Goal: Information Seeking & Learning: Compare options

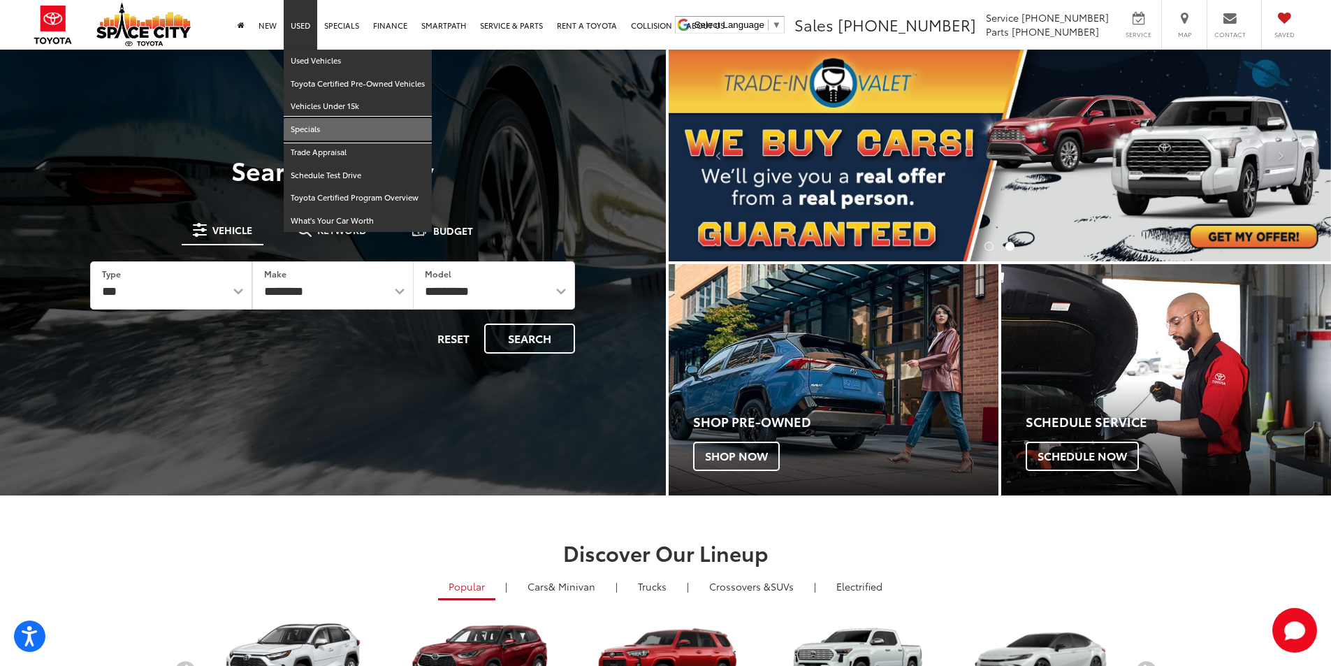
click at [319, 124] on link "Specials" at bounding box center [358, 129] width 148 height 23
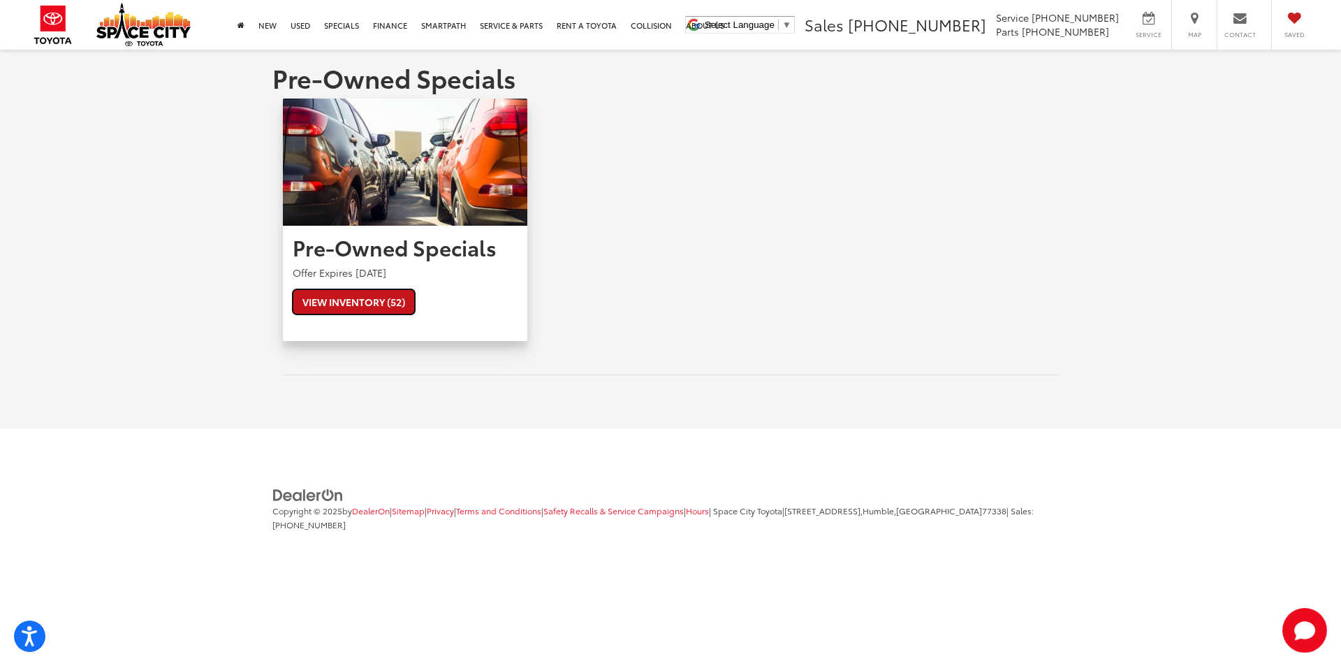
click at [374, 305] on link "View Inventory (52)" at bounding box center [354, 301] width 122 height 25
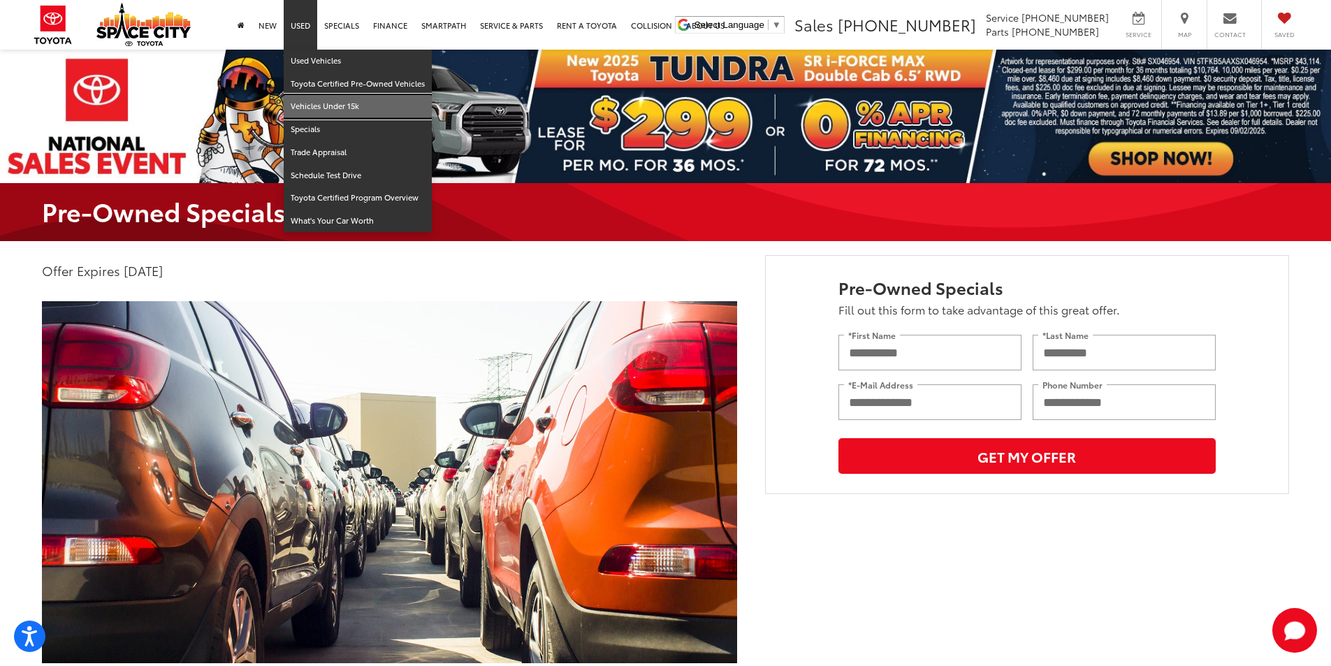
click at [328, 106] on link "Vehicles Under 15k" at bounding box center [358, 106] width 148 height 23
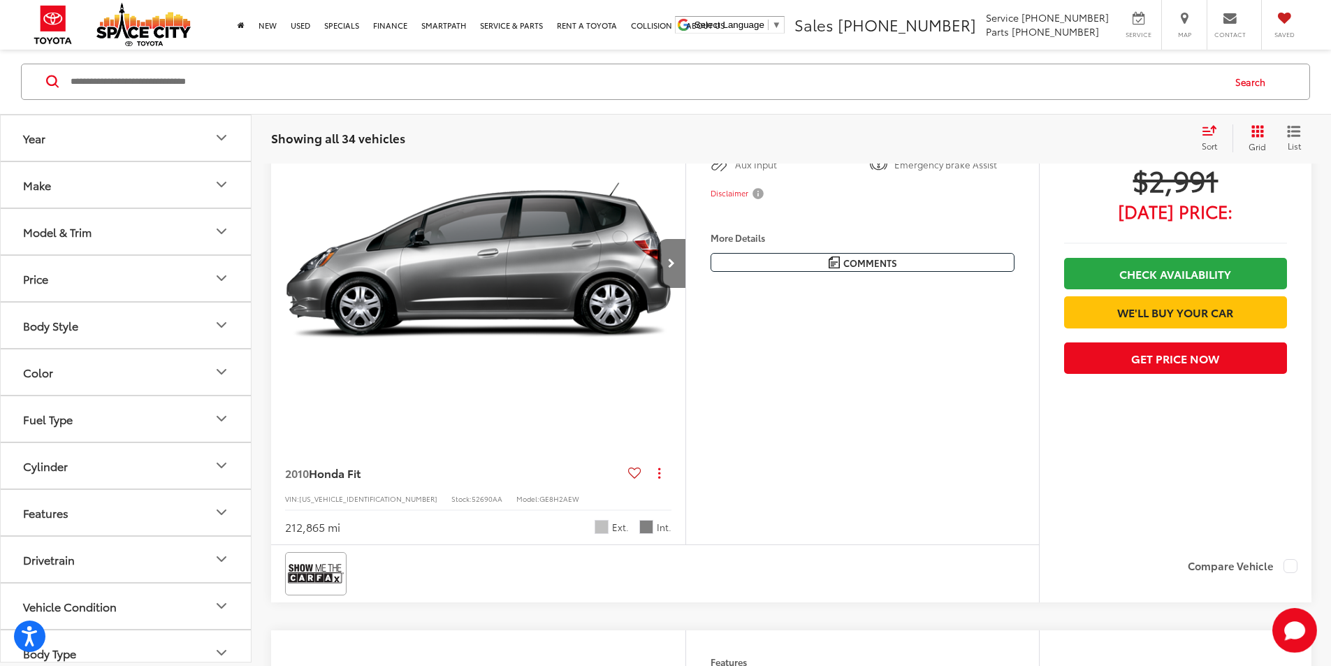
scroll to position [347, 0]
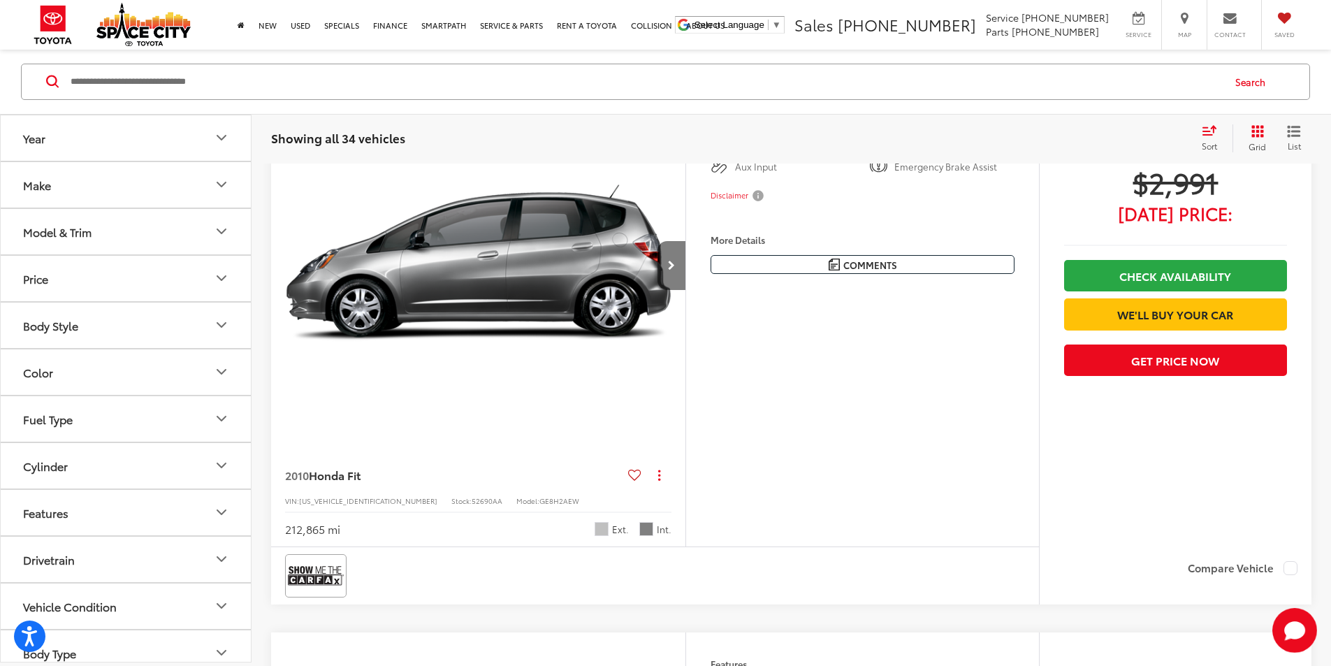
click at [685, 290] on button "Next image" at bounding box center [671, 265] width 28 height 49
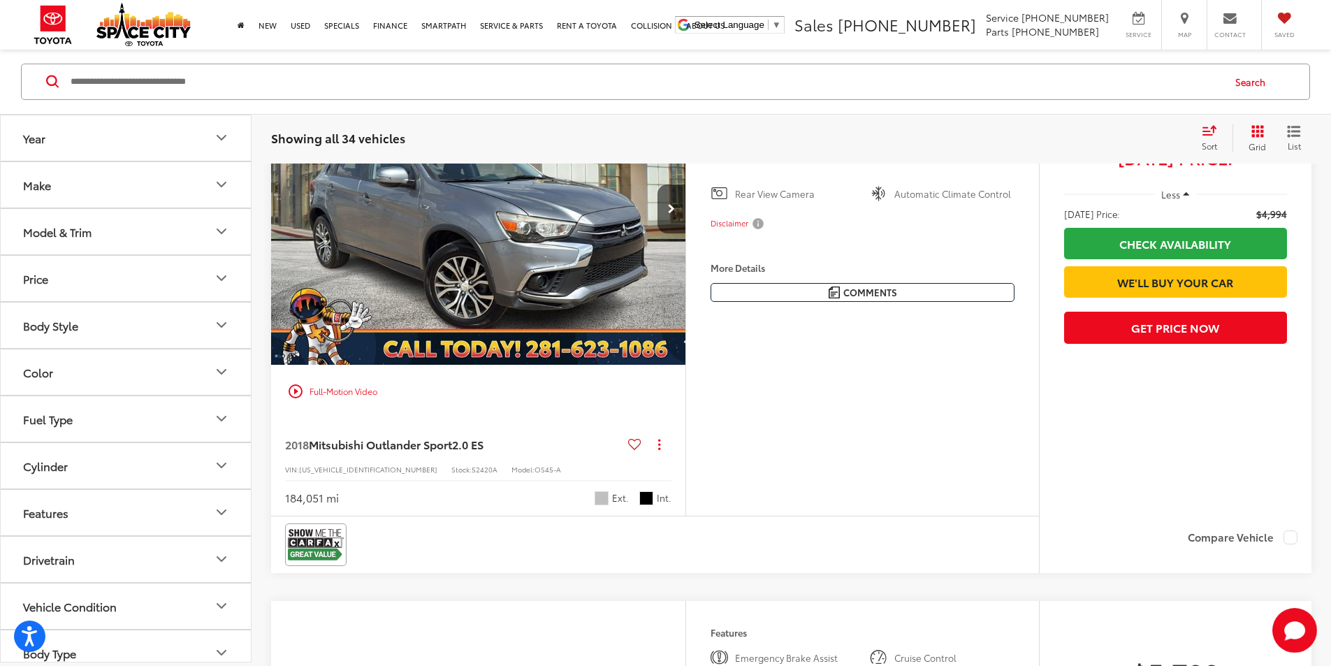
scroll to position [1395, 0]
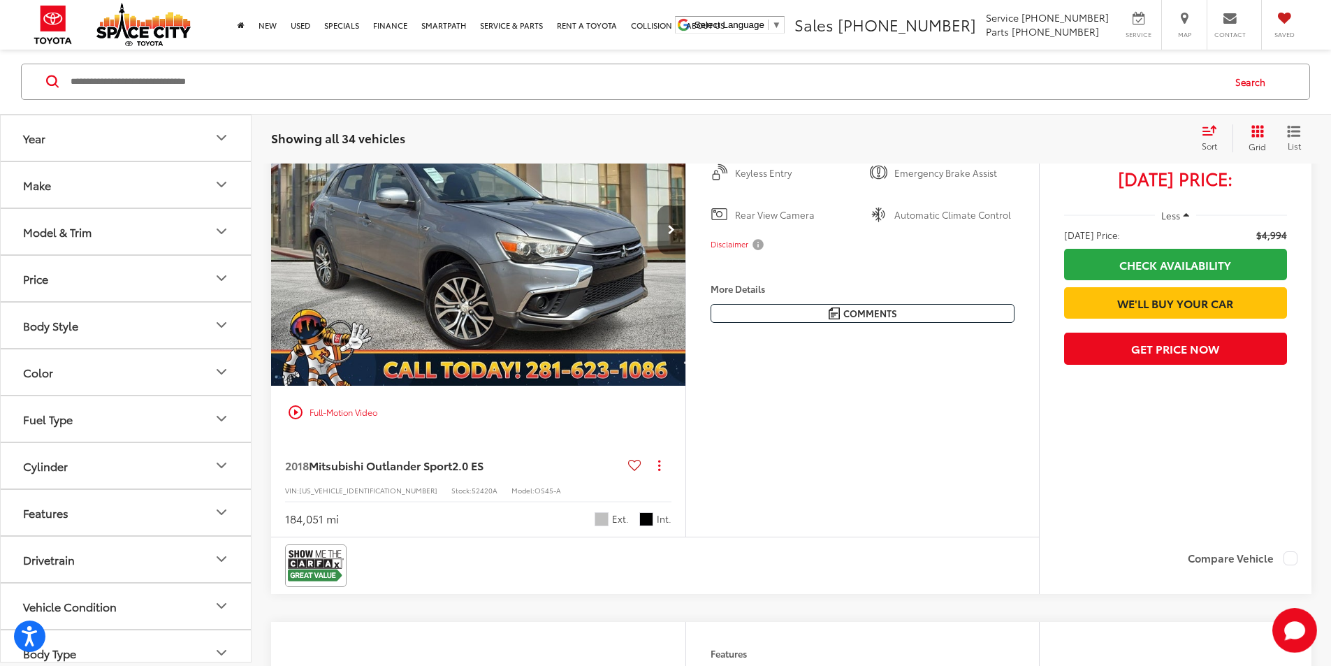
click at [685, 254] on button "Next image" at bounding box center [671, 229] width 28 height 49
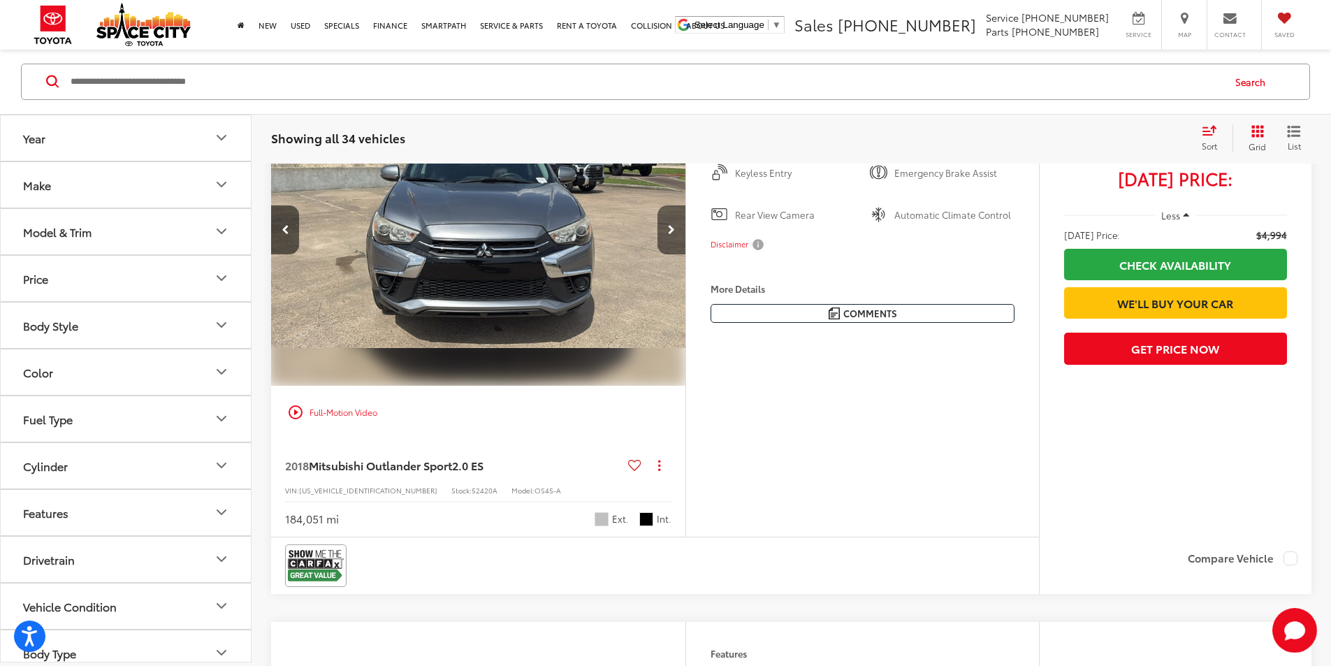
scroll to position [0, 530]
click at [685, 254] on button "Next image" at bounding box center [671, 229] width 28 height 49
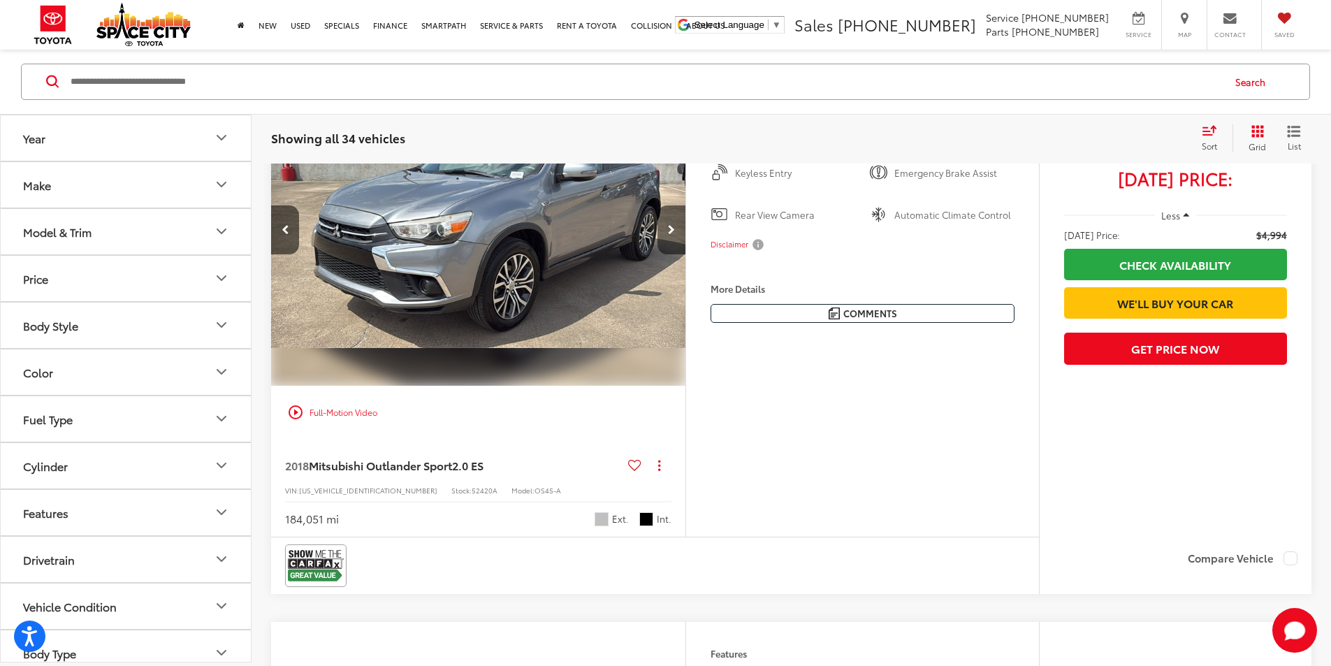
click at [685, 254] on button "Next image" at bounding box center [671, 229] width 28 height 49
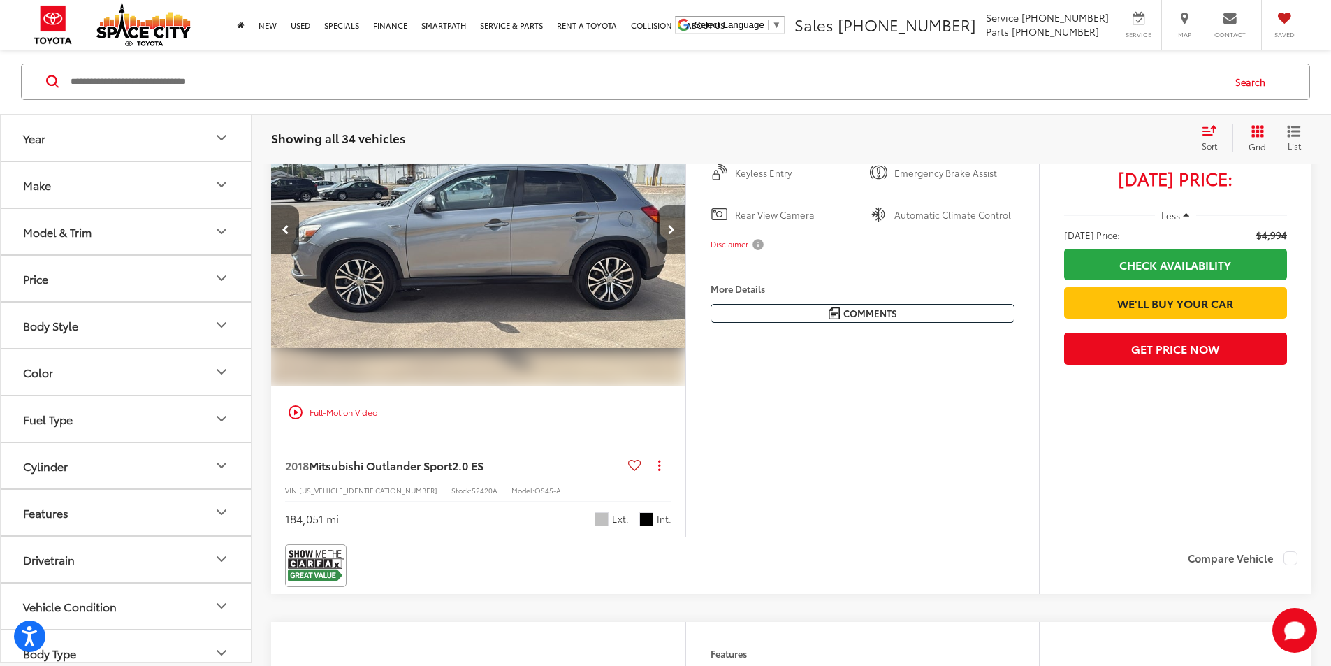
click at [685, 254] on button "Next image" at bounding box center [671, 229] width 28 height 49
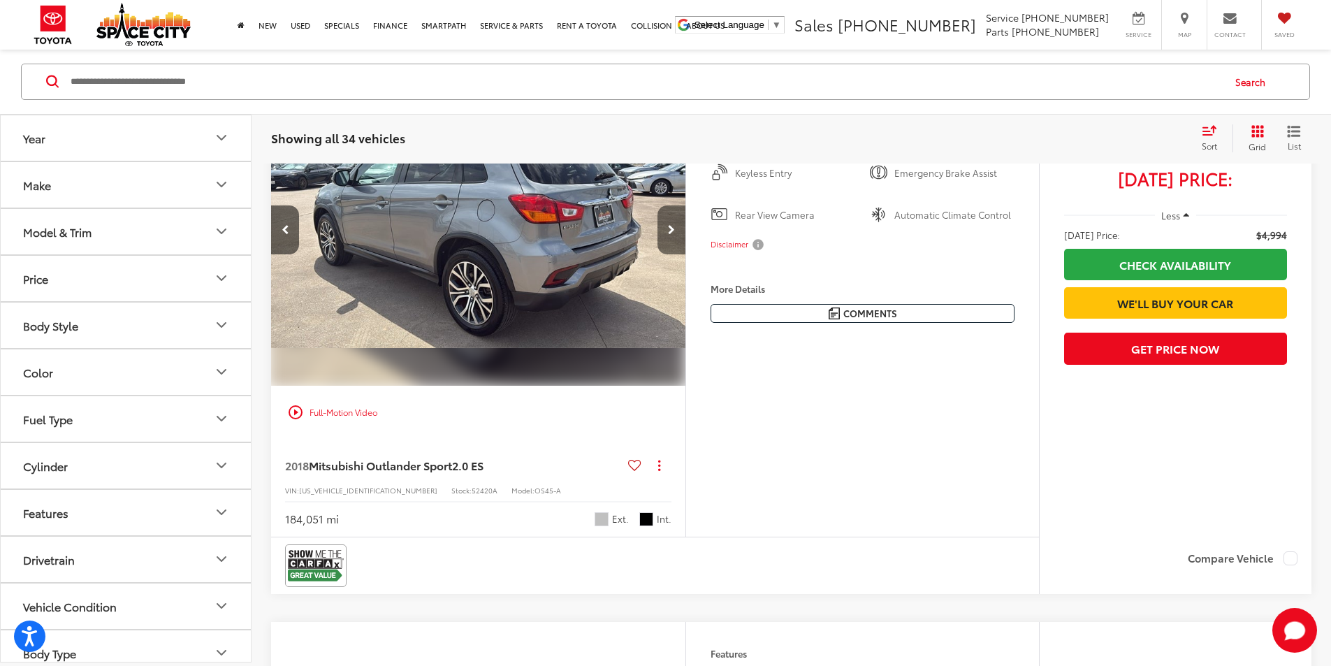
click at [685, 254] on button "Next image" at bounding box center [671, 229] width 28 height 49
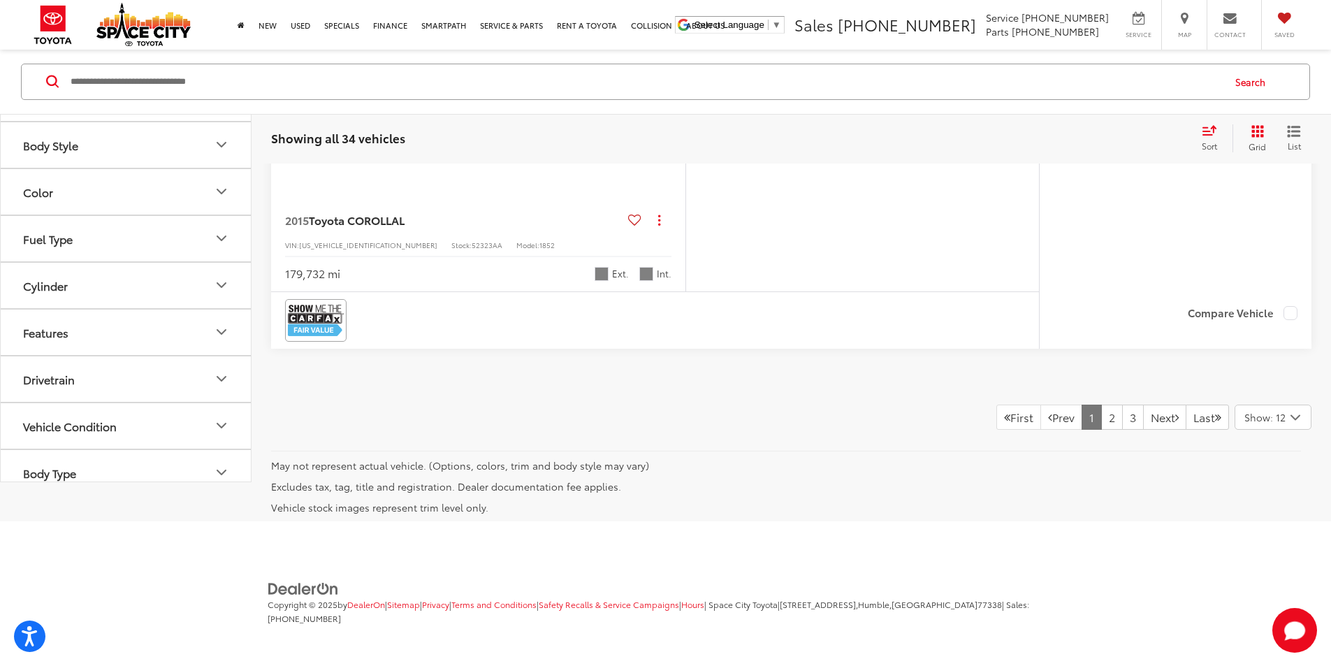
scroll to position [7313, 0]
click at [1101, 416] on link "2" at bounding box center [1112, 416] width 22 height 25
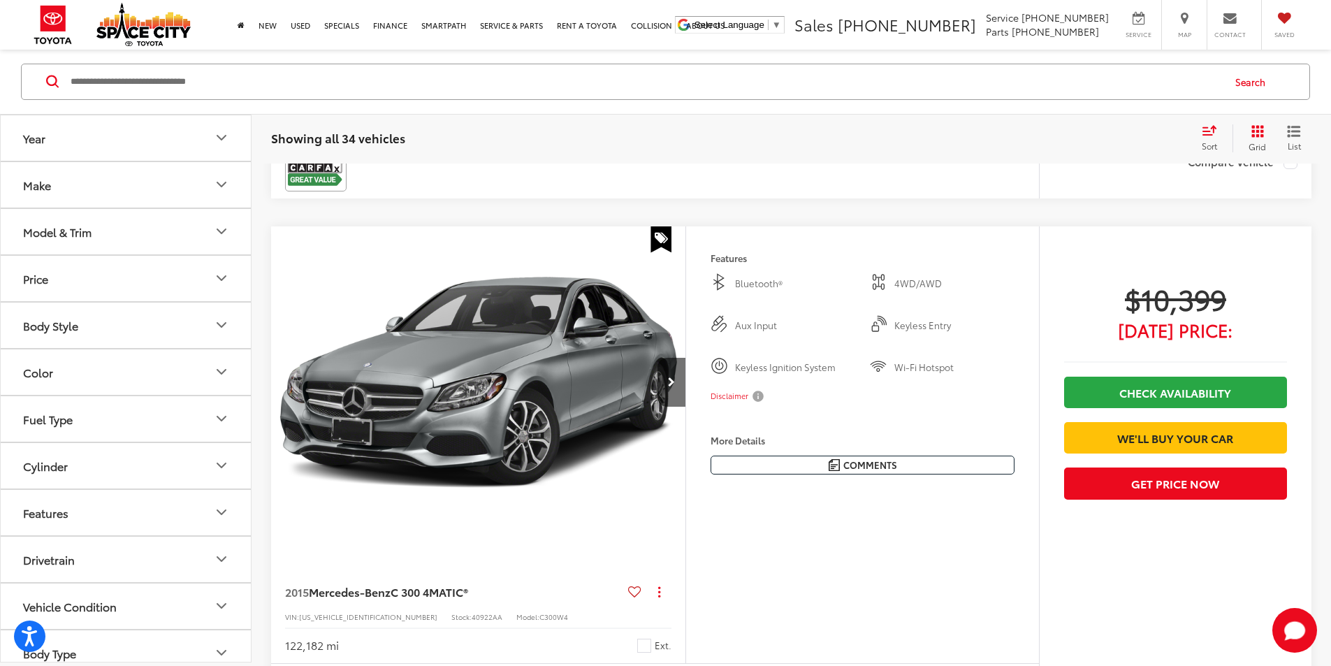
scroll to position [2806, 0]
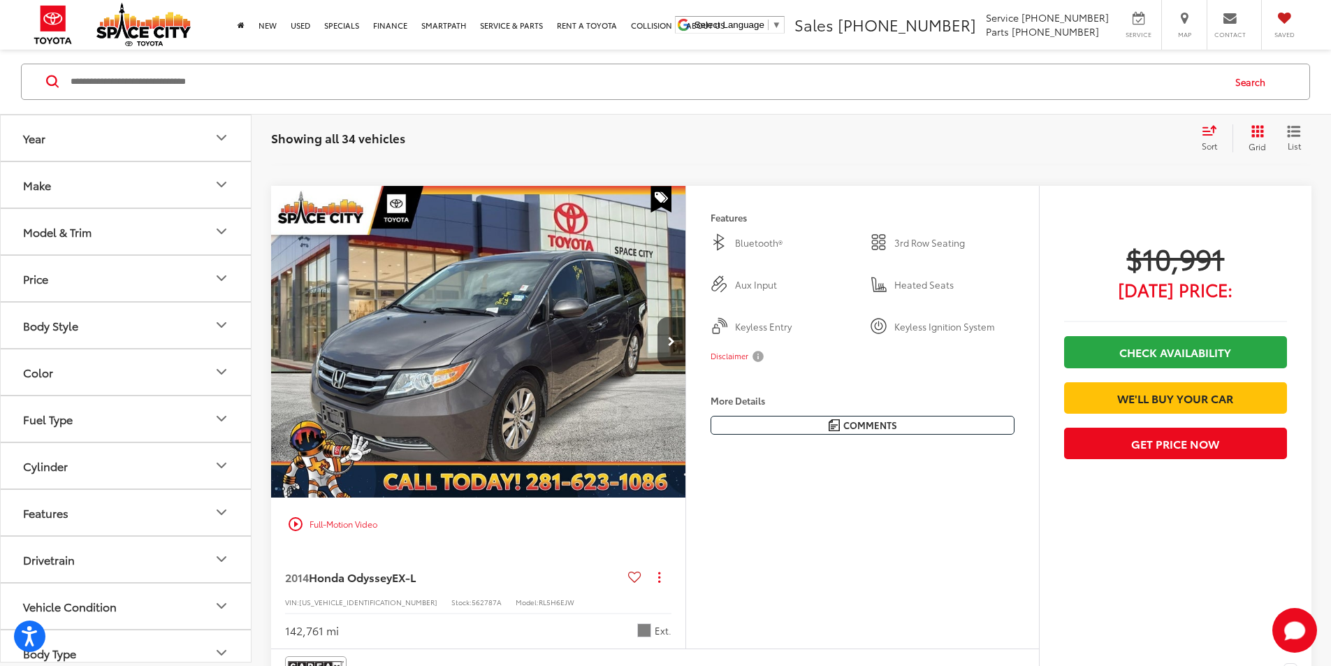
scroll to position [3505, 0]
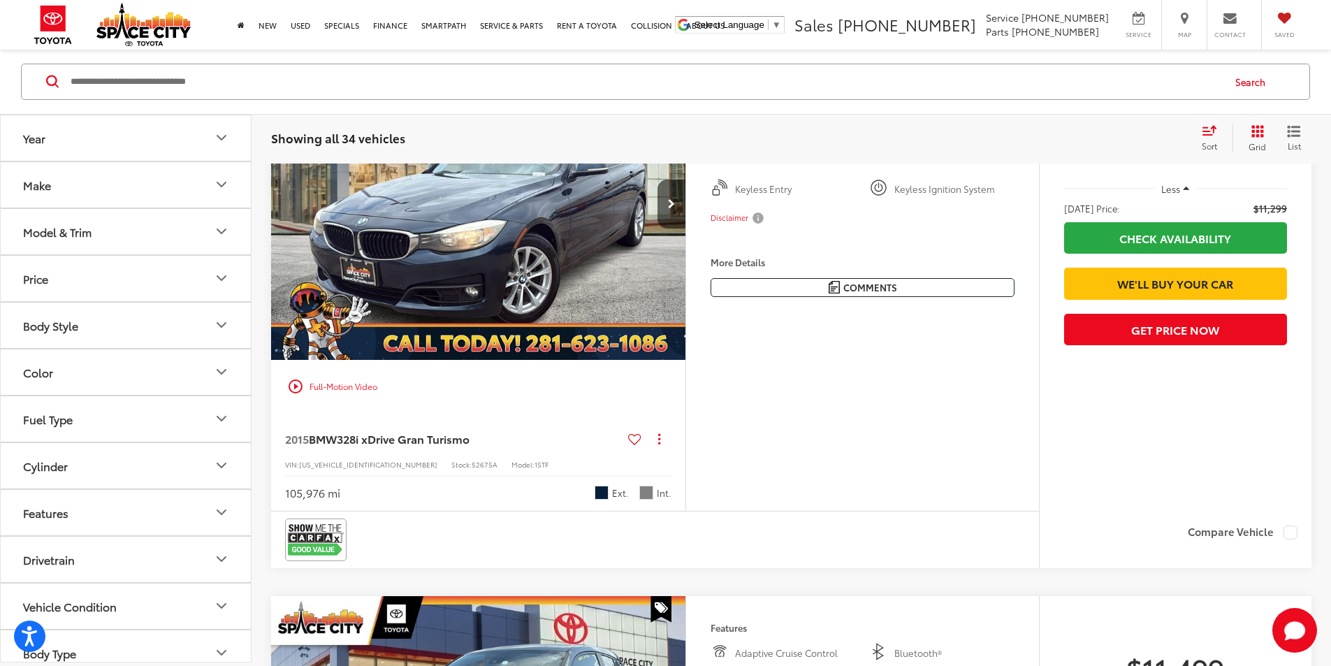
scroll to position [4203, 0]
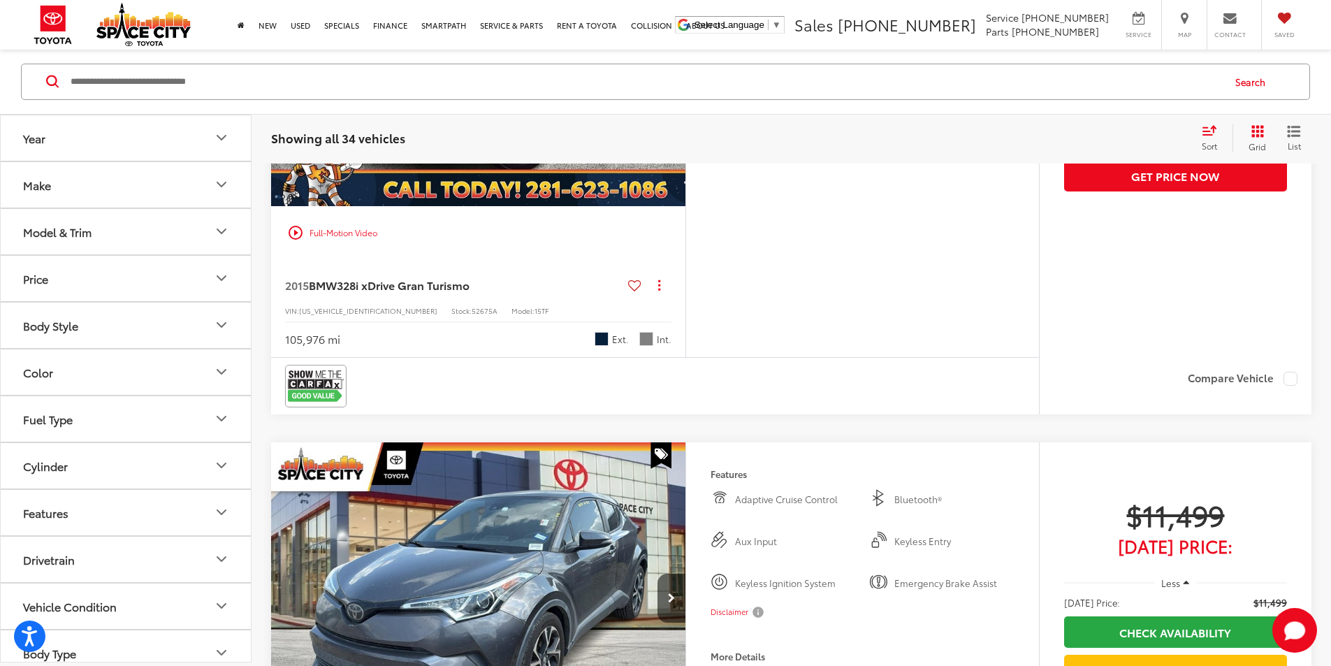
scroll to position [4623, 0]
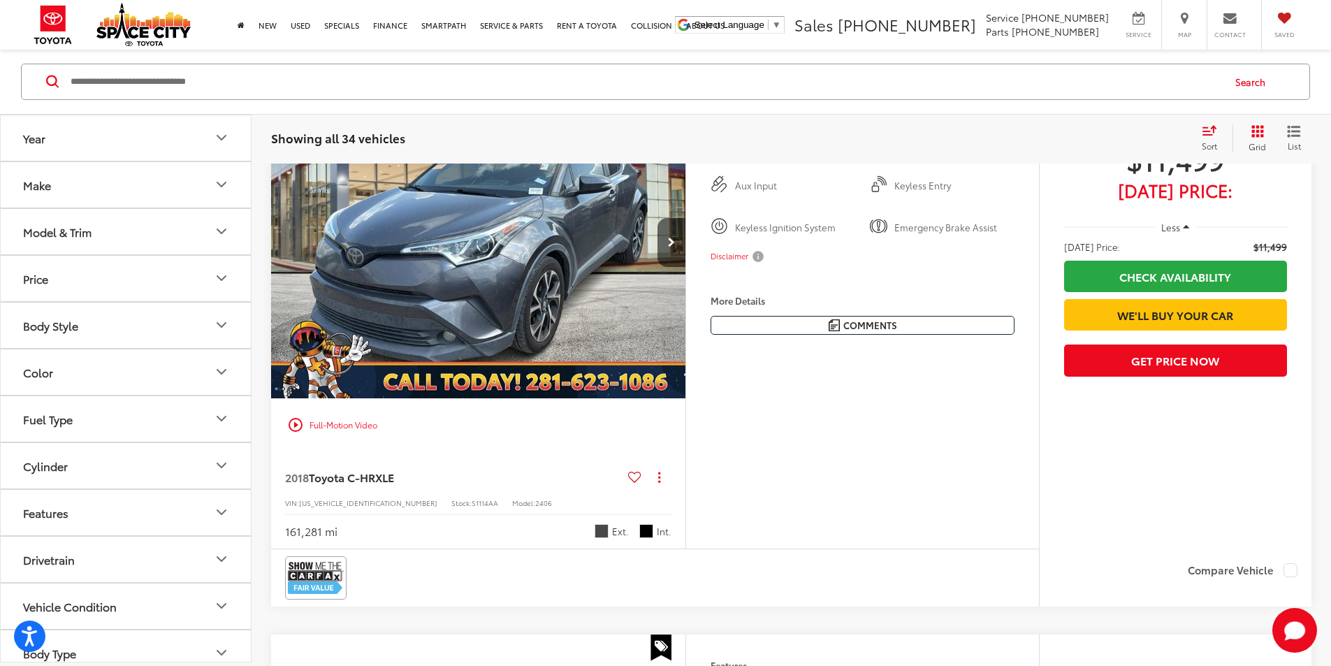
scroll to position [0, 0]
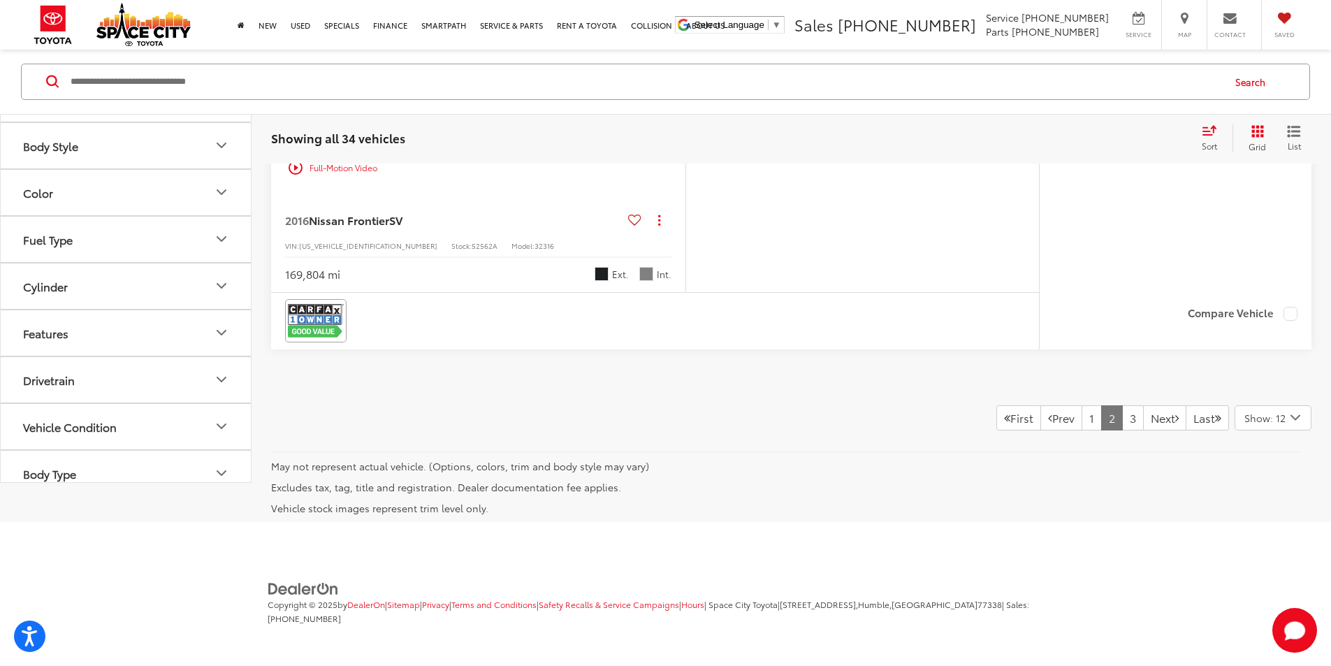
scroll to position [7592, 0]
click at [1122, 411] on link "3" at bounding box center [1133, 417] width 22 height 25
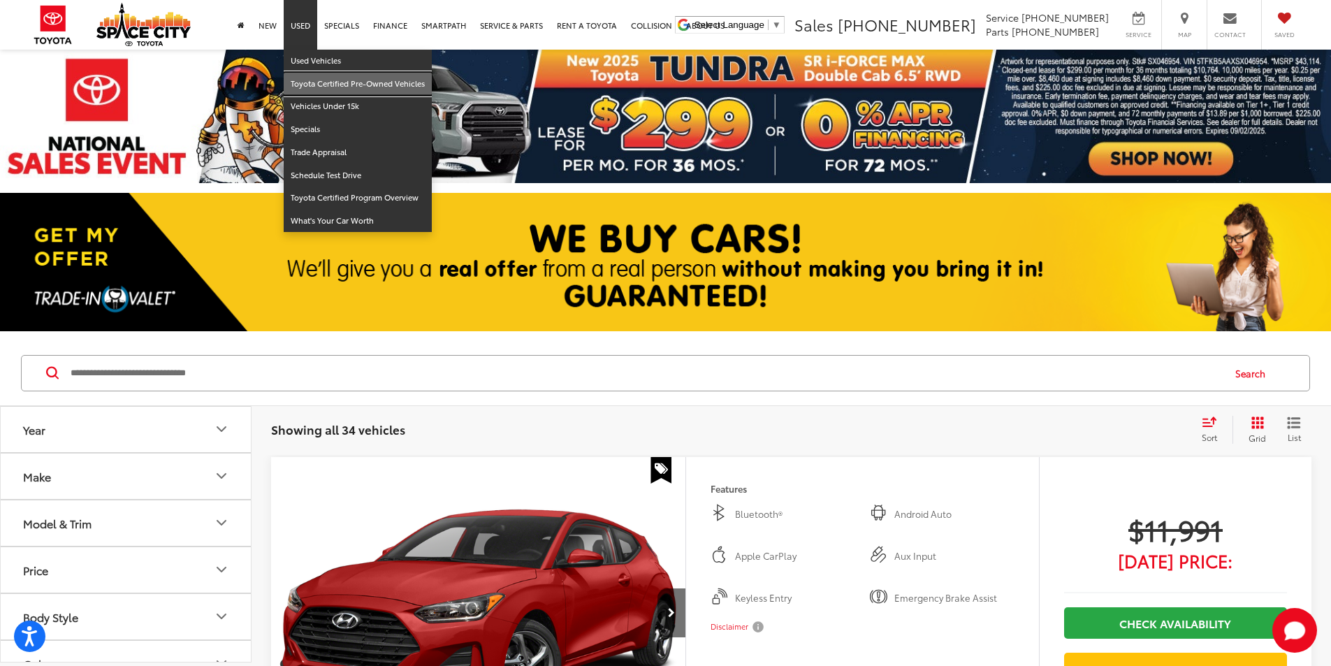
click at [335, 82] on link "Toyota Certified Pre-Owned Vehicles" at bounding box center [358, 84] width 148 height 23
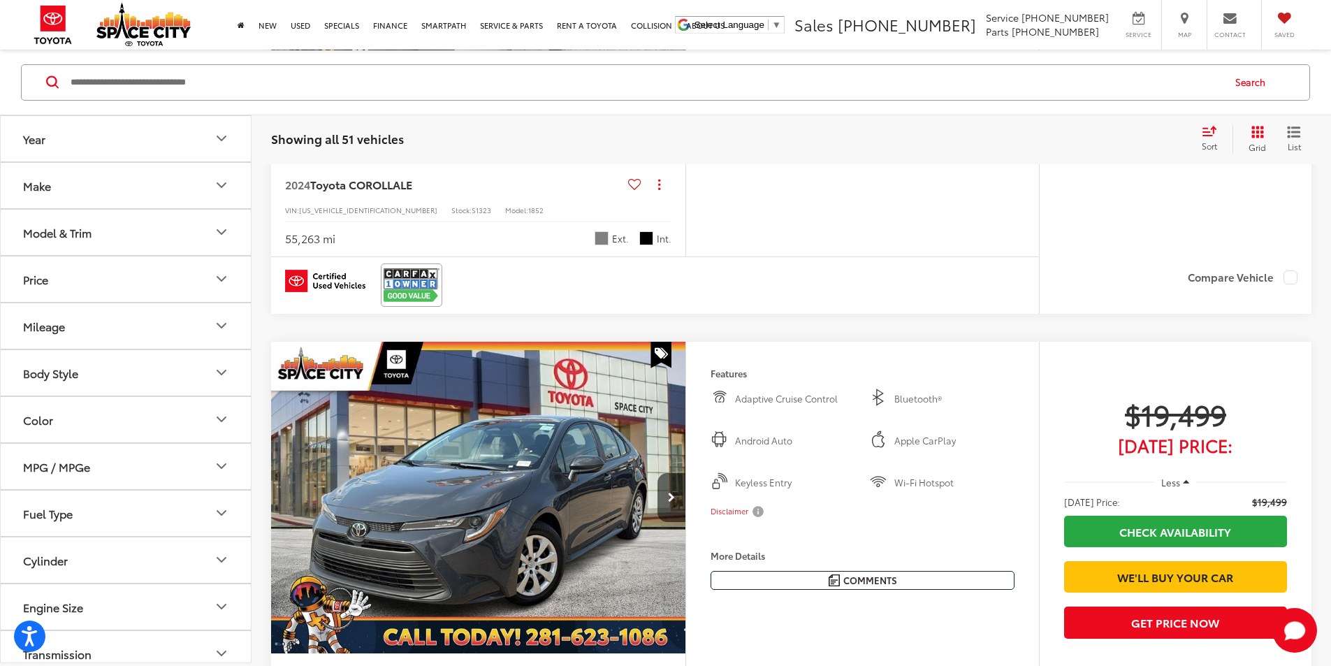
scroll to position [1677, 0]
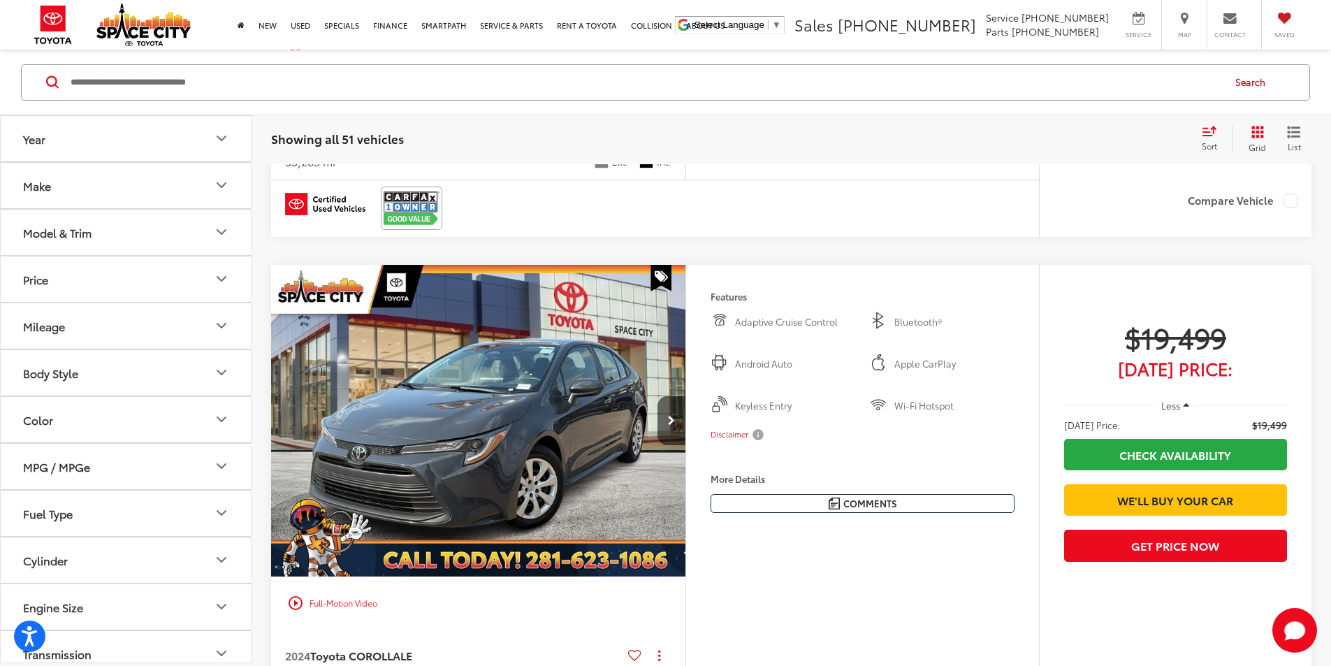
click at [176, 182] on button "Make" at bounding box center [126, 184] width 251 height 45
click at [177, 227] on button "Model & Trim" at bounding box center [126, 231] width 251 height 45
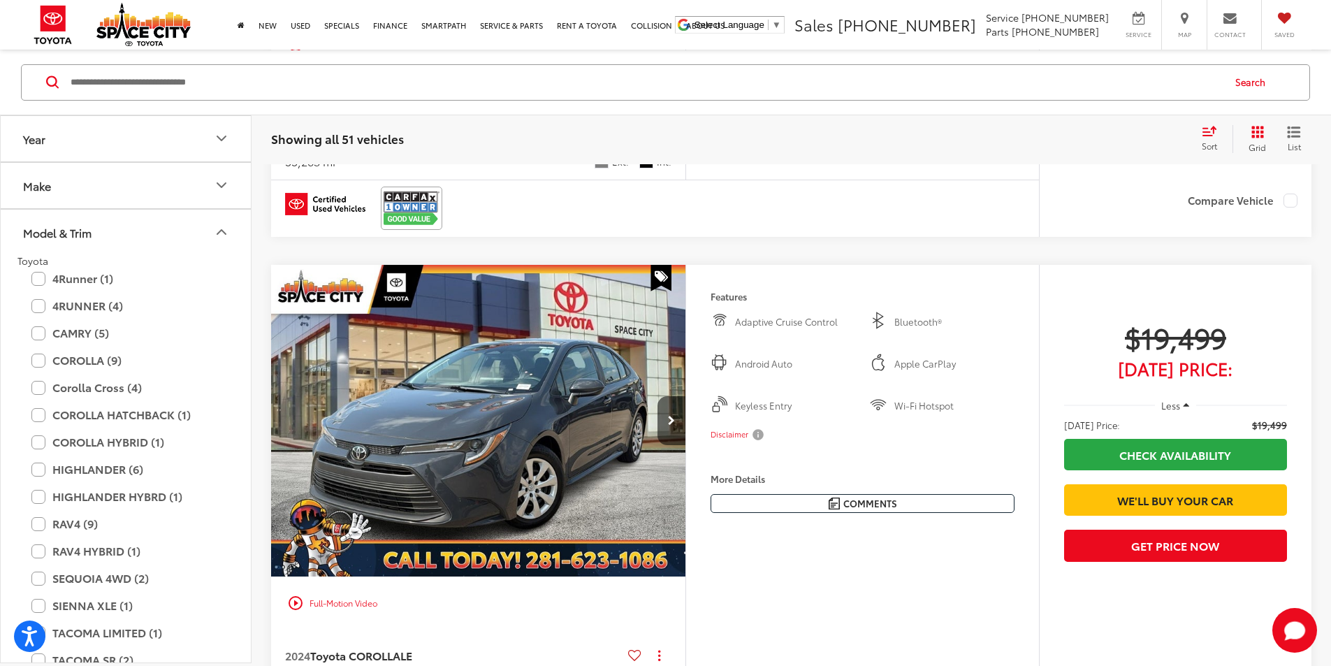
click at [173, 228] on button "Model & Trim" at bounding box center [126, 231] width 251 height 45
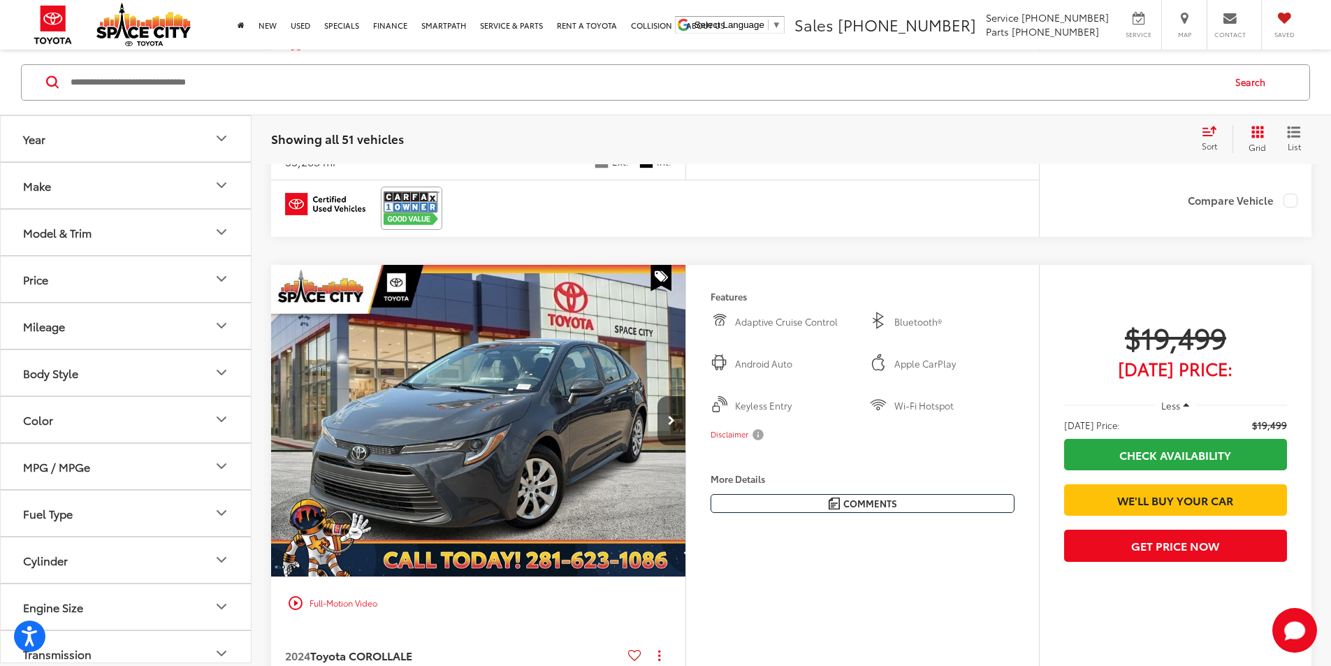
click at [189, 364] on button "Body Style" at bounding box center [126, 371] width 251 height 45
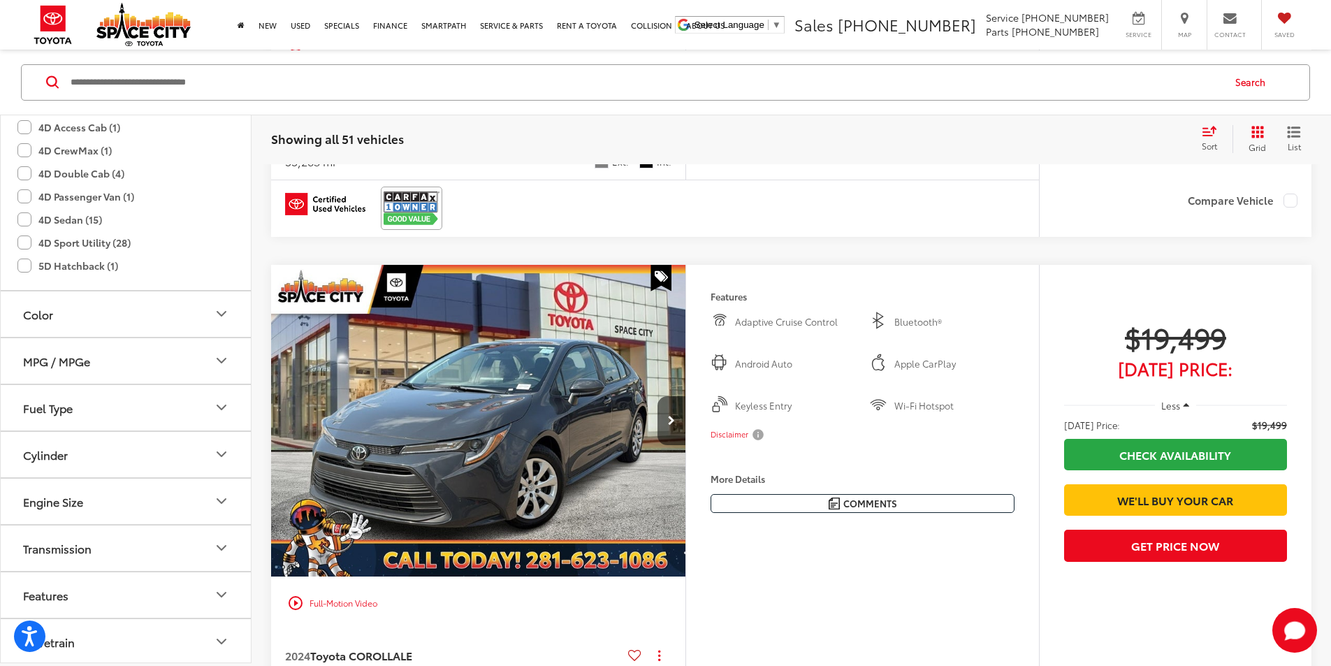
scroll to position [70, 0]
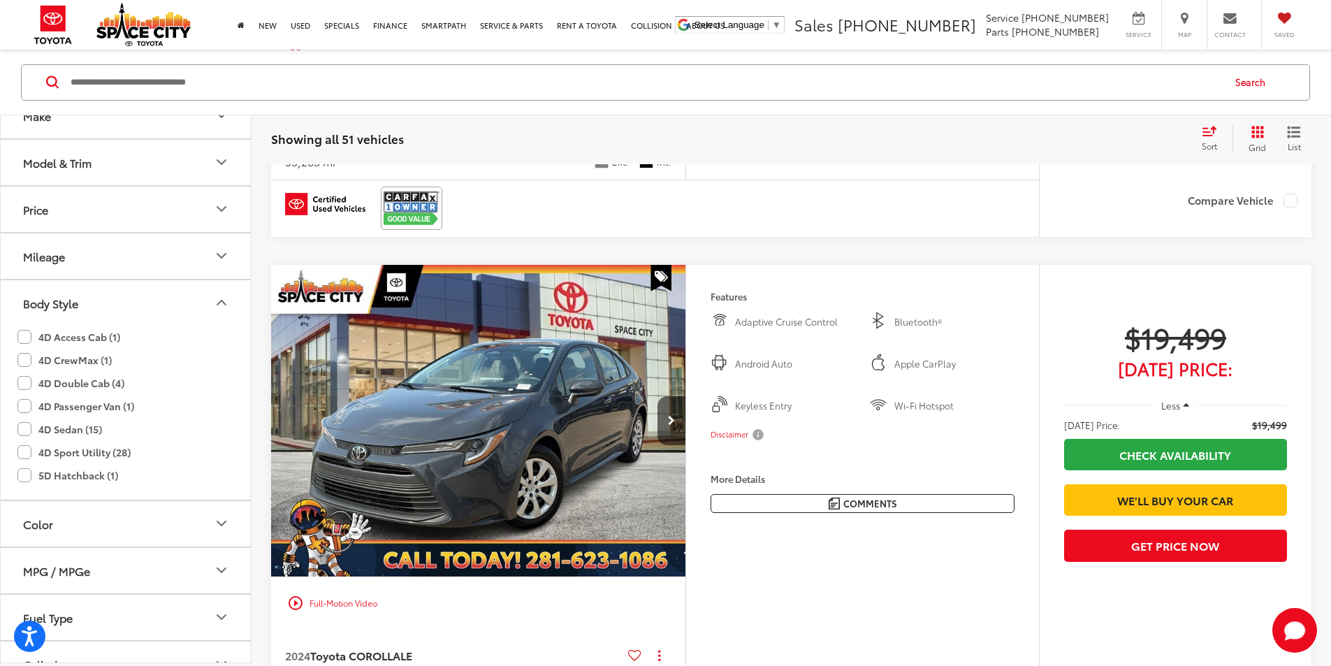
click at [210, 302] on button "Body Style" at bounding box center [126, 301] width 251 height 45
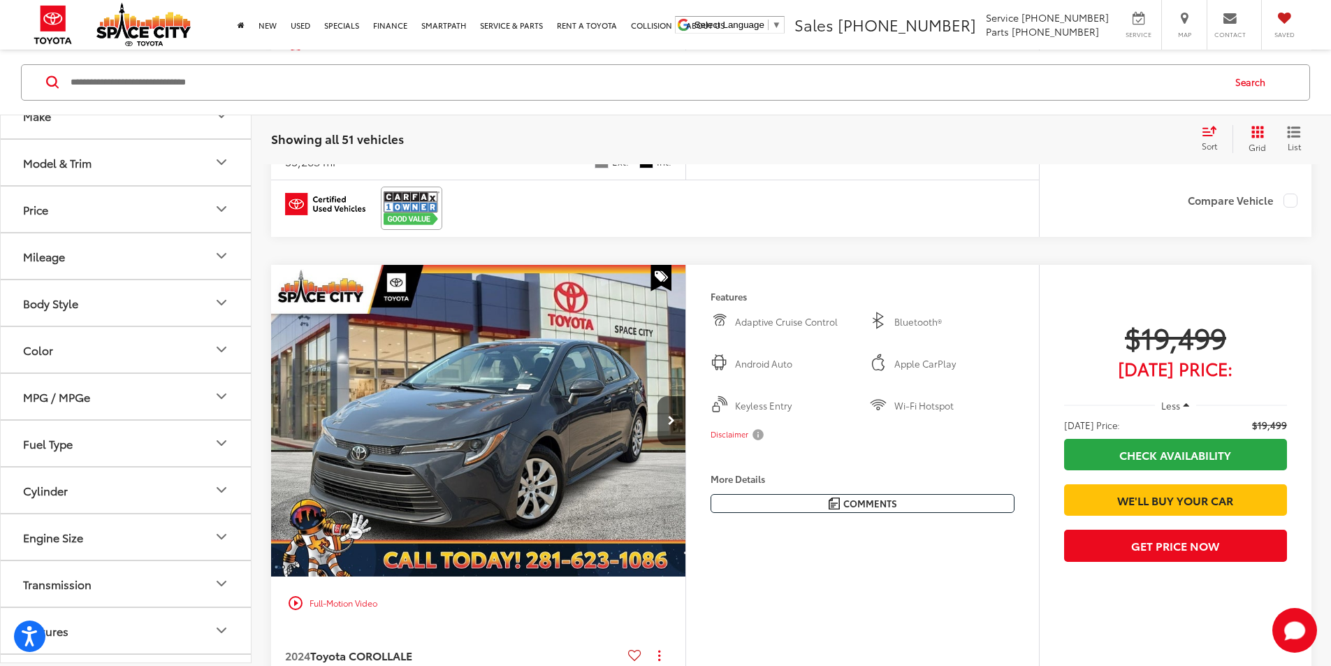
click at [151, 305] on button "Body Style" at bounding box center [126, 301] width 251 height 45
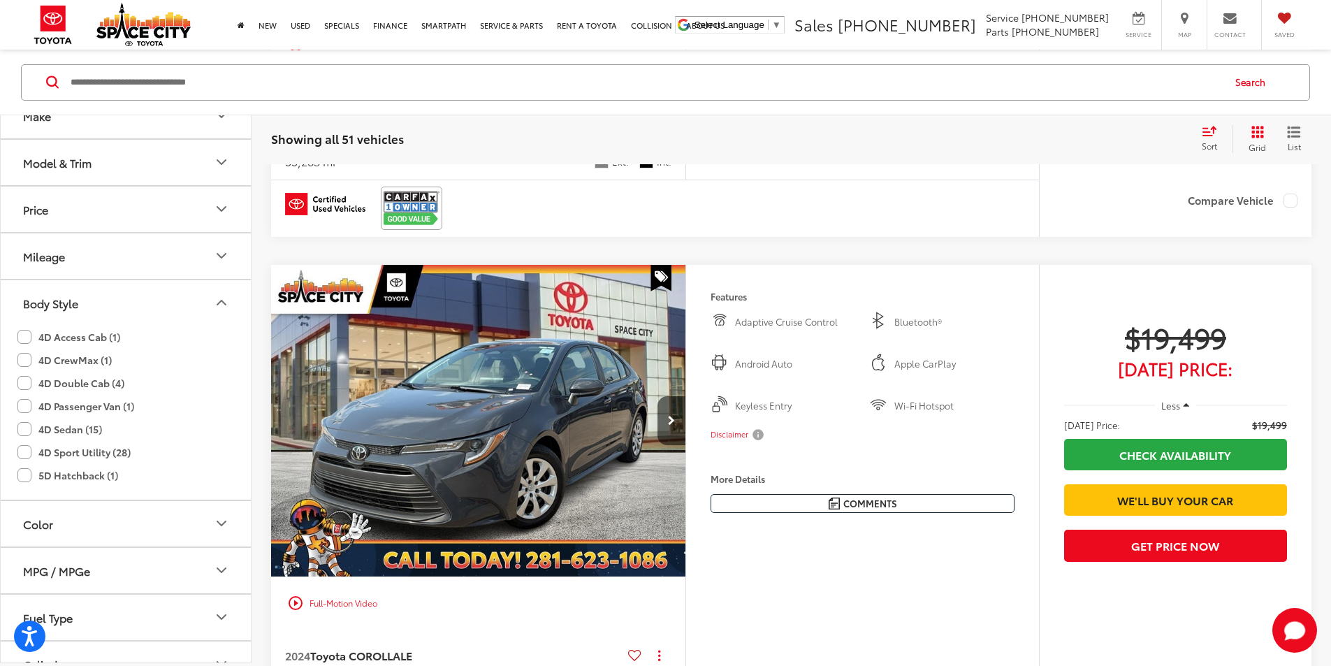
click at [155, 300] on button "Body Style" at bounding box center [126, 301] width 251 height 45
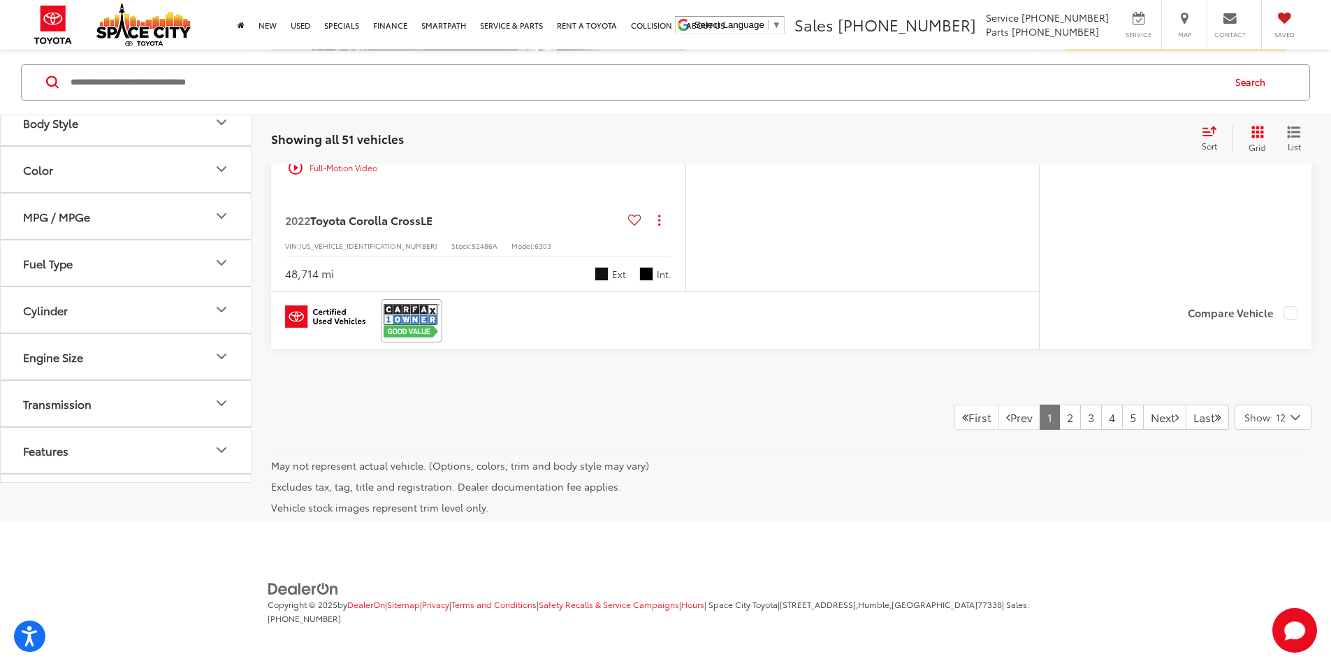
scroll to position [6986, 0]
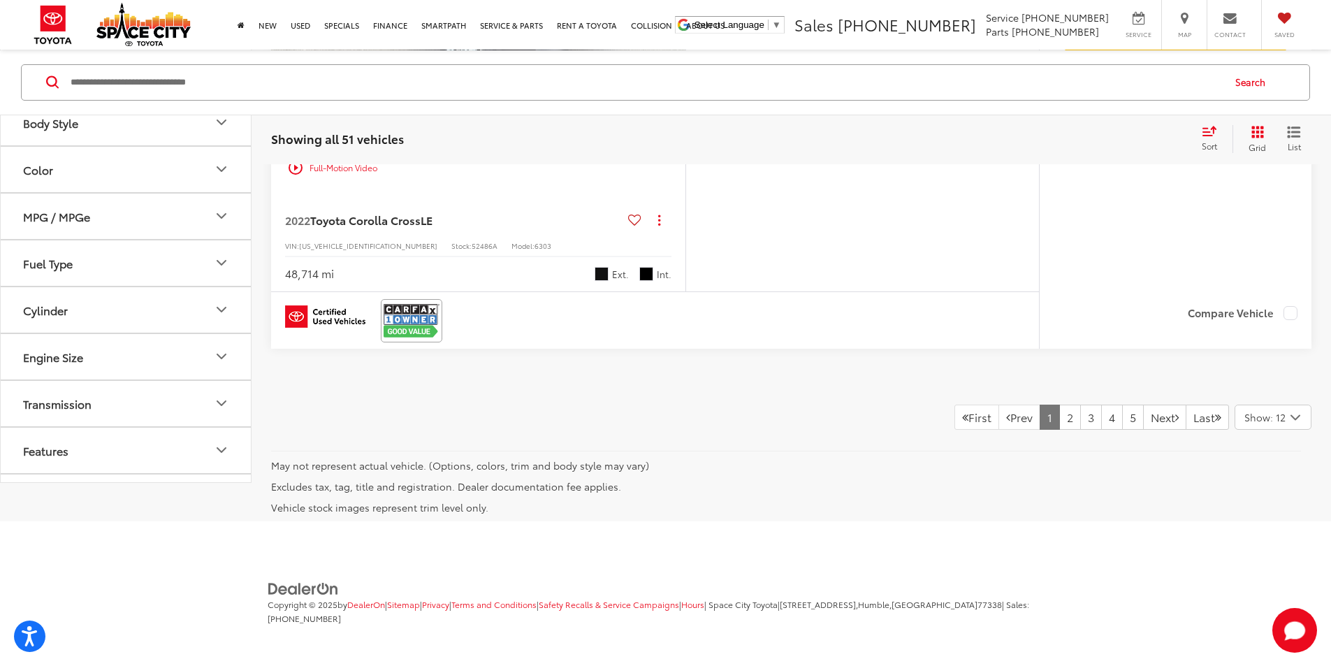
scroll to position [0, 2119]
click at [1059, 414] on link "2" at bounding box center [1070, 416] width 22 height 25
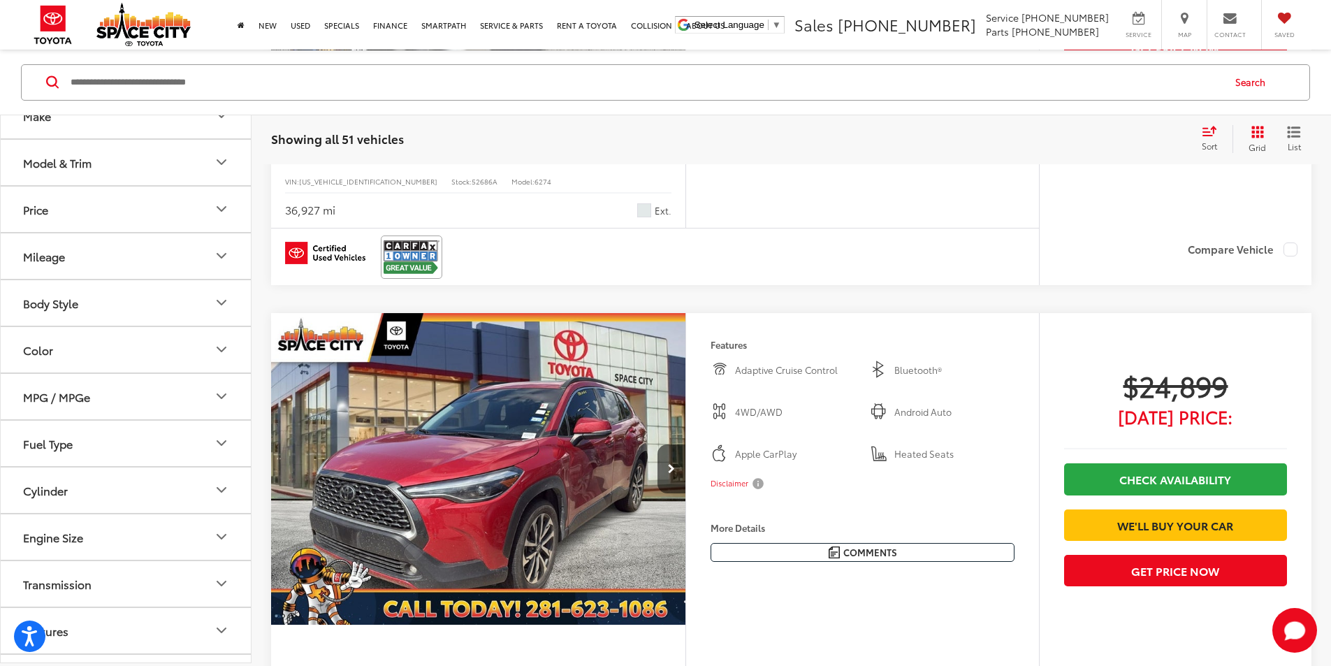
scroll to position [827, 0]
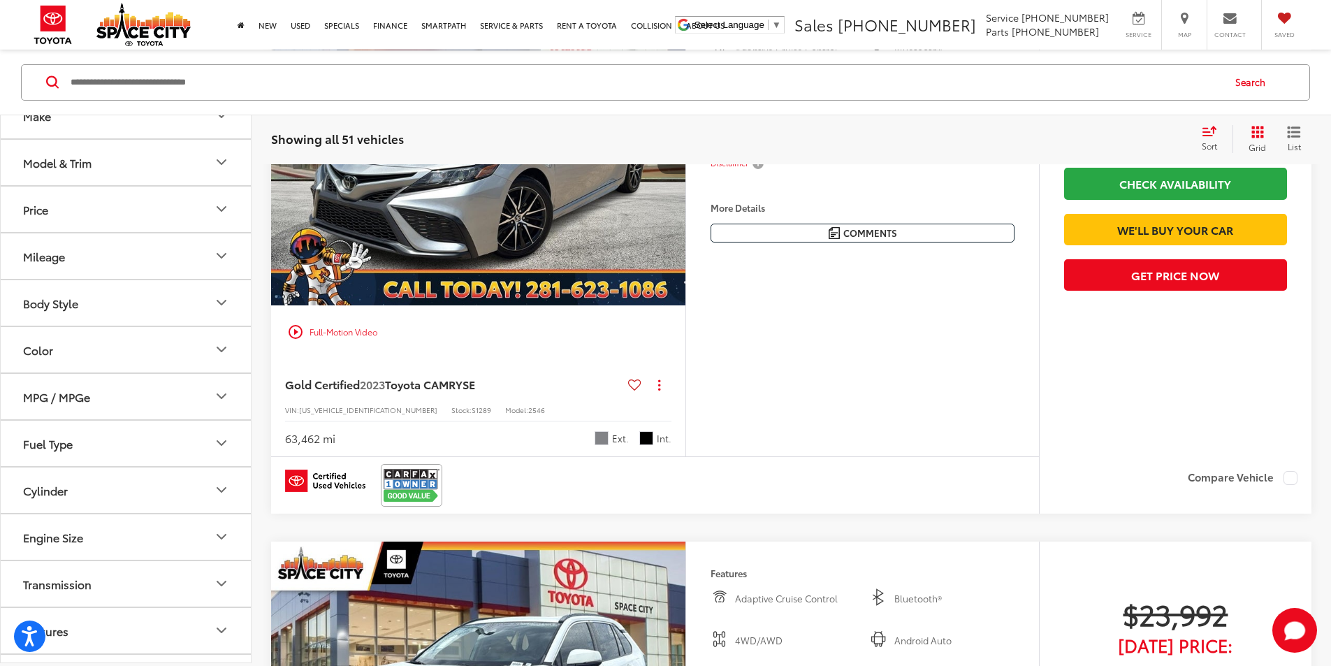
click at [685, 174] on button "Next image" at bounding box center [671, 149] width 28 height 49
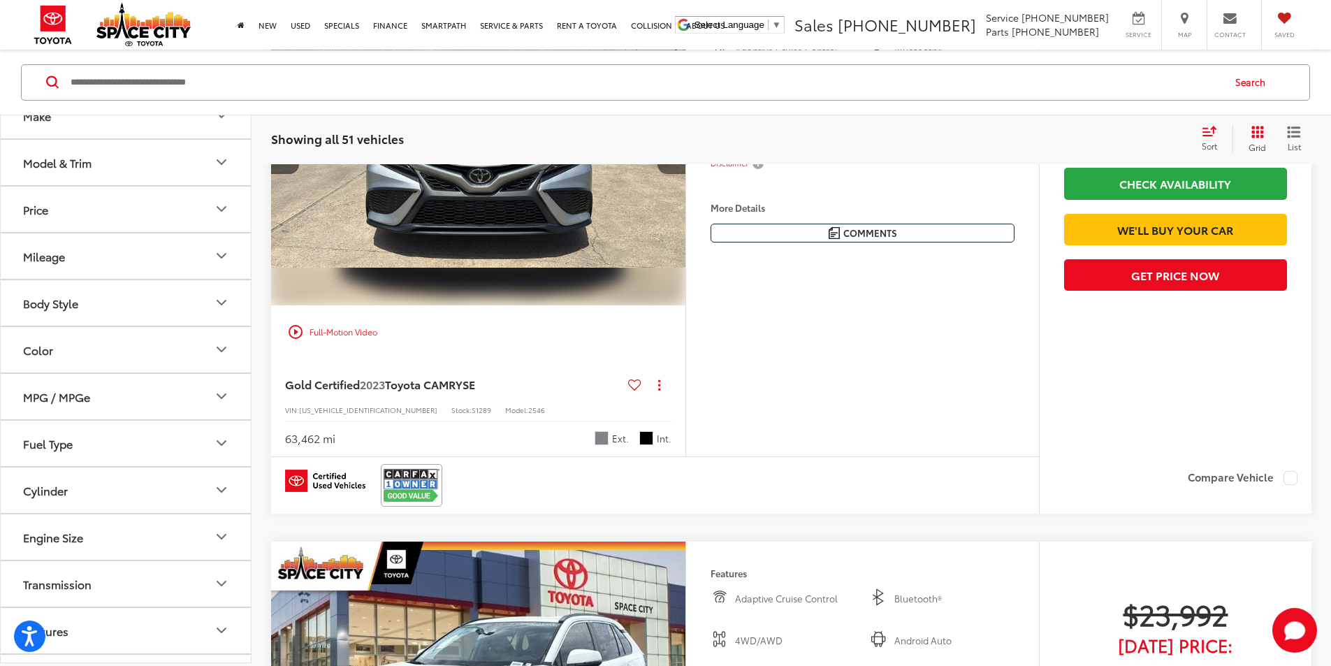
click at [675, 154] on icon "Next image" at bounding box center [671, 150] width 7 height 10
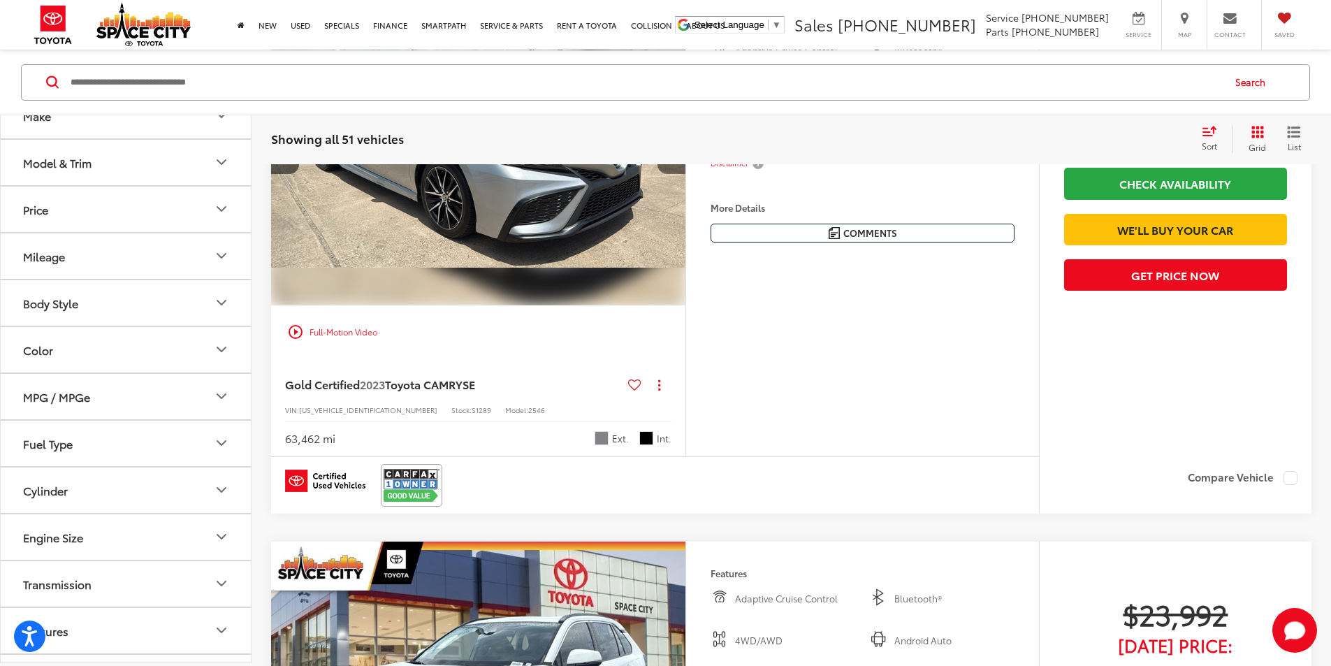
click at [685, 174] on button "Next image" at bounding box center [671, 149] width 28 height 49
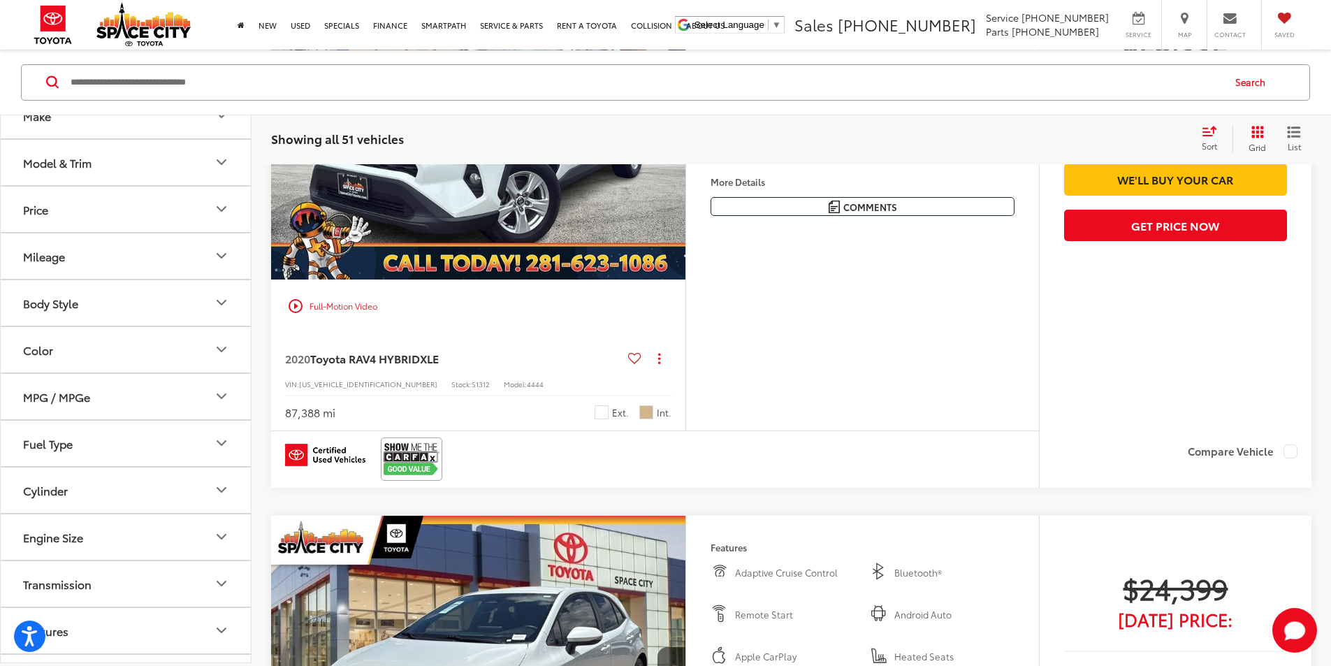
scroll to position [1386, 0]
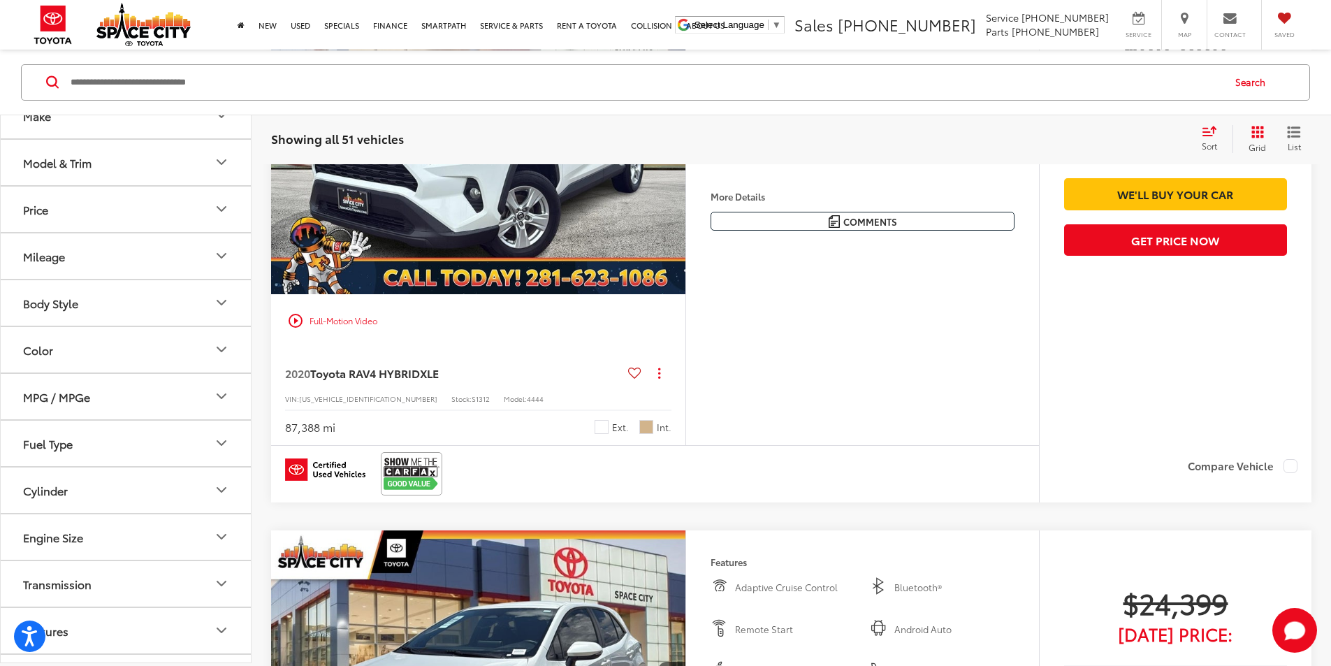
click at [685, 163] on button "Next image" at bounding box center [671, 138] width 28 height 49
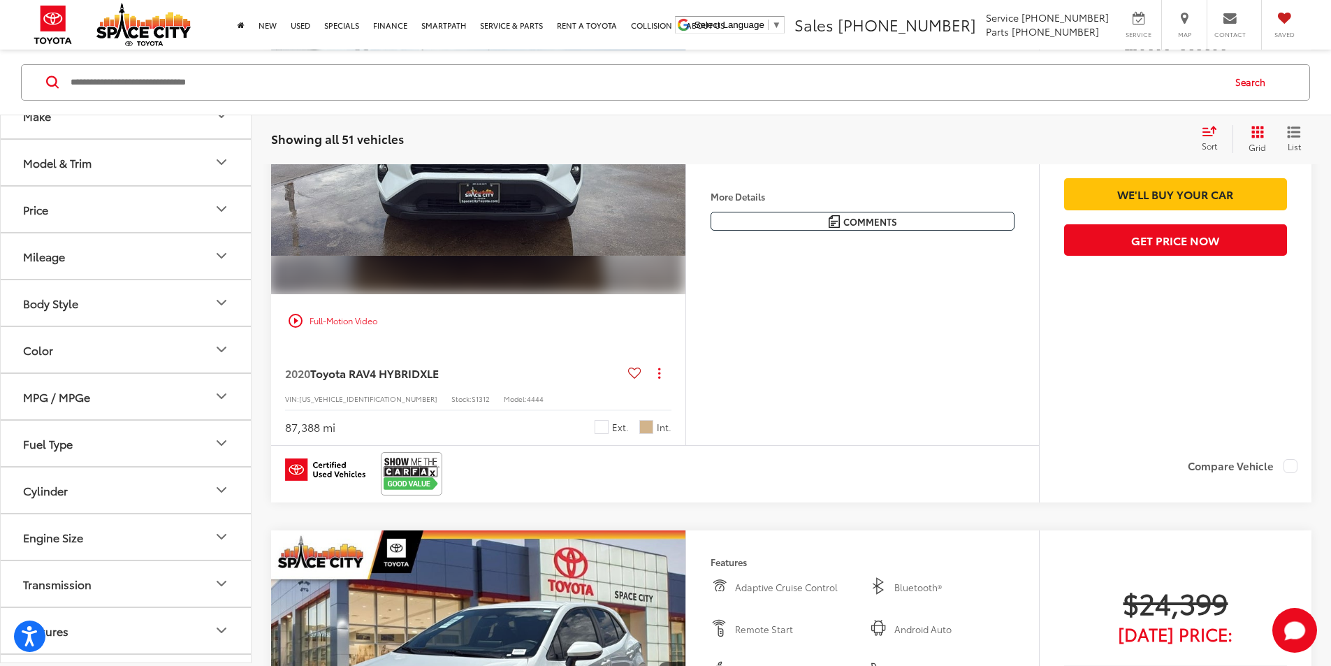
scroll to position [0, 530]
click at [675, 143] on icon "Next image" at bounding box center [671, 138] width 7 height 10
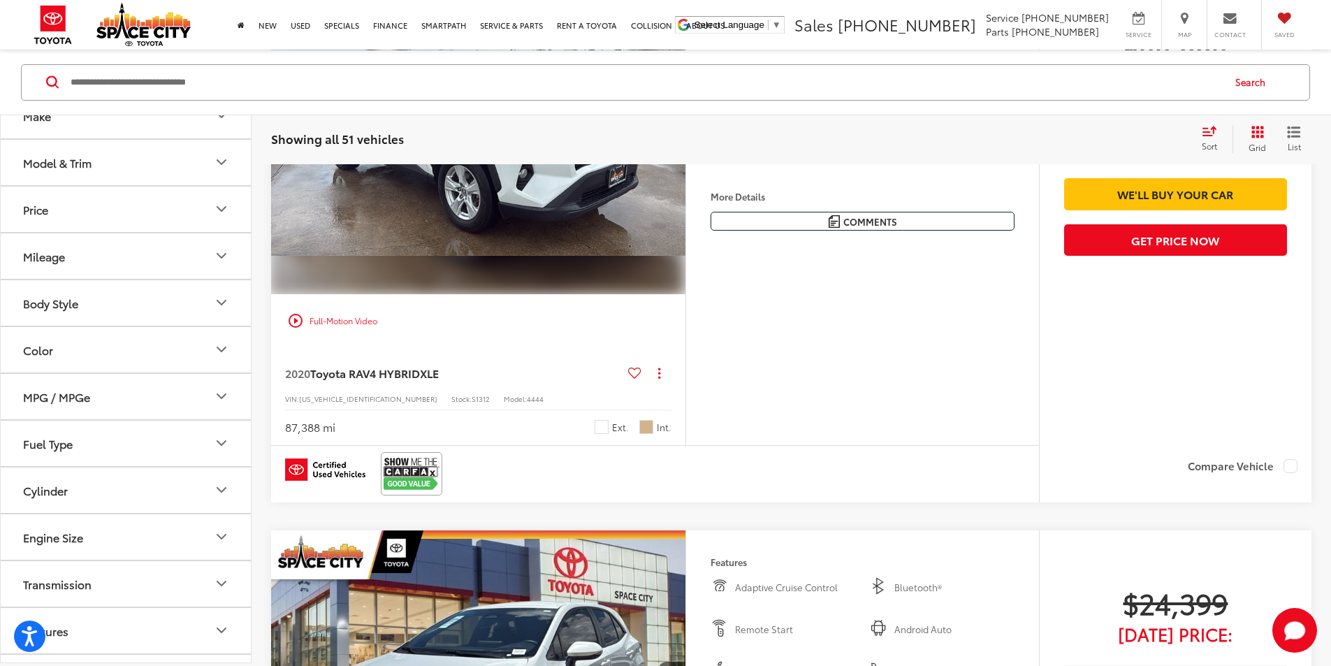
click at [675, 143] on icon "Next image" at bounding box center [671, 138] width 7 height 10
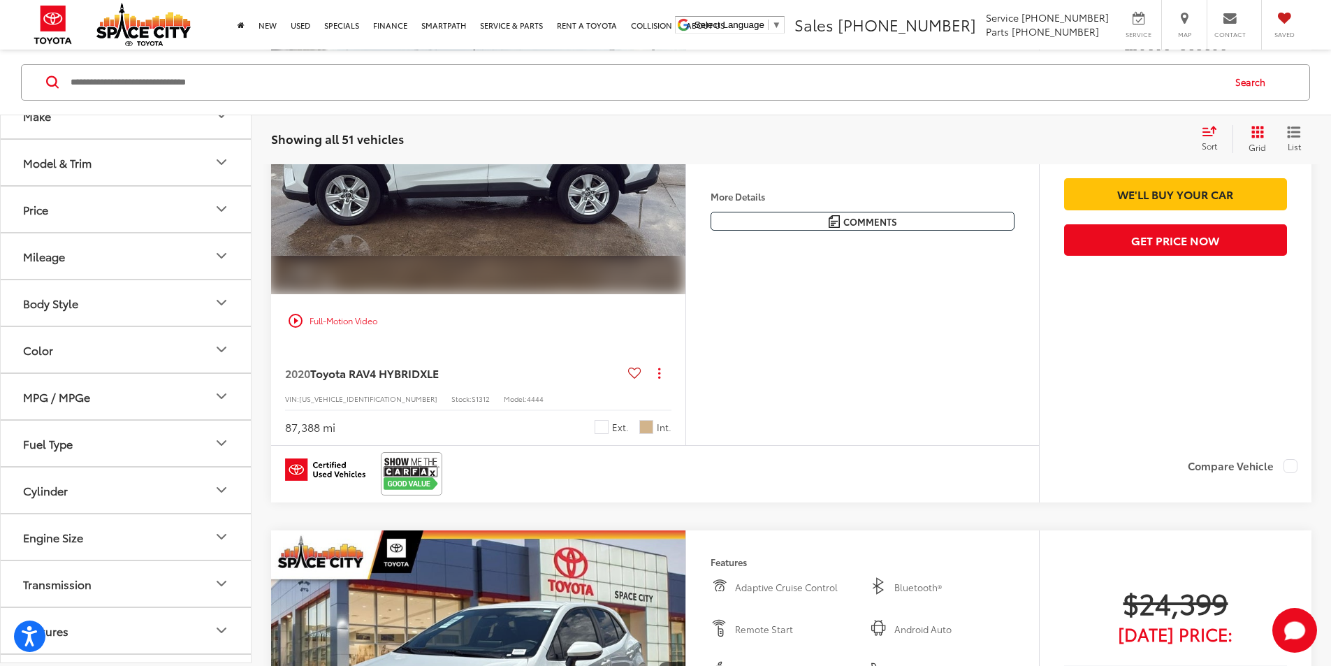
click at [675, 143] on icon "Next image" at bounding box center [671, 138] width 7 height 10
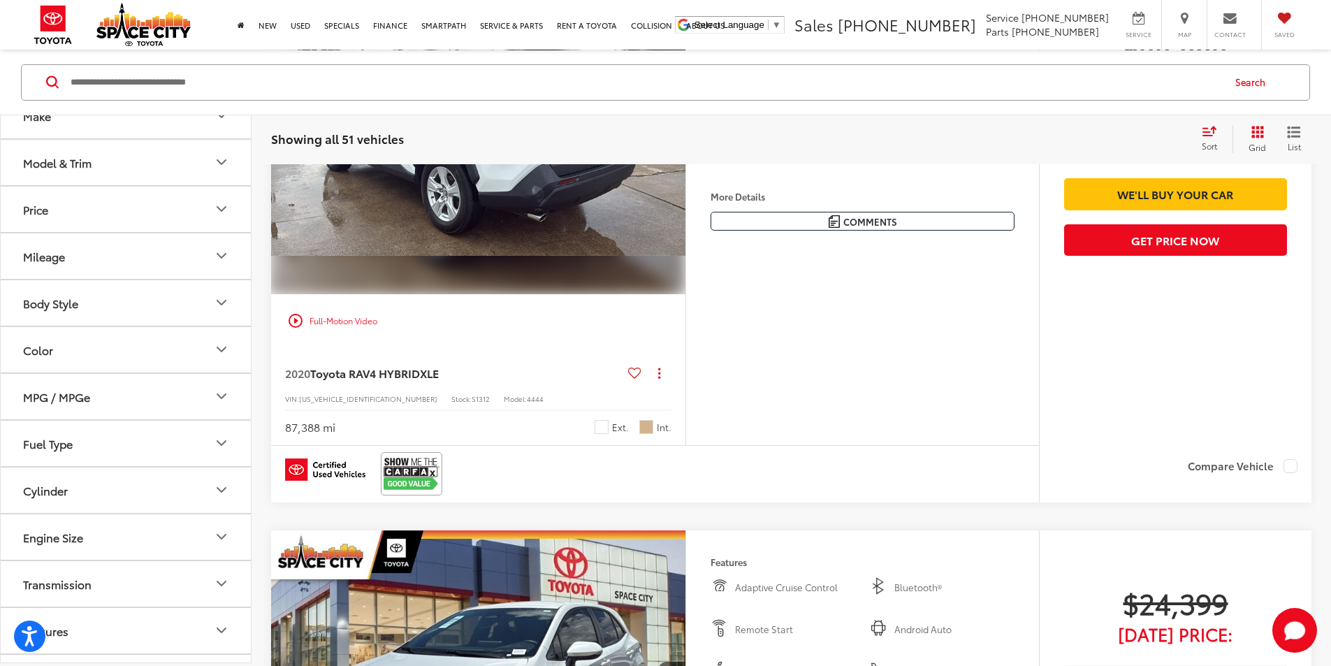
click at [675, 143] on icon "Next image" at bounding box center [671, 138] width 7 height 10
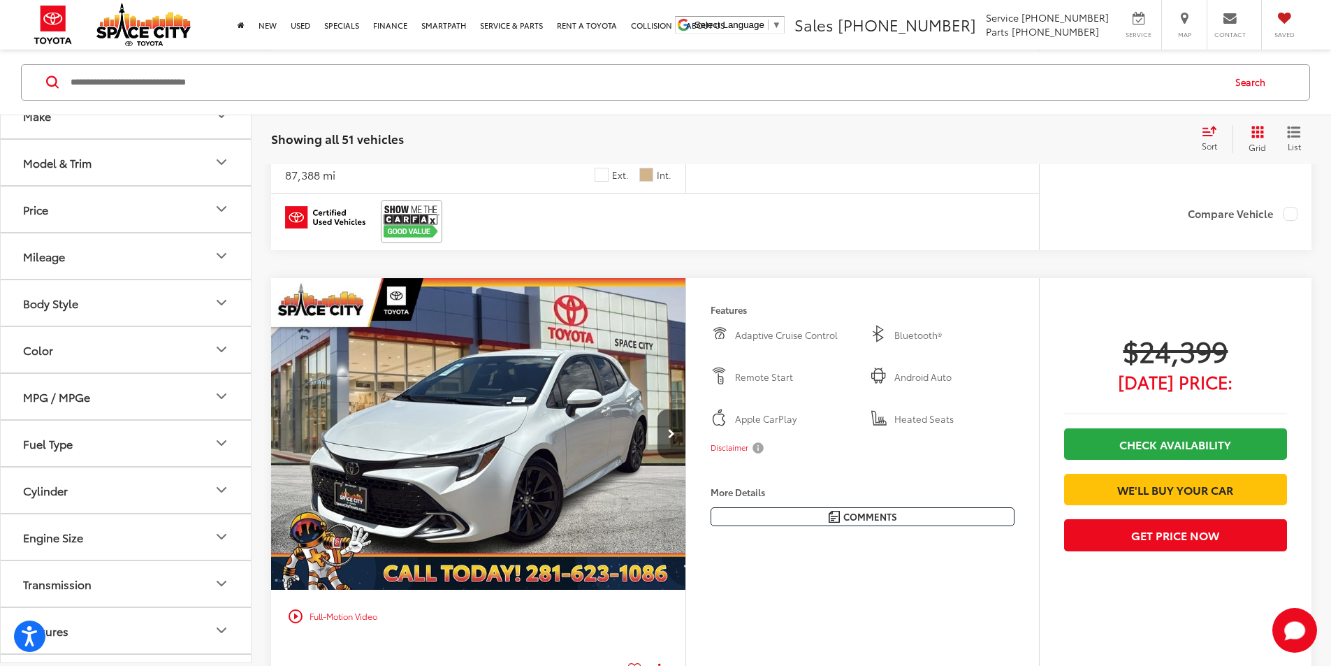
scroll to position [1945, 0]
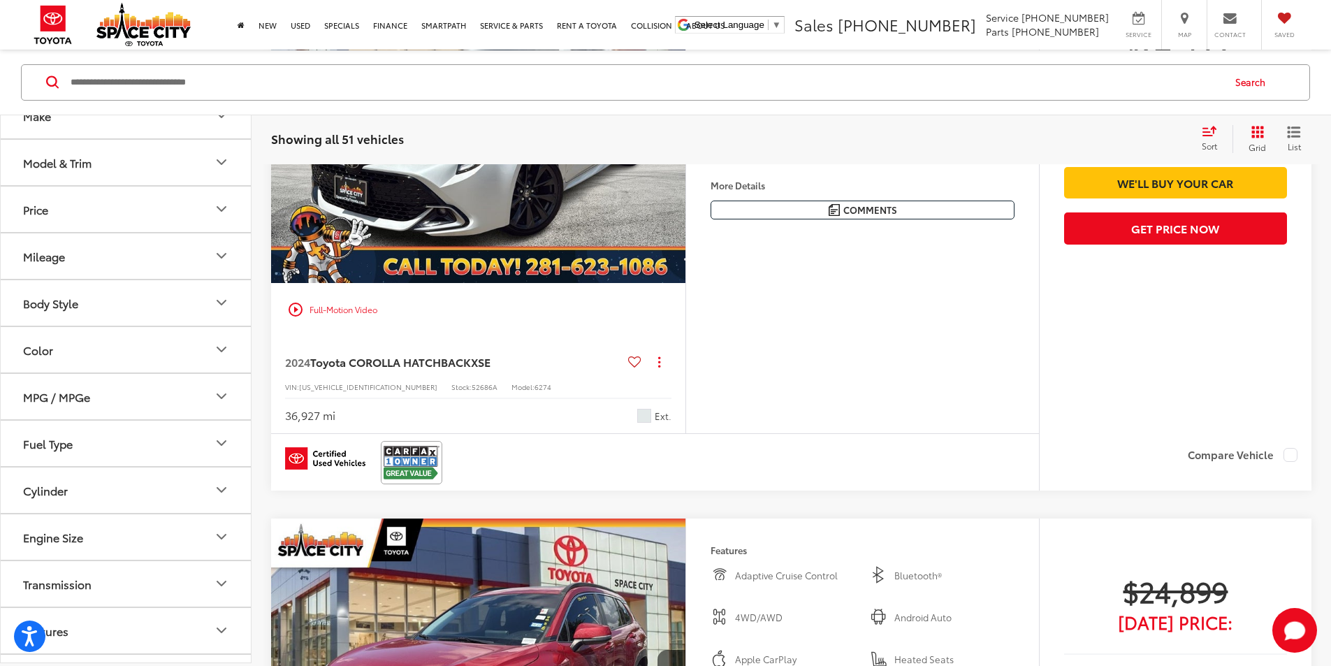
click at [675, 132] on icon "Next image" at bounding box center [671, 127] width 7 height 10
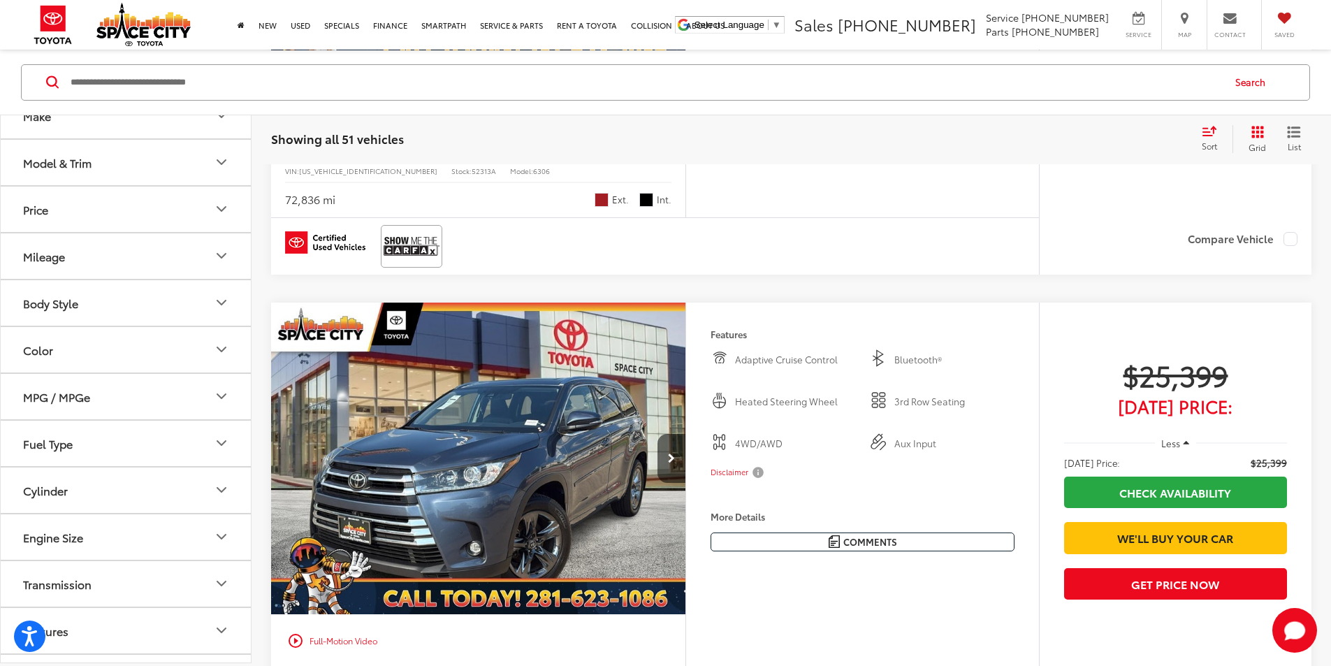
scroll to position [2713, 0]
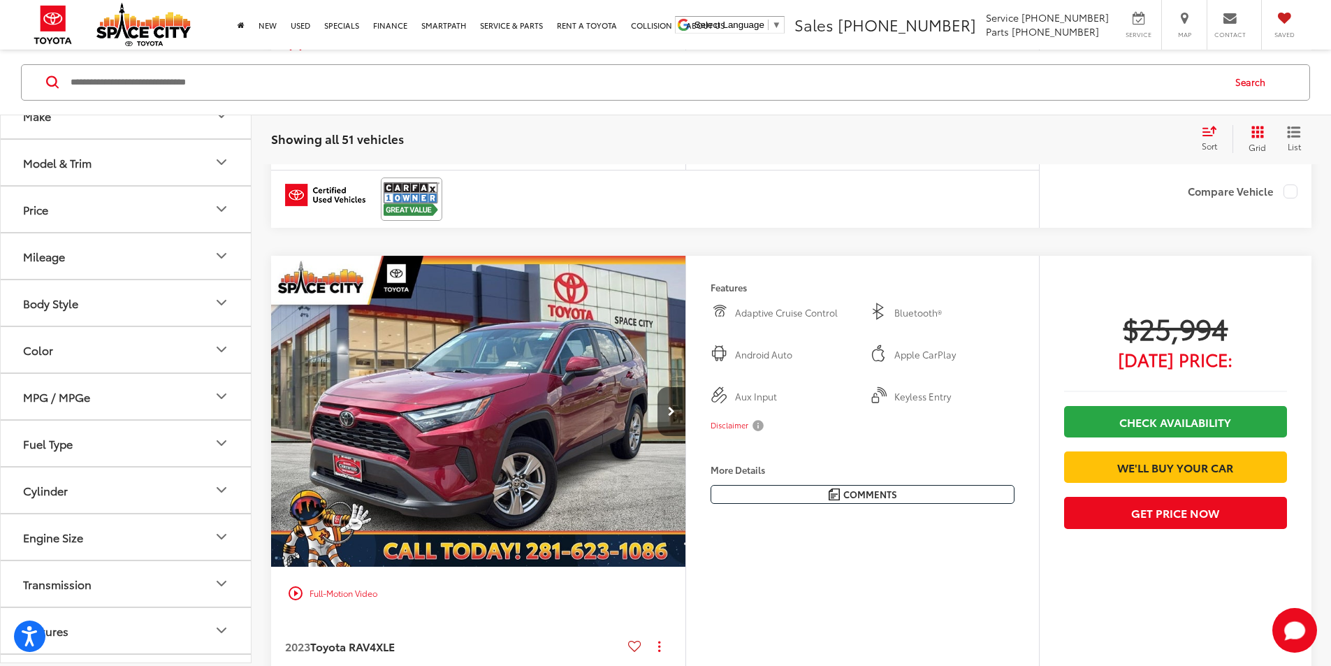
scroll to position [3971, 0]
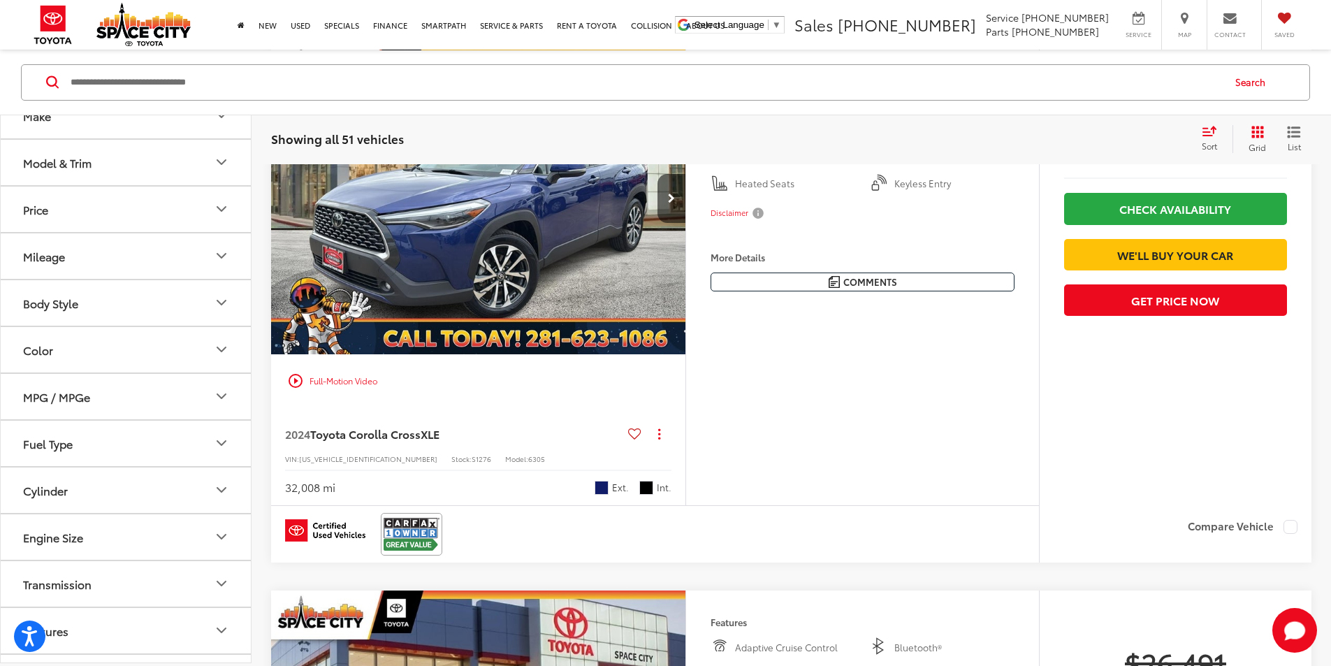
scroll to position [4599, 0]
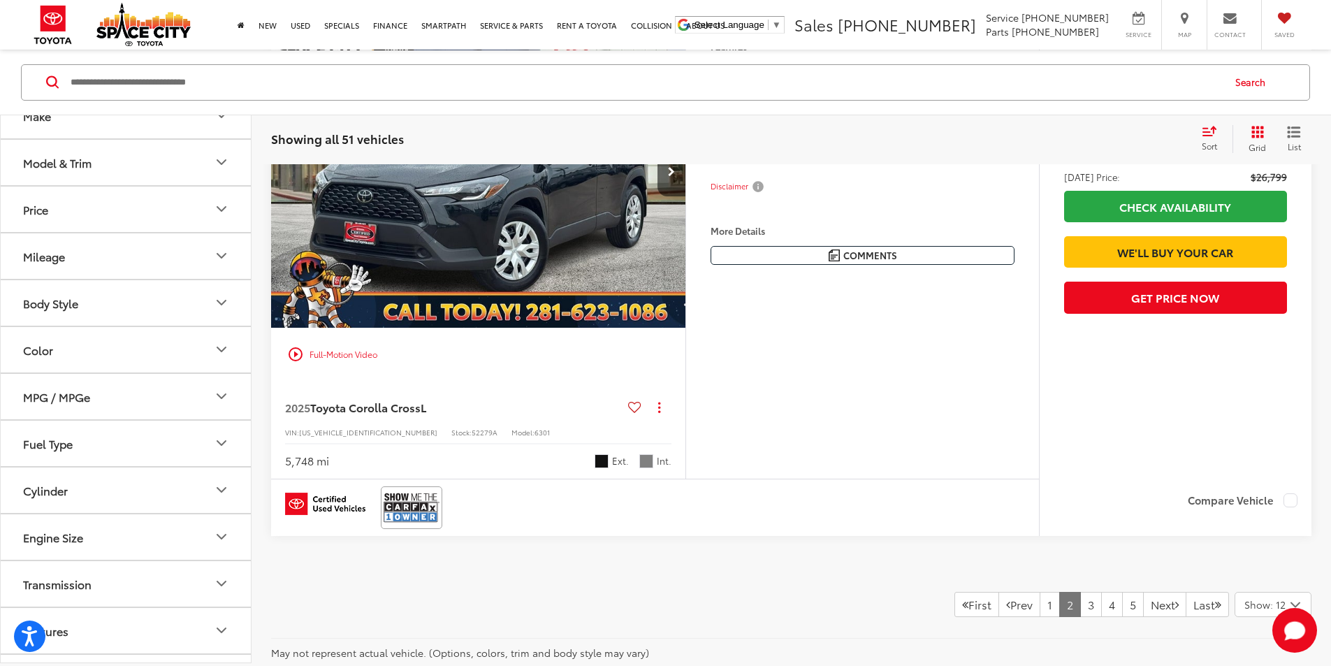
scroll to position [6486, 0]
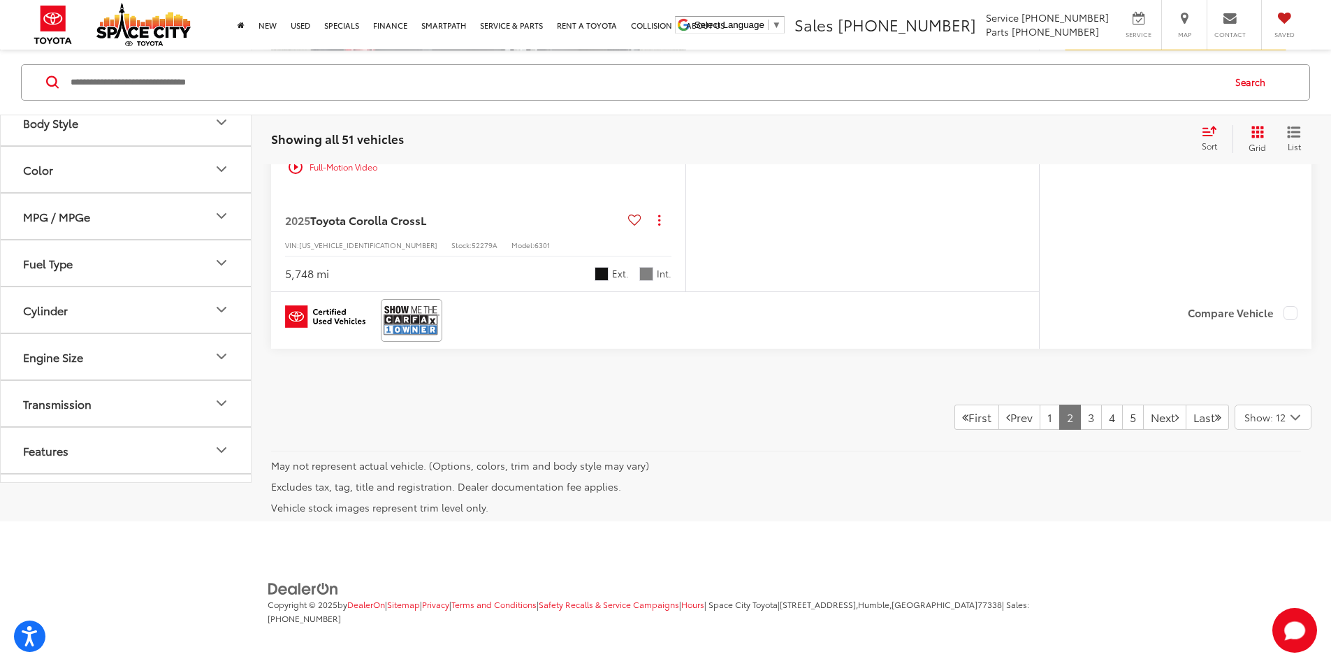
click at [1080, 417] on link "3" at bounding box center [1091, 416] width 22 height 25
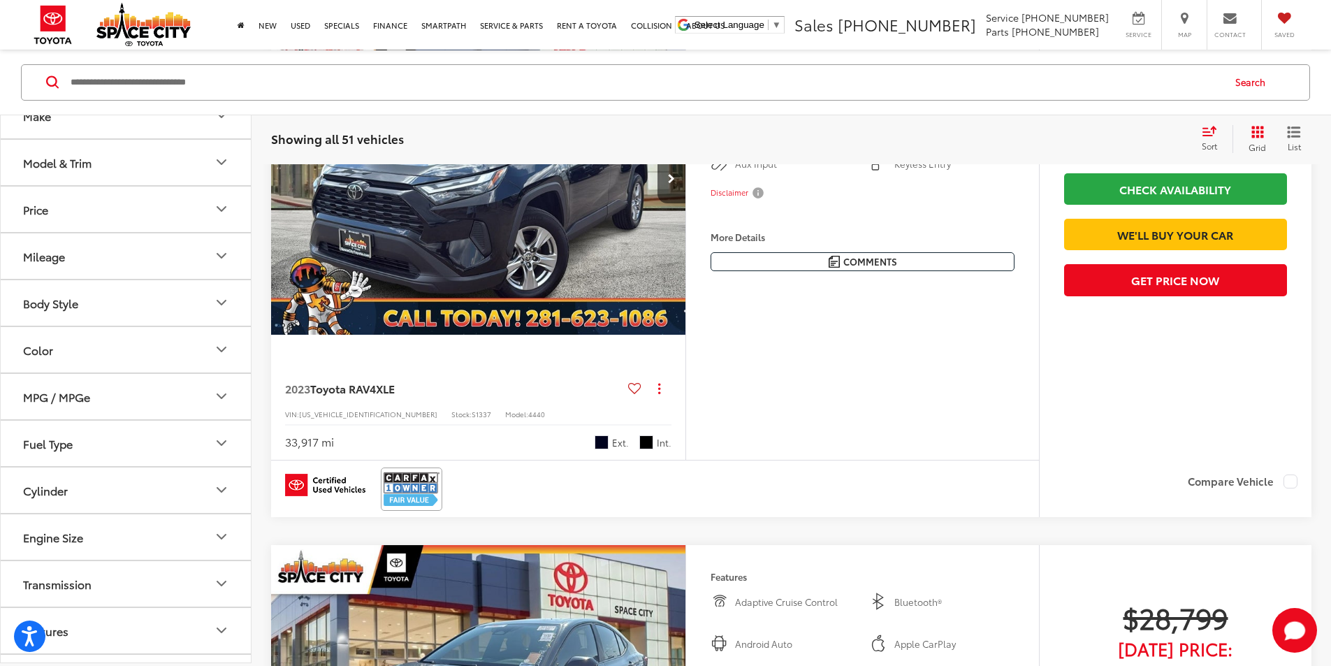
scroll to position [133, 0]
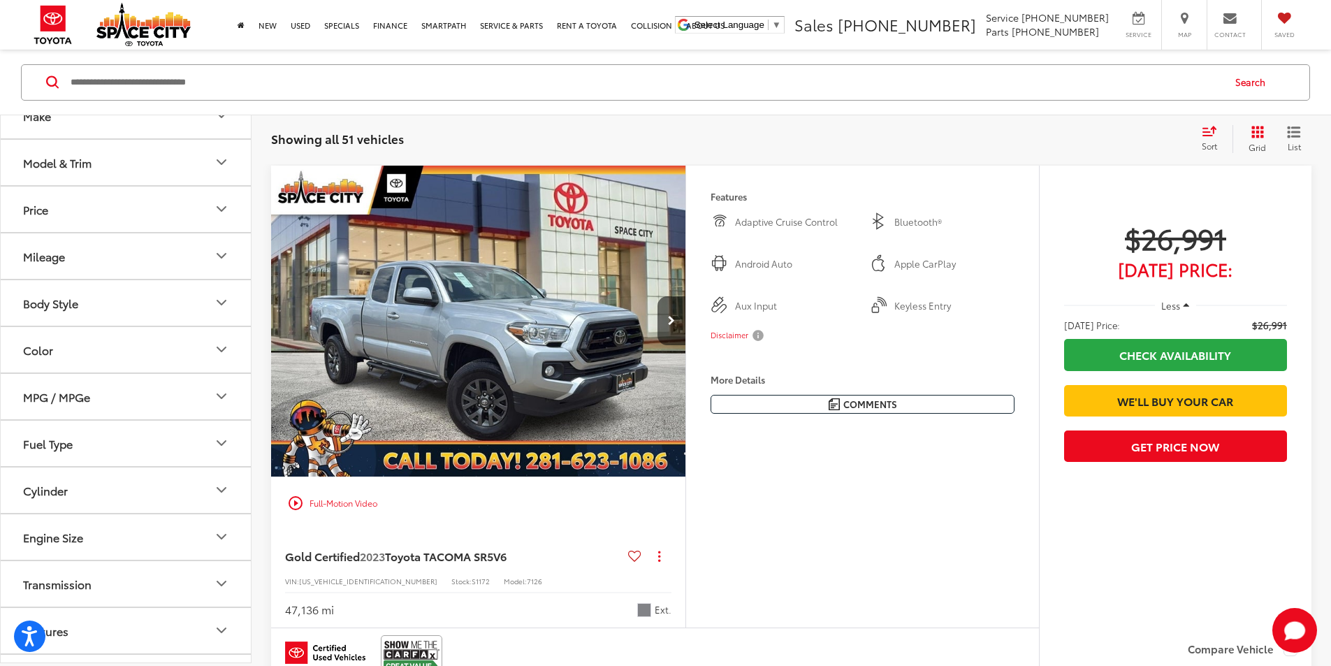
click at [240, 307] on button "Body Style" at bounding box center [126, 301] width 251 height 45
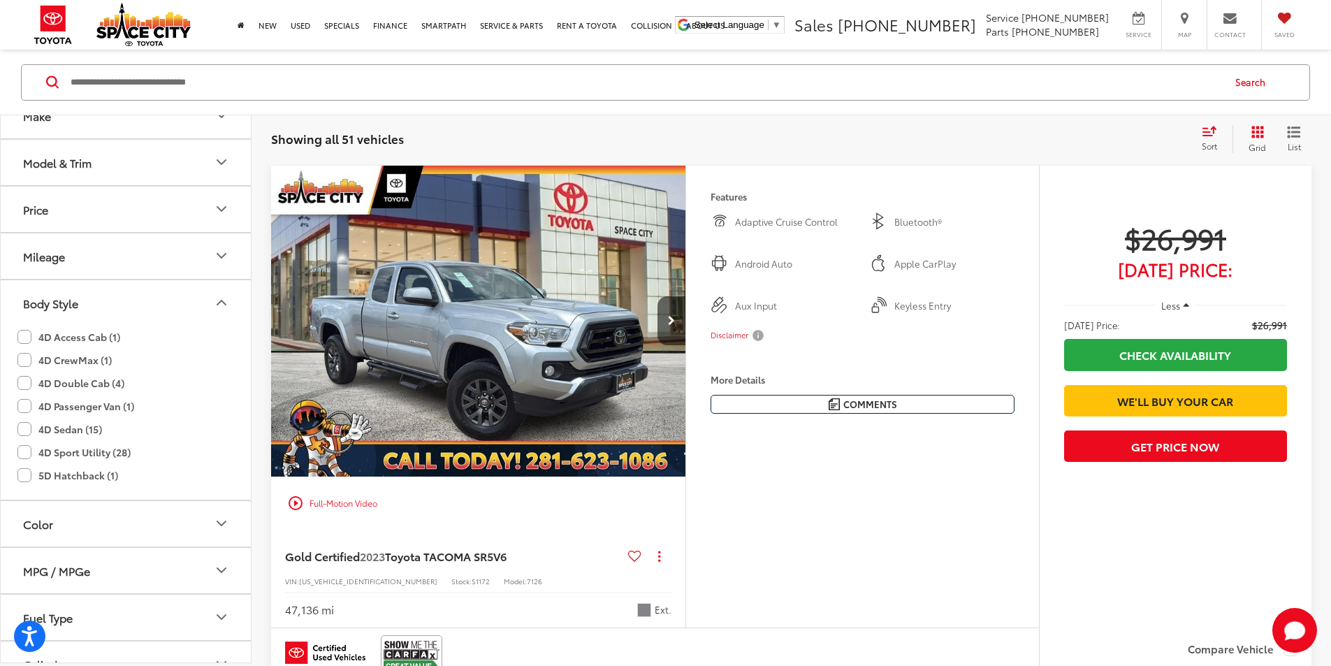
click at [228, 303] on icon "Body Style" at bounding box center [221, 302] width 17 height 17
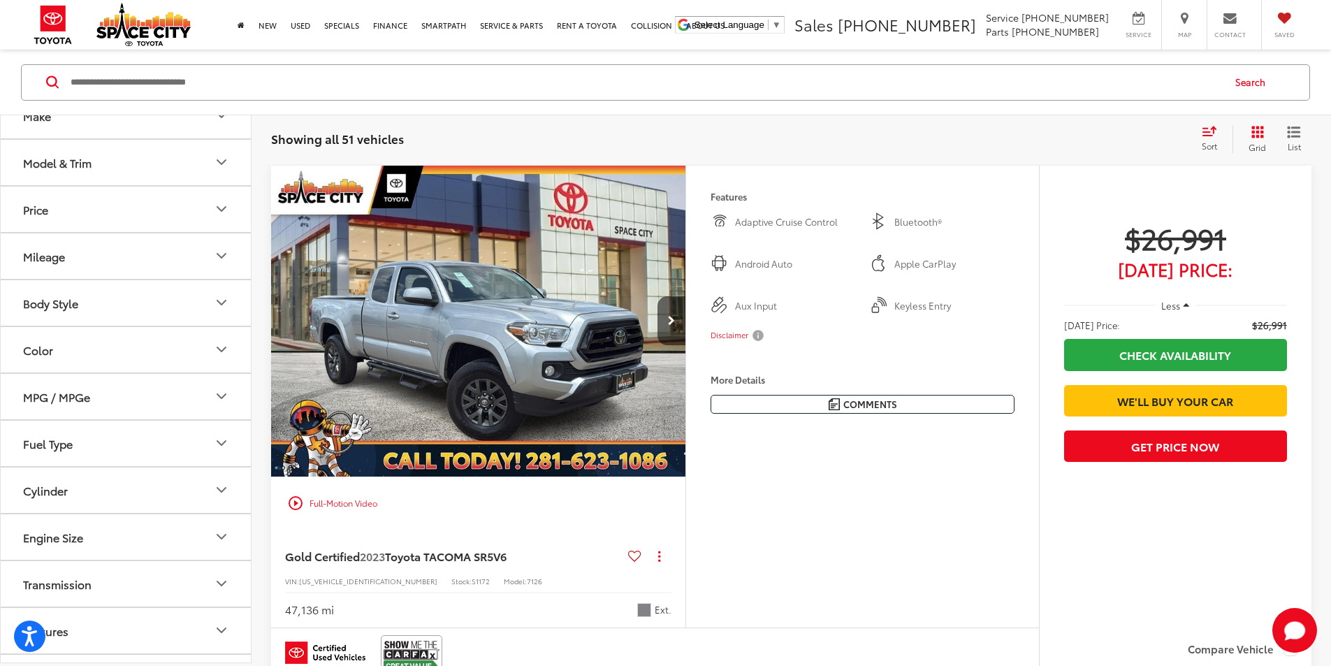
click at [194, 245] on button "Mileage" at bounding box center [126, 255] width 251 height 45
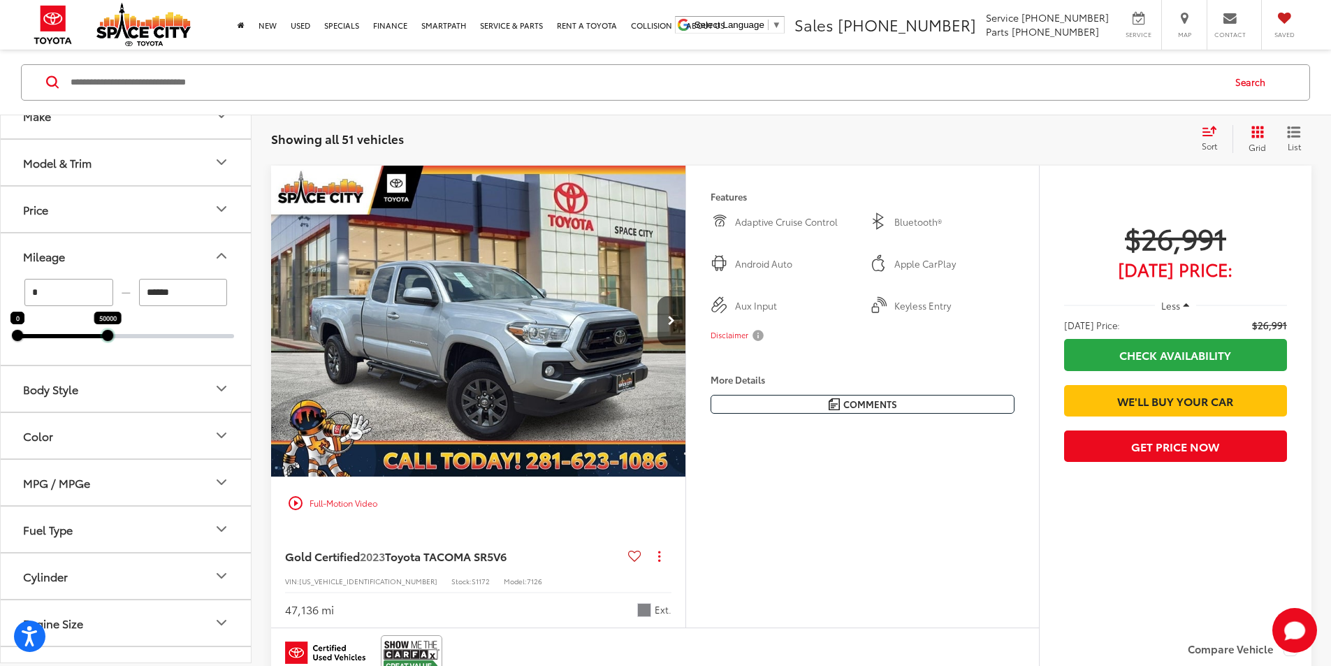
drag, startPoint x: 231, startPoint y: 334, endPoint x: 101, endPoint y: 330, distance: 130.0
click at [102, 330] on div at bounding box center [107, 334] width 11 height 11
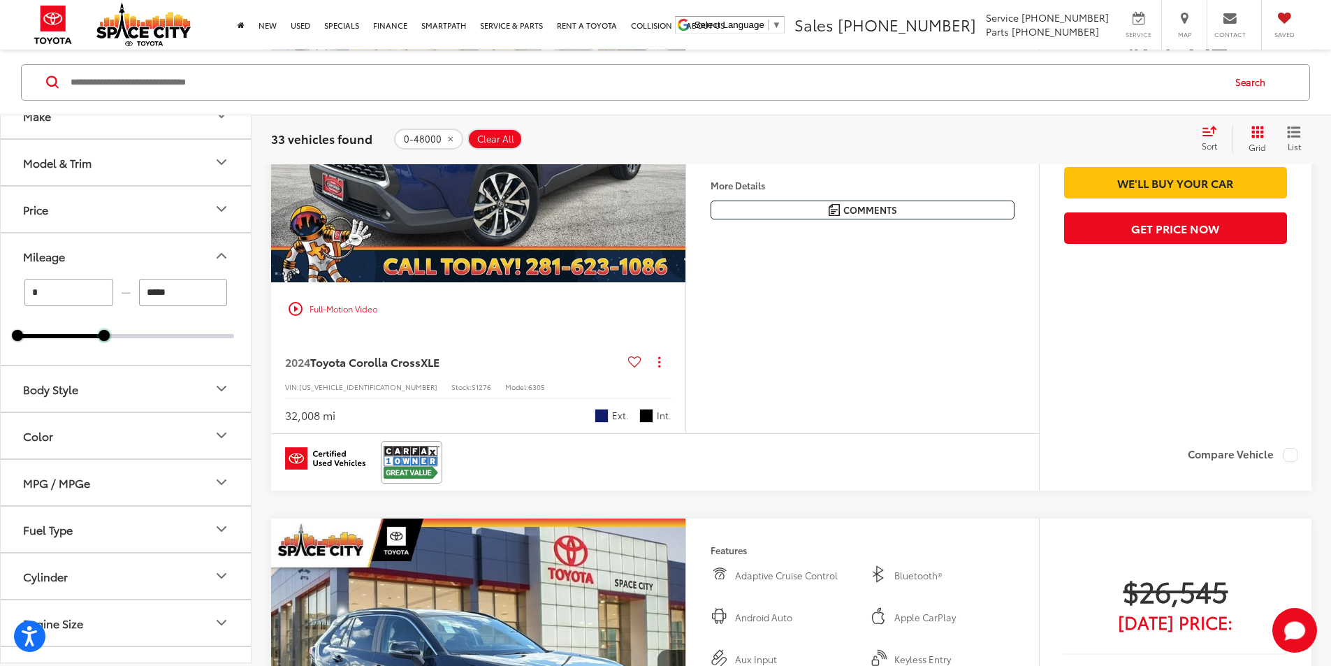
scroll to position [4465, 0]
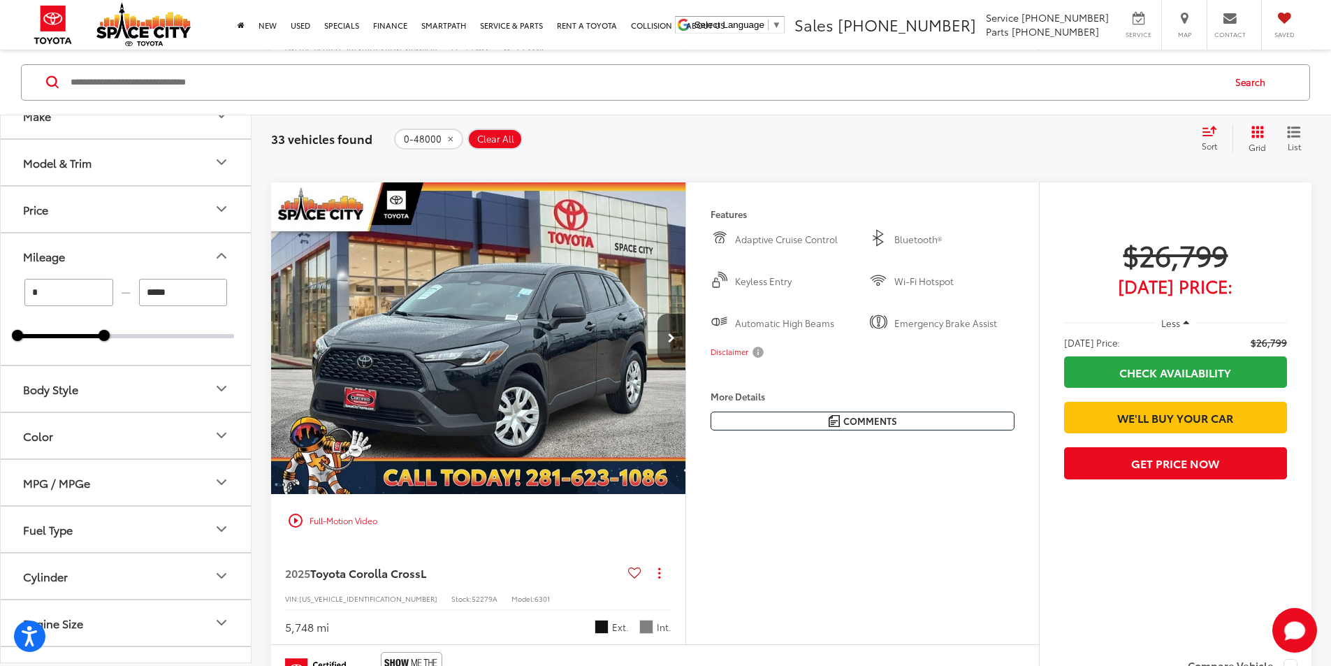
scroll to position [5722, 0]
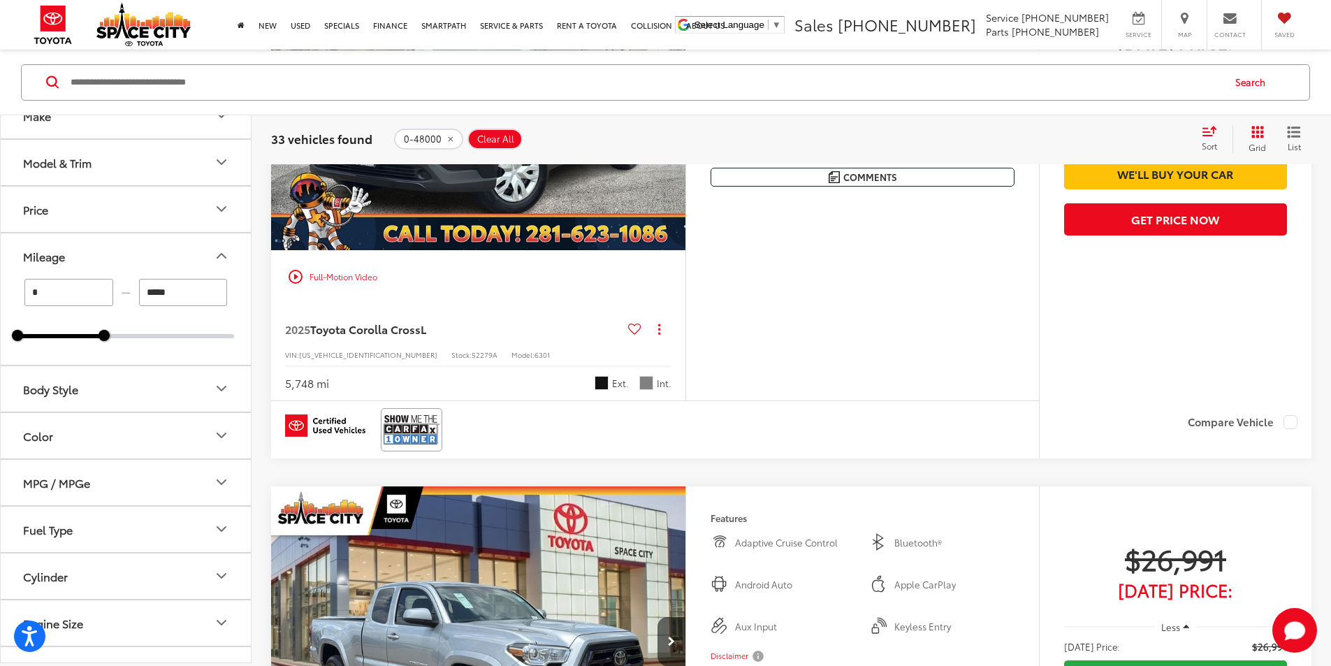
scroll to position [5758, 0]
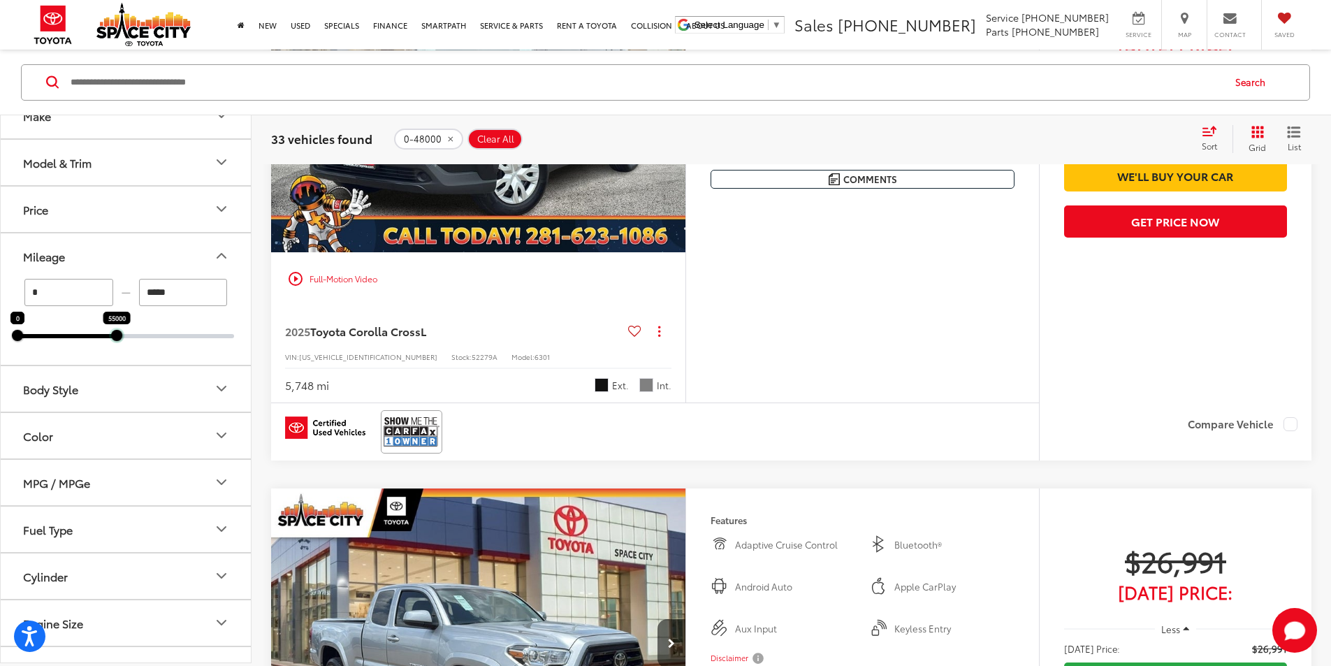
drag, startPoint x: 105, startPoint y: 333, endPoint x: 120, endPoint y: 335, distance: 14.8
click at [120, 335] on div at bounding box center [116, 334] width 11 height 11
type input "*****"
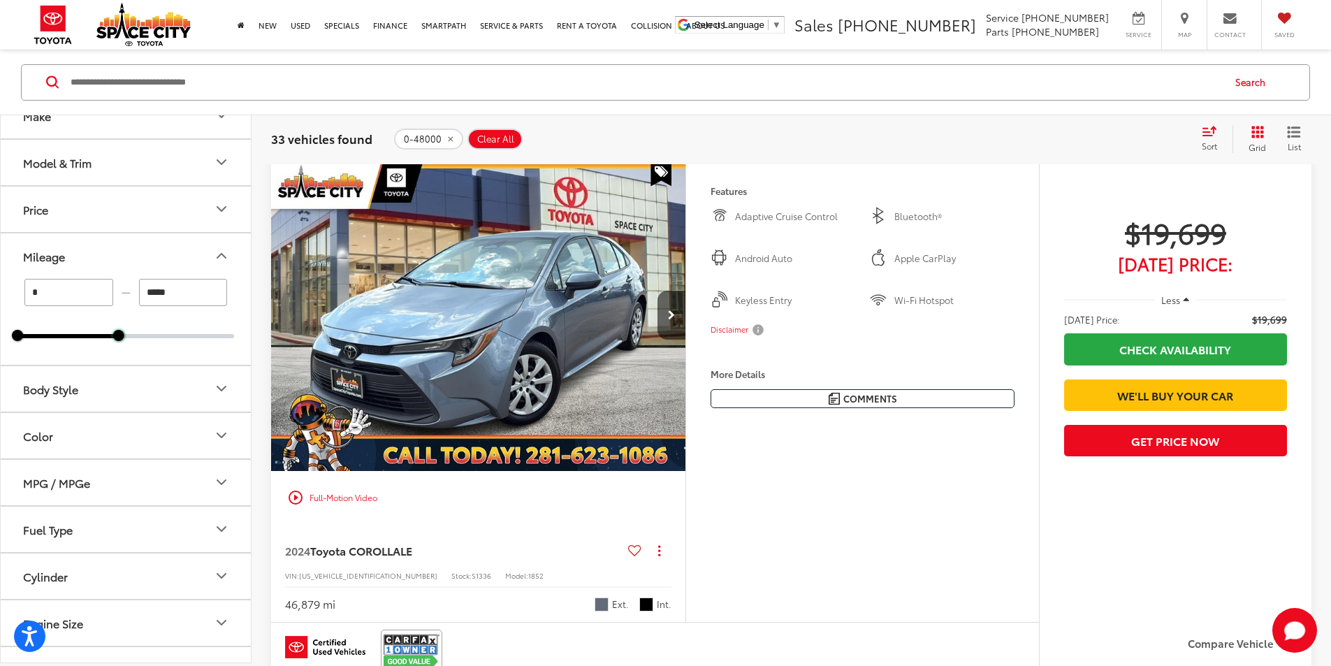
scroll to position [133, 0]
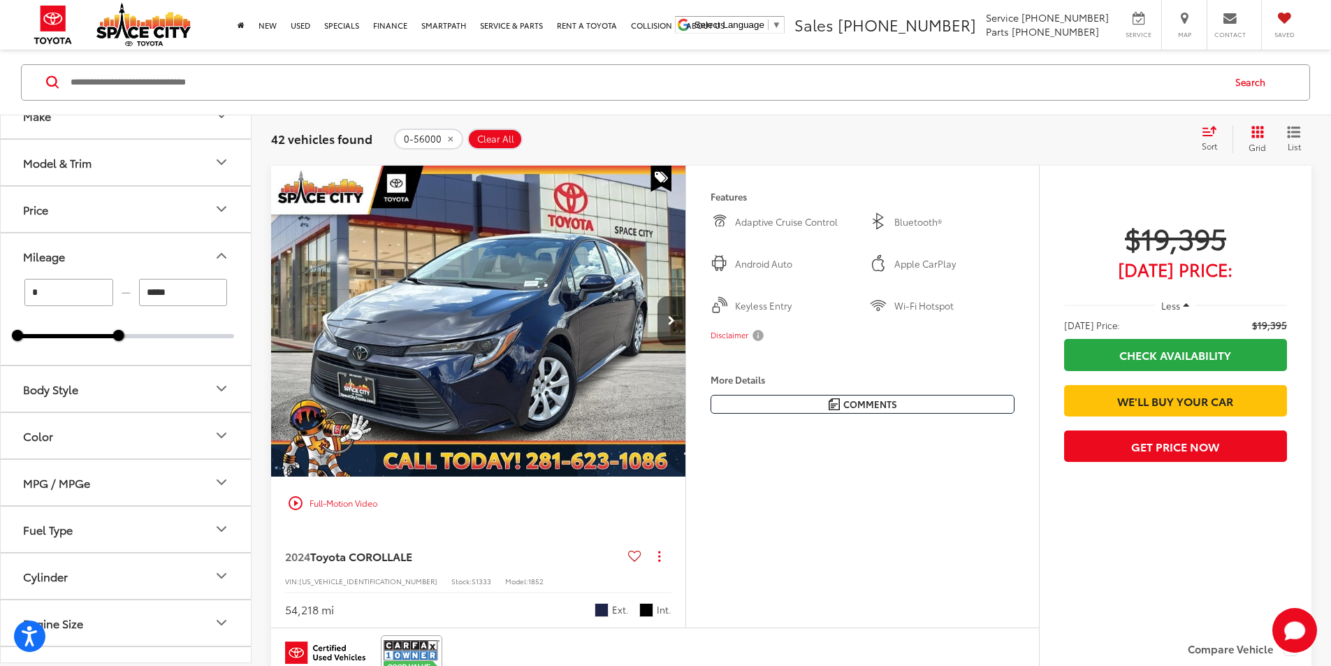
click at [209, 433] on button "Color" at bounding box center [126, 434] width 251 height 45
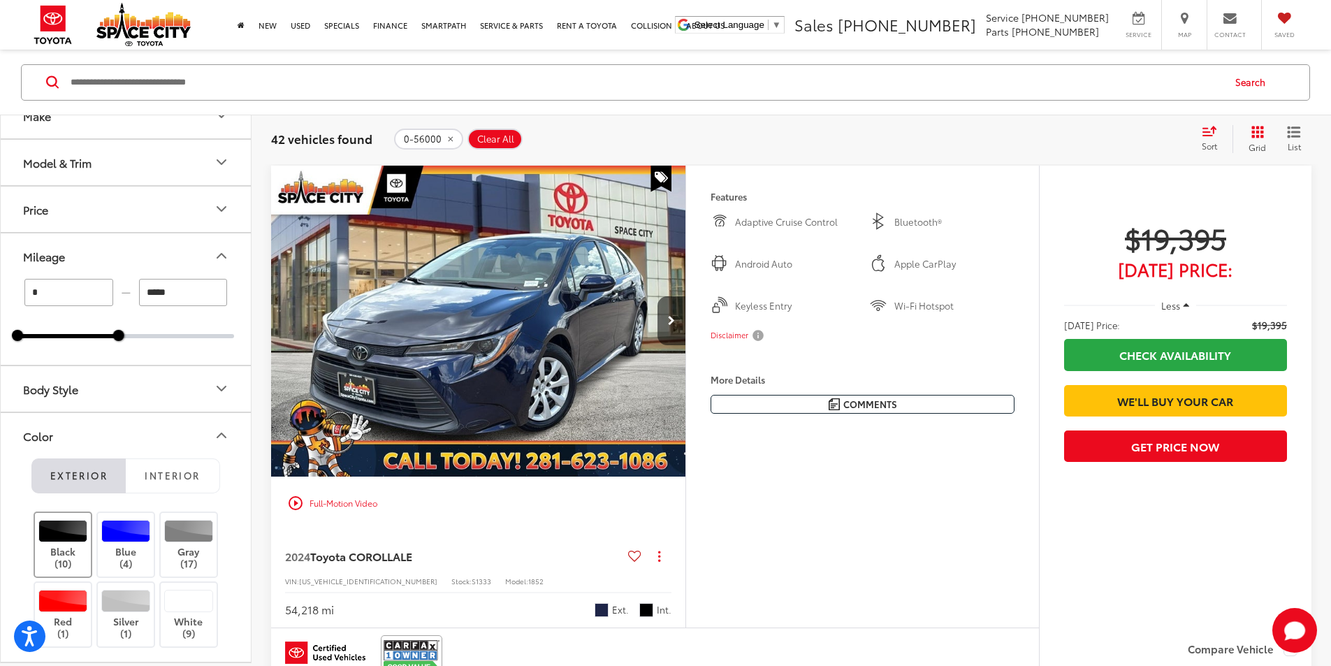
click at [70, 540] on div at bounding box center [63, 531] width 50 height 22
type input "****"
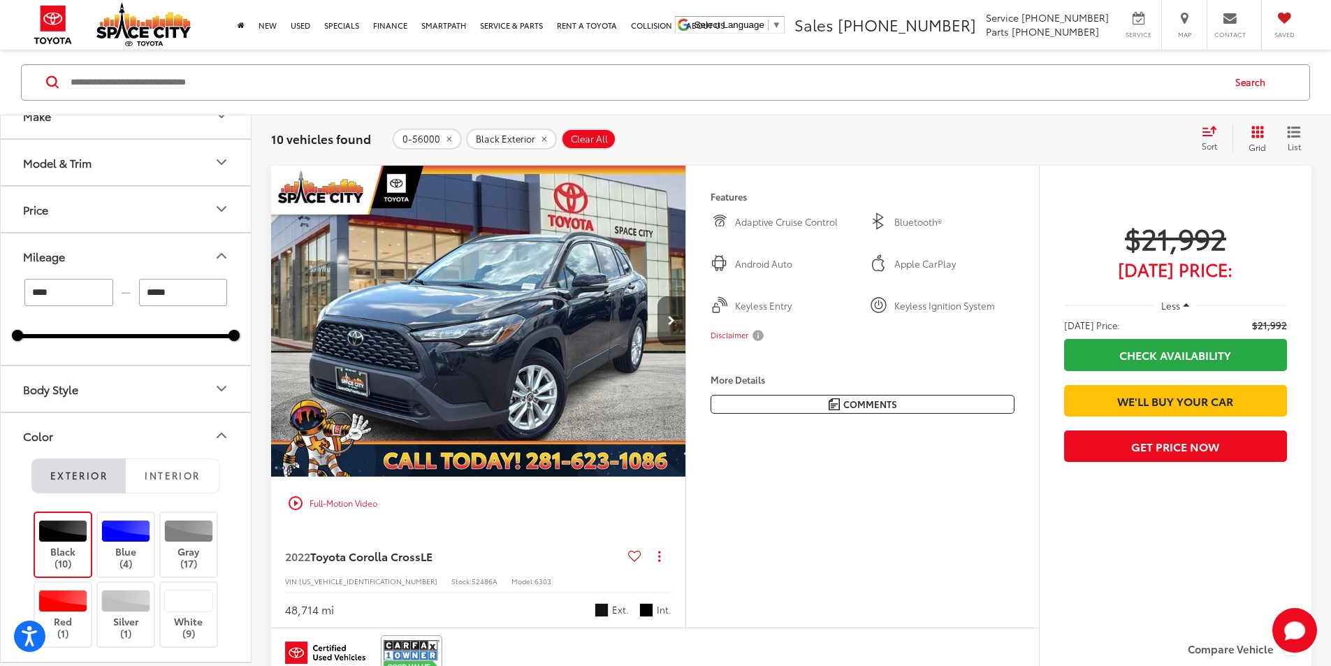
click at [685, 345] on button "Next image" at bounding box center [671, 320] width 28 height 49
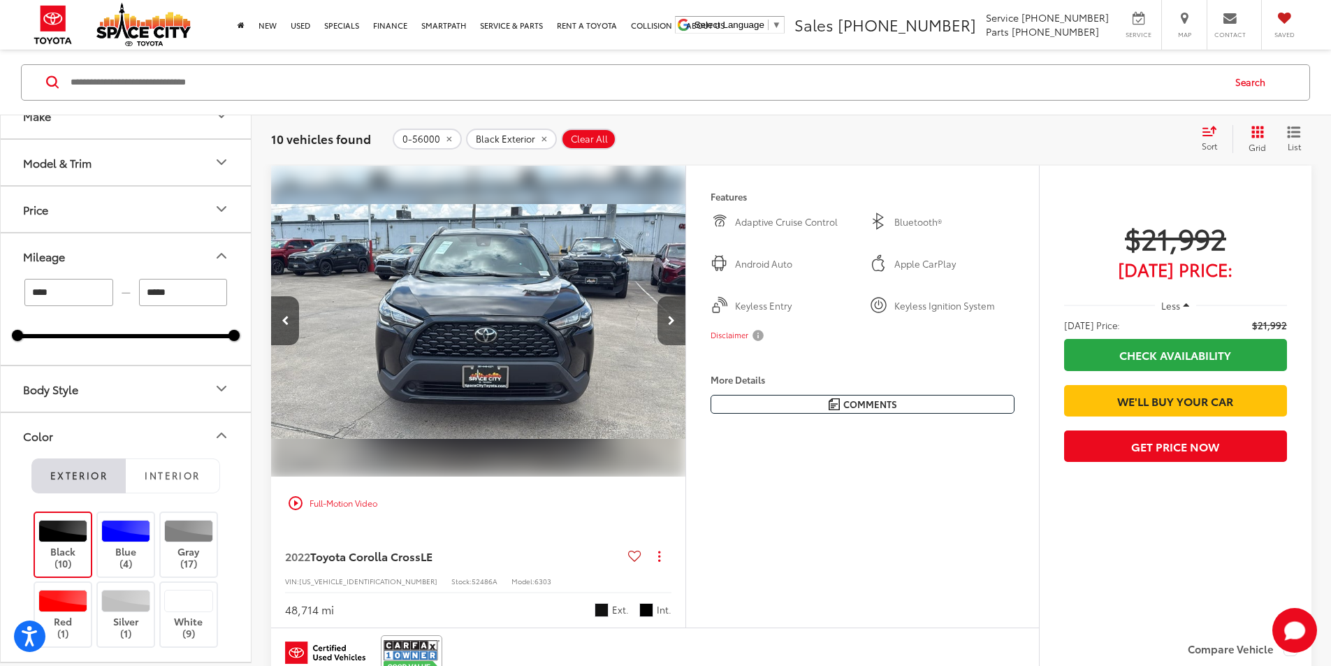
click at [685, 345] on button "Next image" at bounding box center [671, 320] width 28 height 49
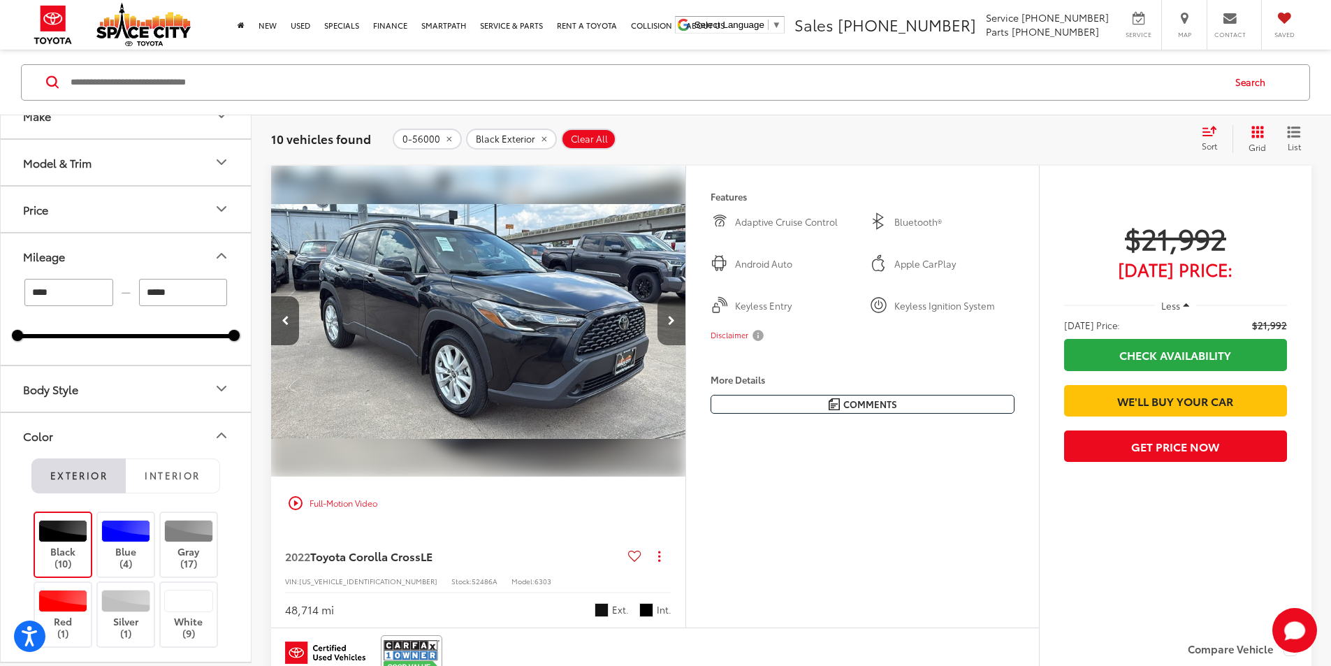
click at [685, 345] on button "Next image" at bounding box center [671, 320] width 28 height 49
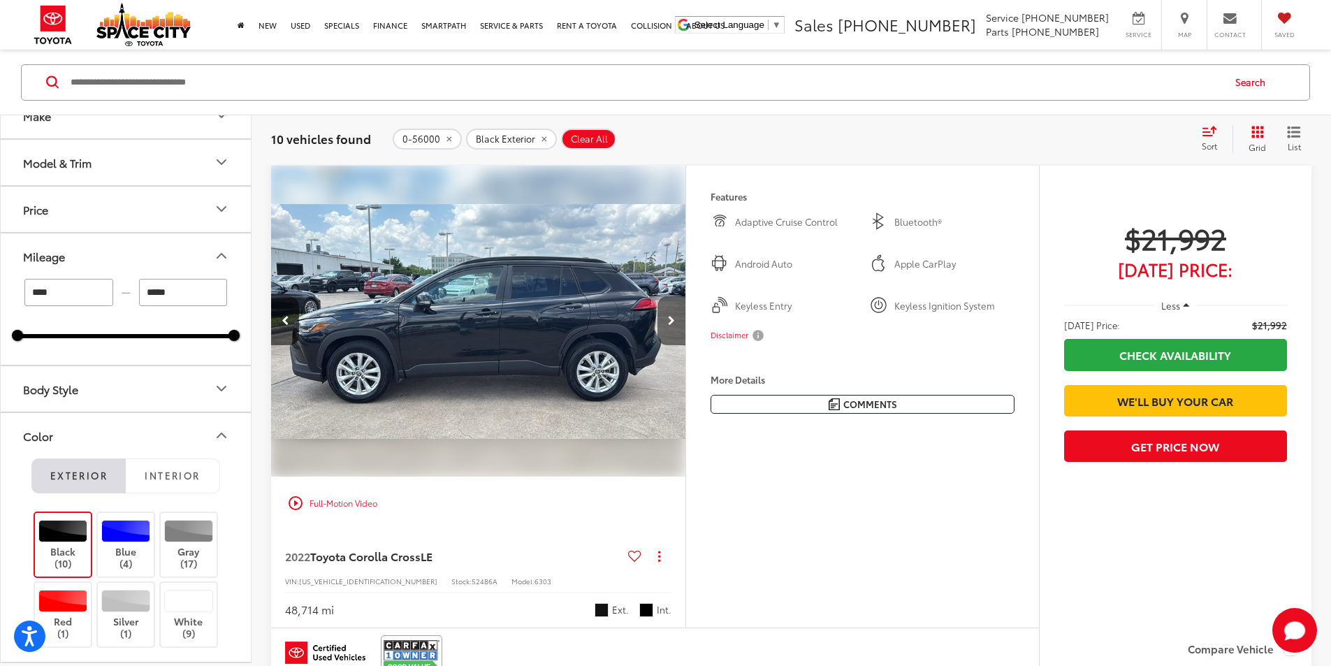
click at [685, 345] on button "Next image" at bounding box center [671, 320] width 28 height 49
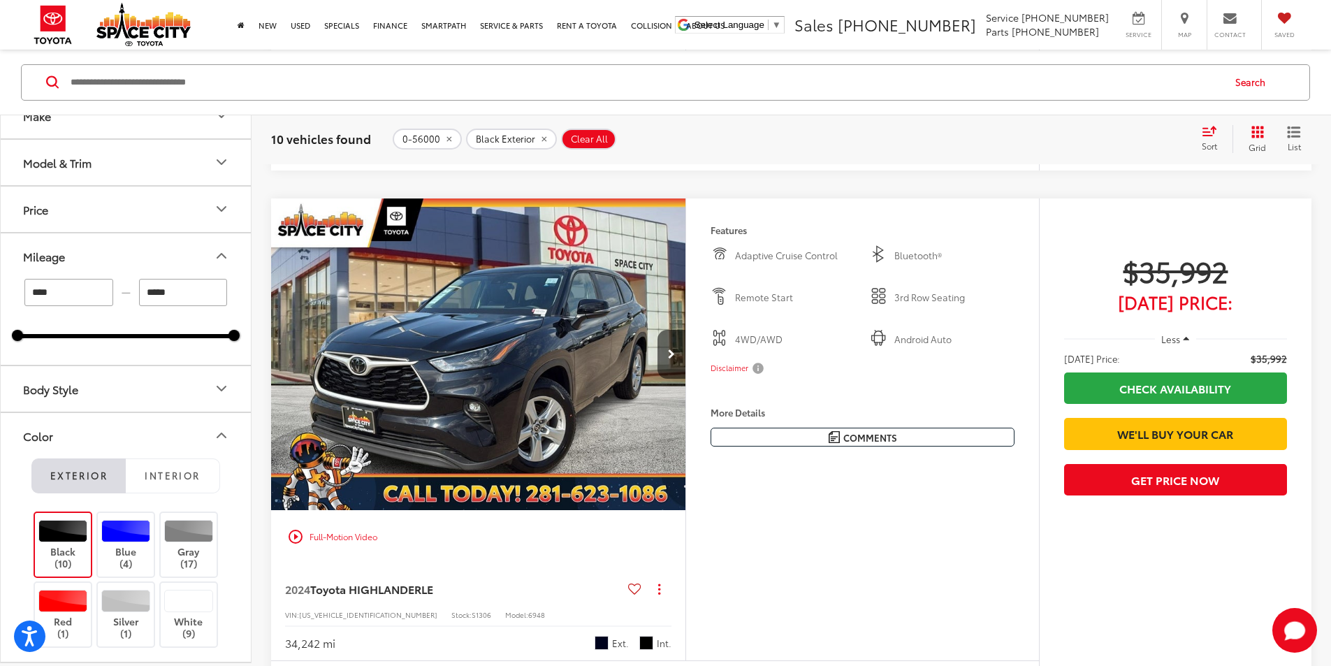
scroll to position [3207, 0]
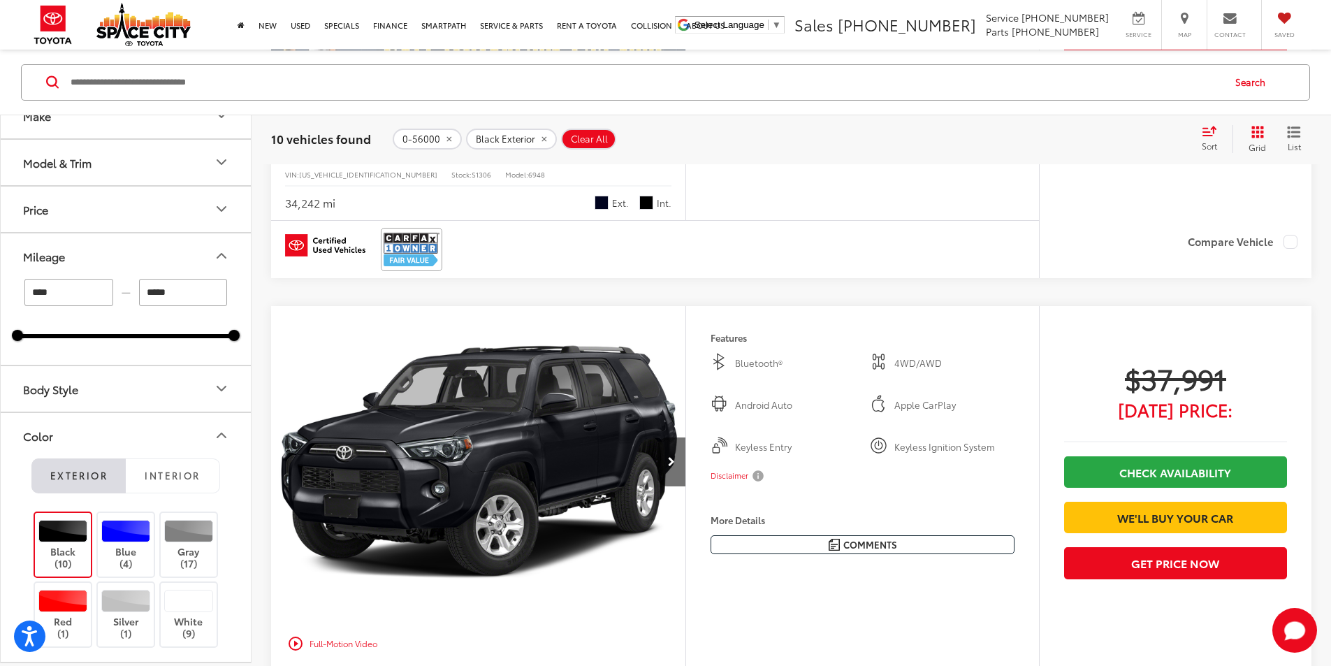
scroll to position [3906, 0]
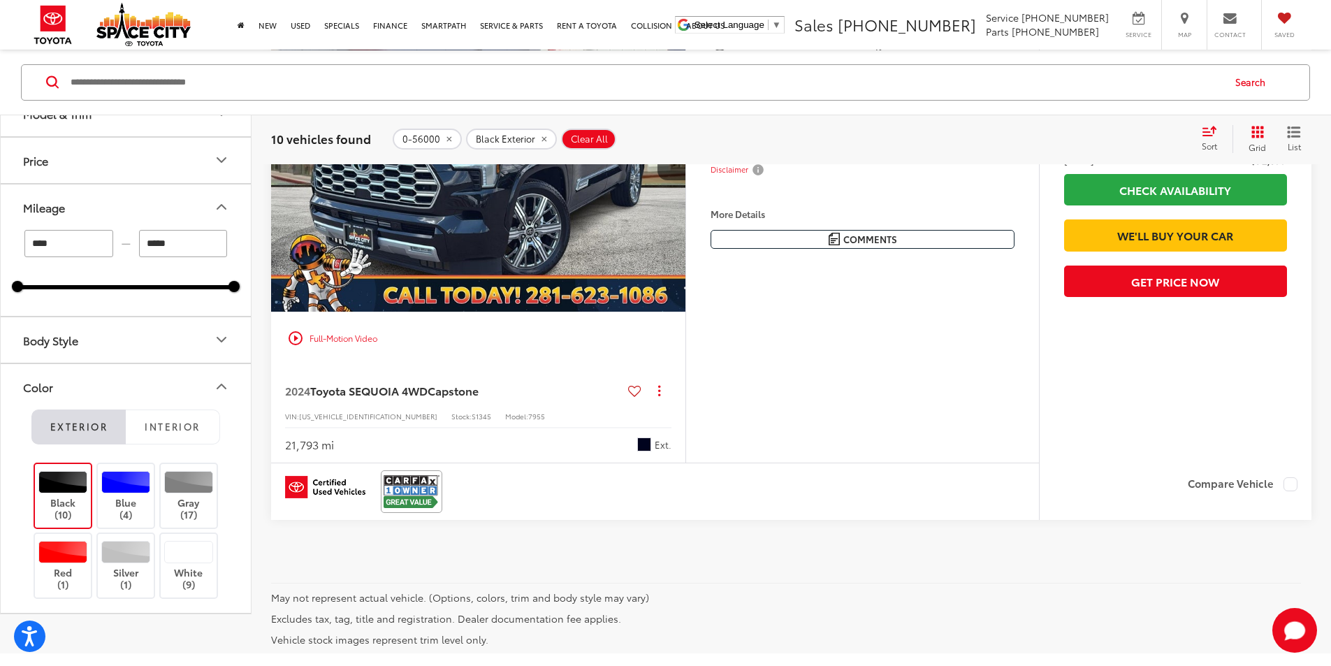
scroll to position [5233, 0]
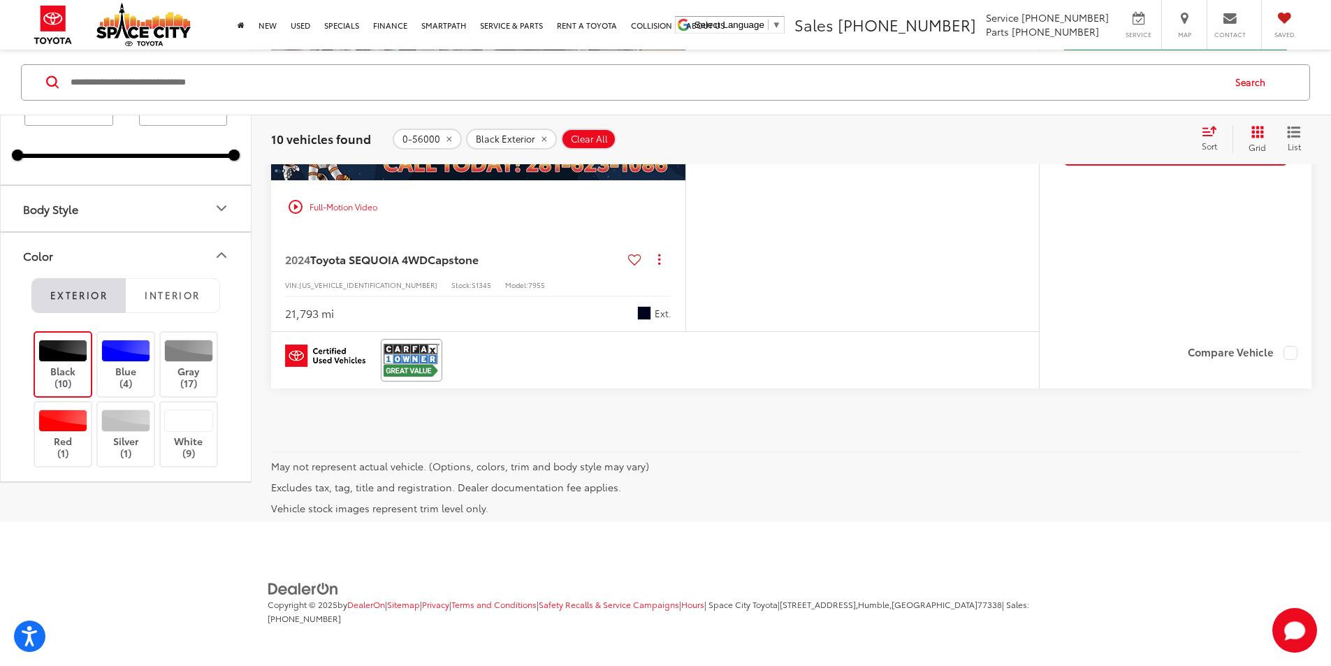
scroll to position [5862, 0]
click at [685, 49] on button "Next image" at bounding box center [671, 24] width 28 height 49
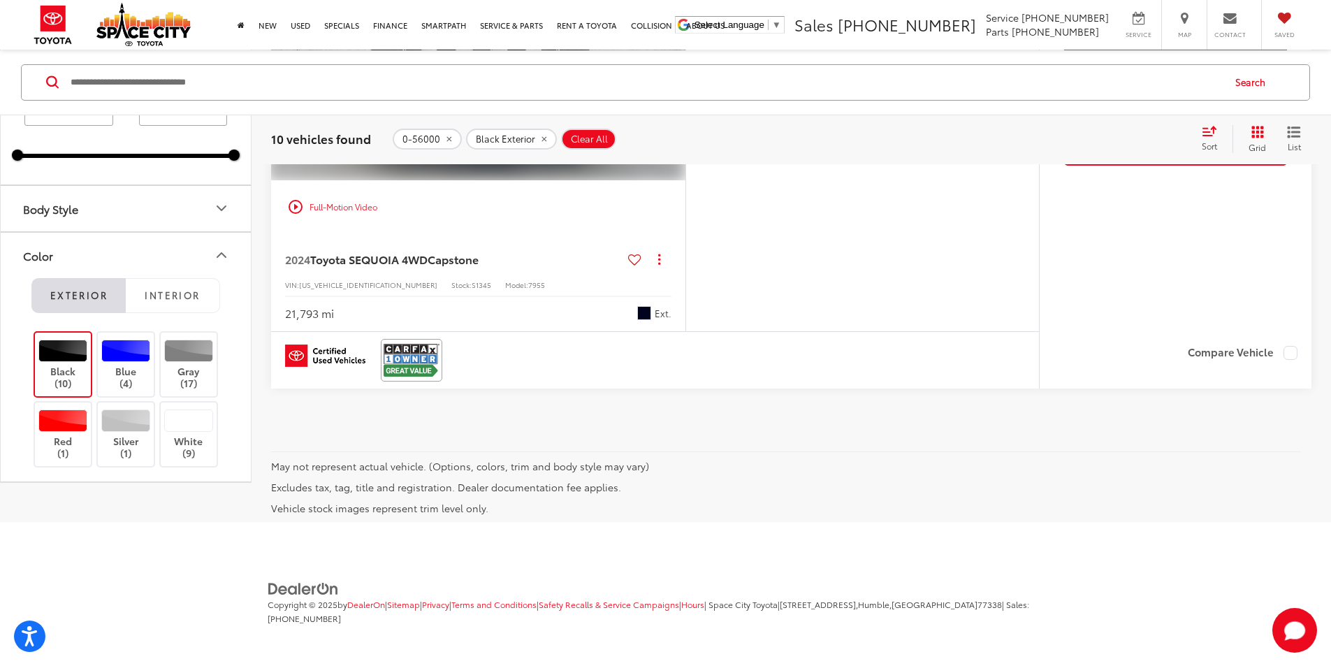
click at [685, 49] on button "Next image" at bounding box center [671, 24] width 28 height 49
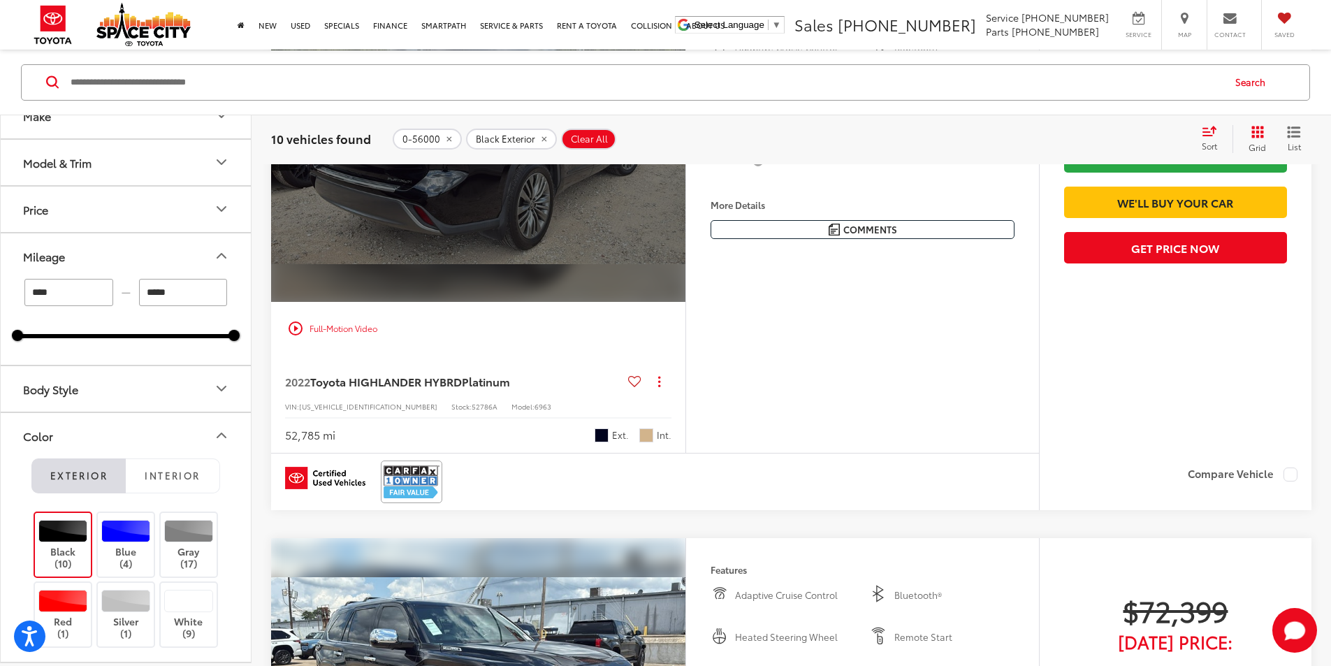
scroll to position [4669, 0]
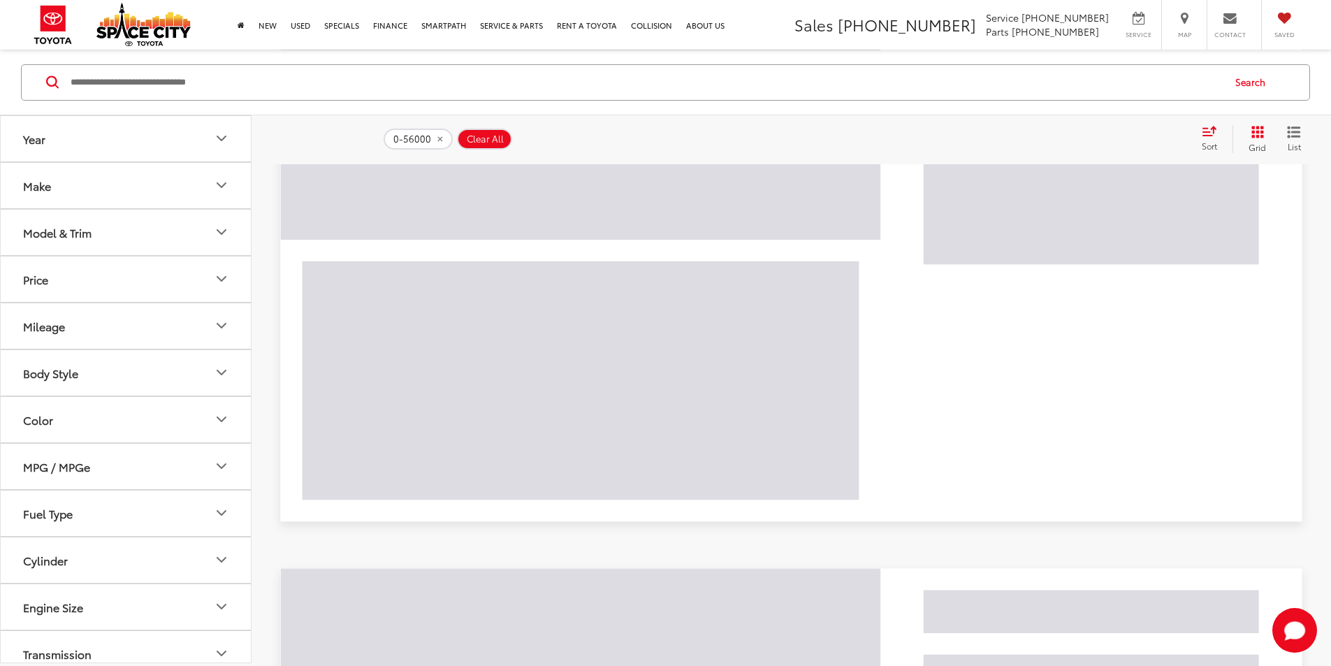
scroll to position [133, 0]
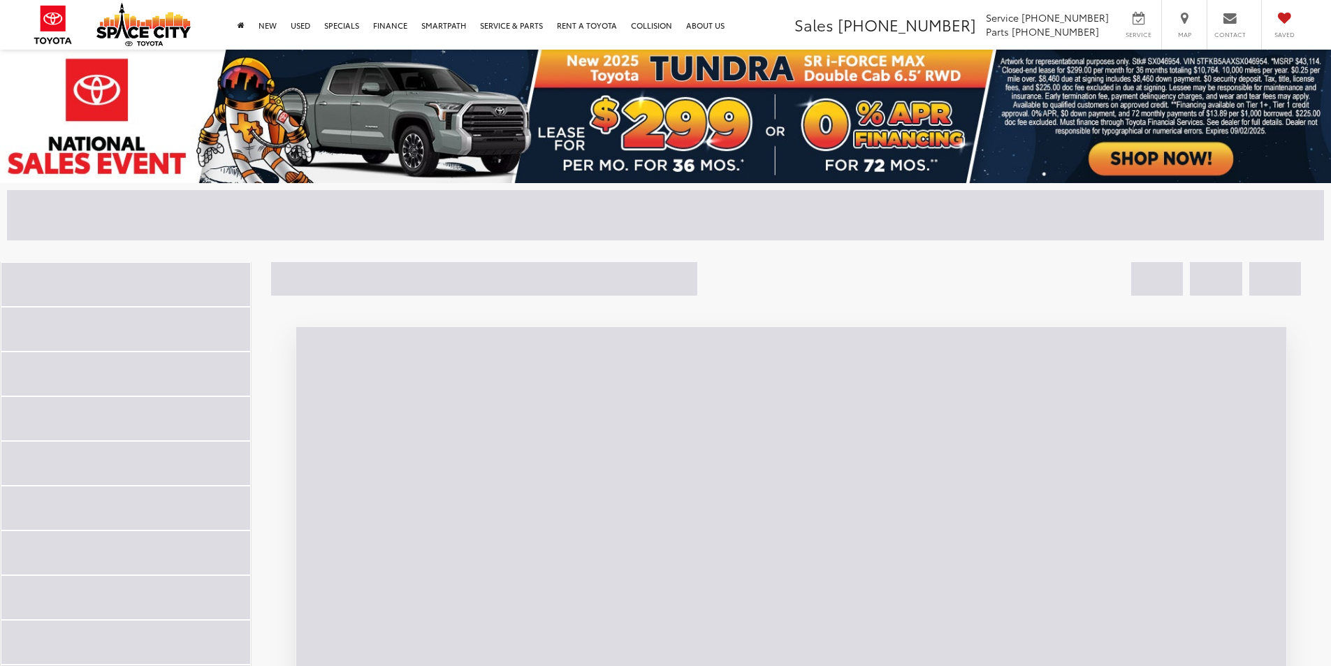
scroll to position [7169, 0]
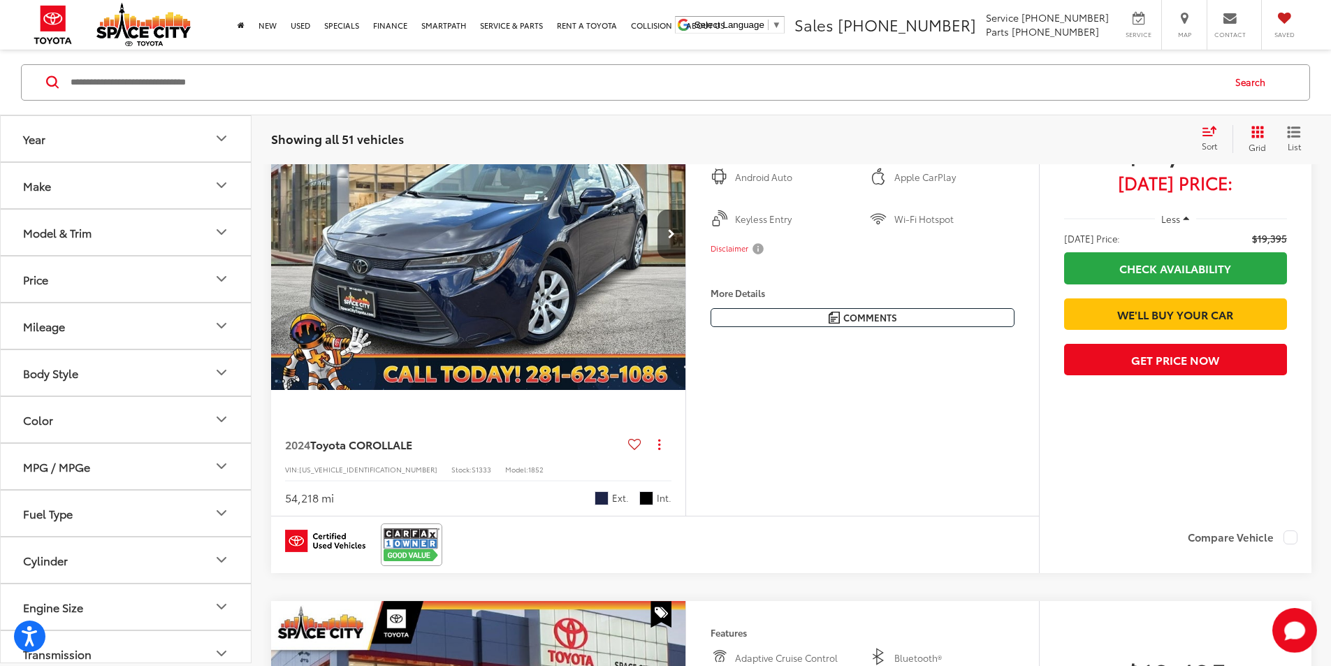
scroll to position [133, 0]
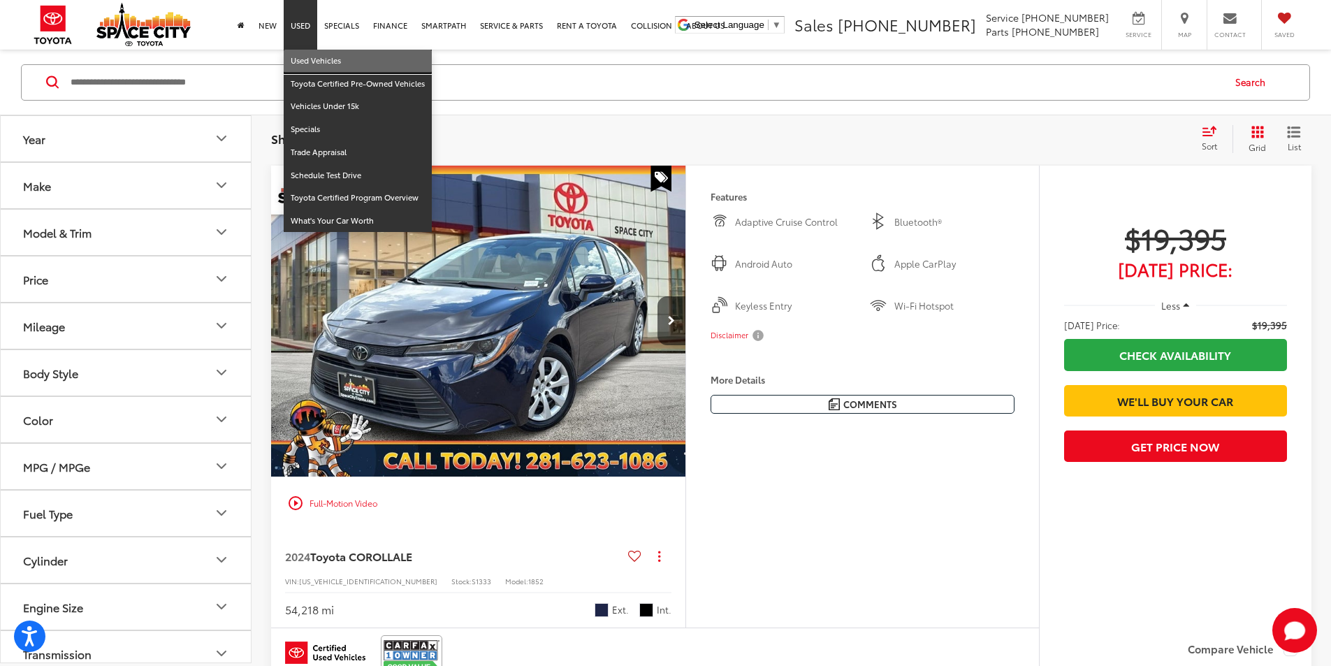
click at [310, 59] on link "Used Vehicles" at bounding box center [358, 61] width 148 height 23
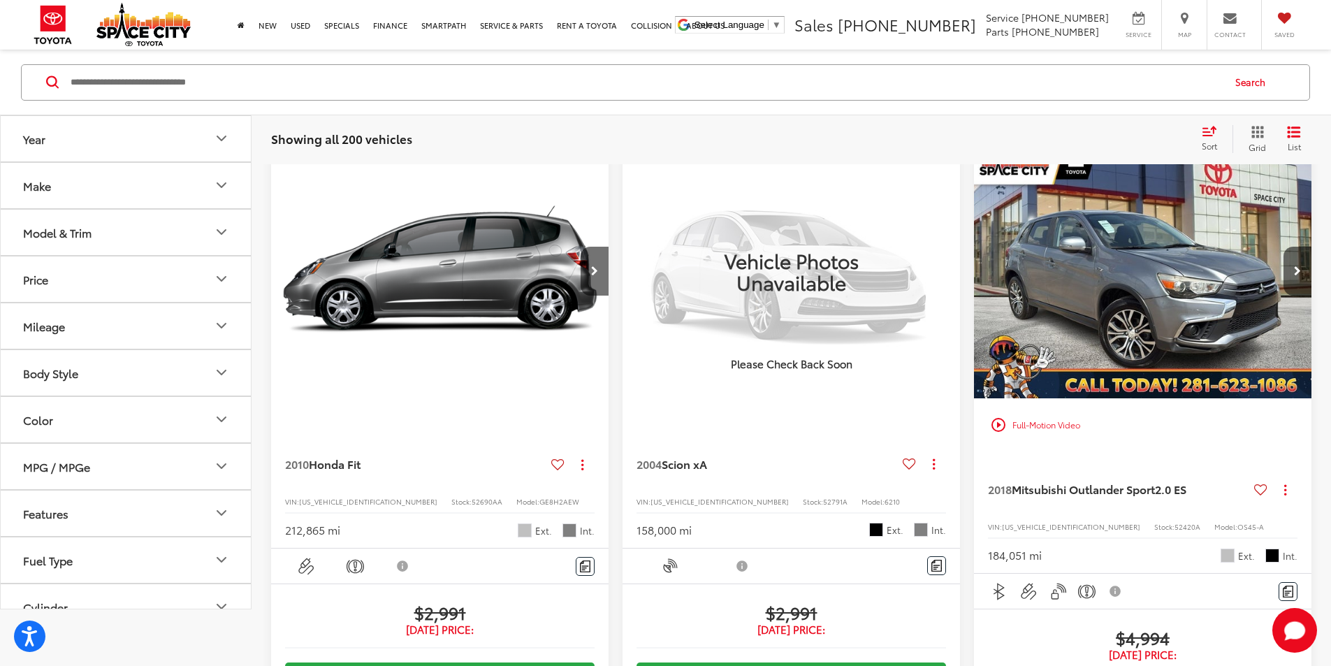
scroll to position [69, 0]
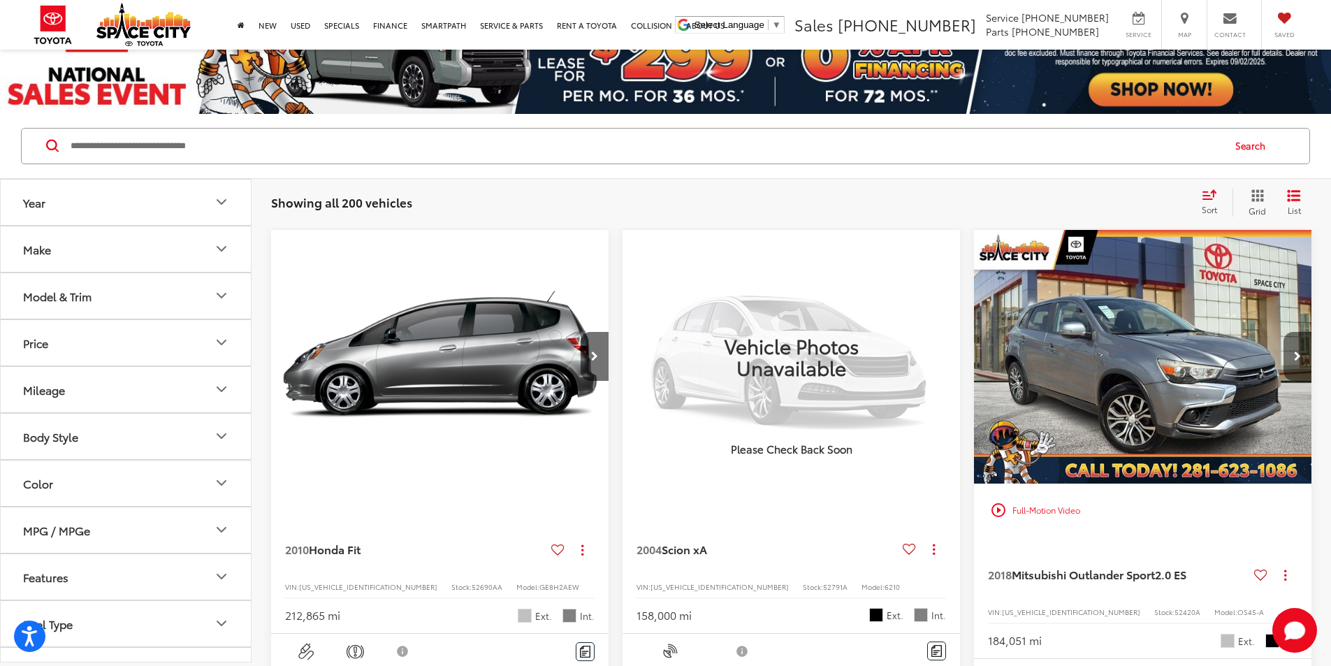
click at [1283, 332] on button "Next image" at bounding box center [1297, 356] width 28 height 49
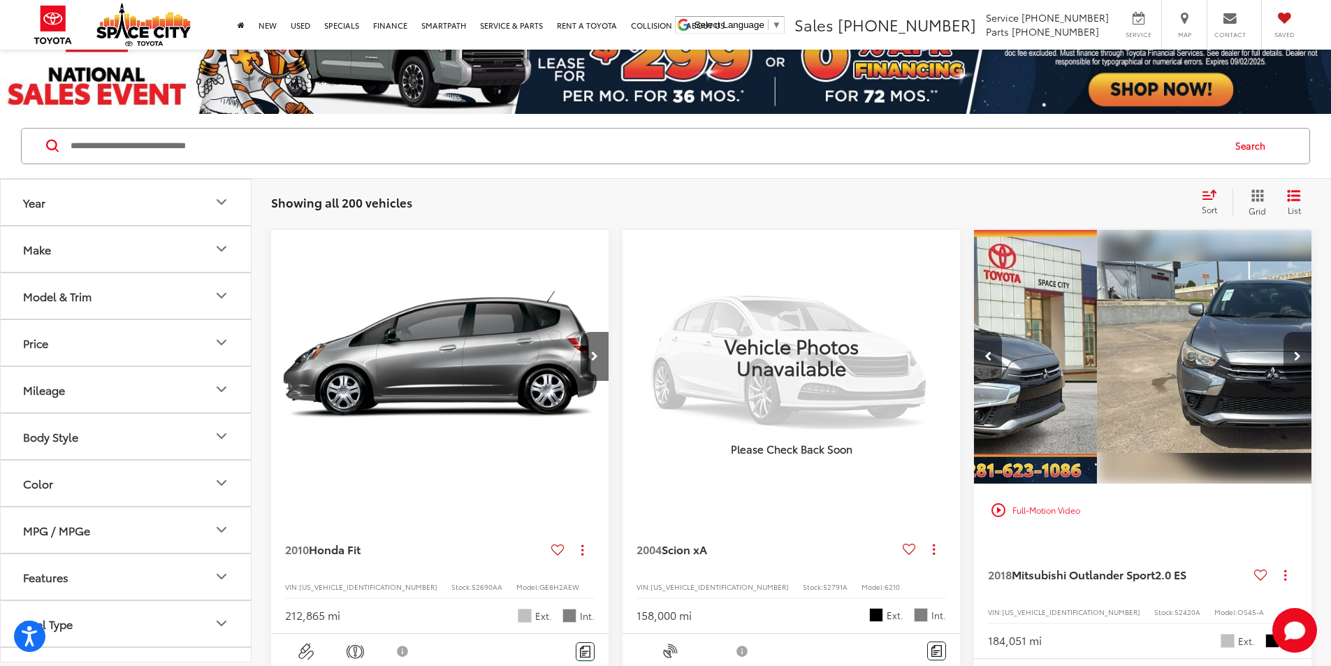
scroll to position [0, 251]
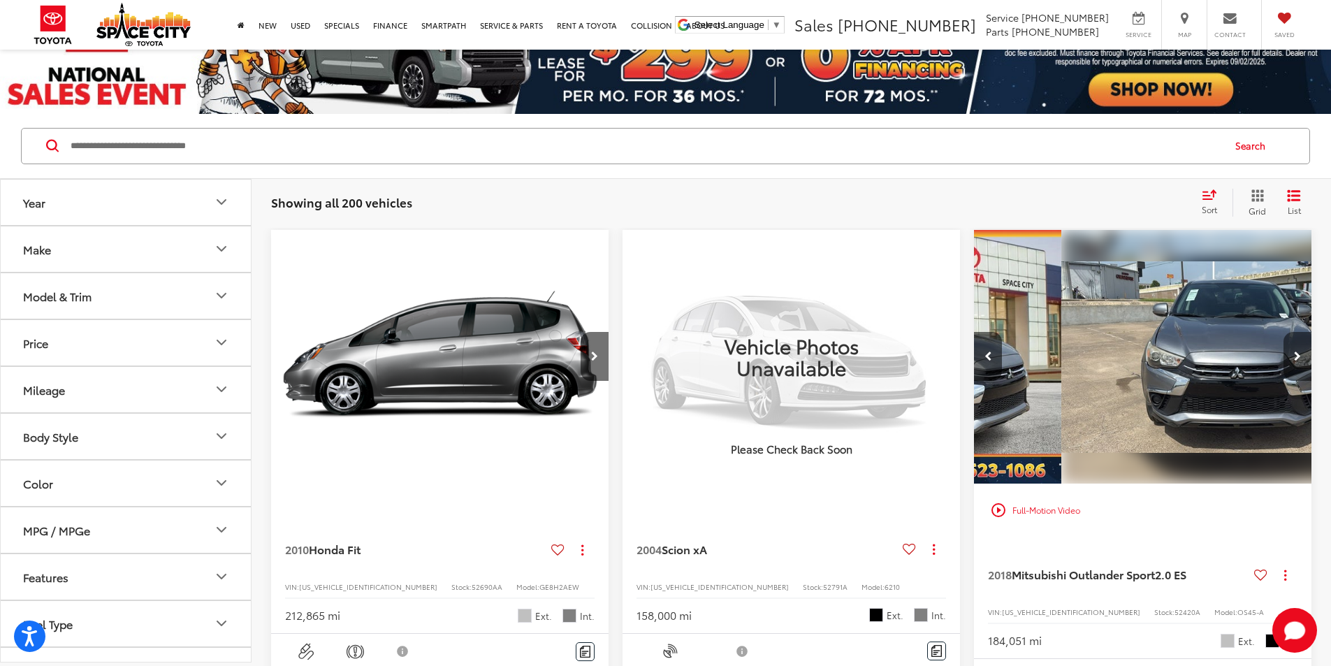
click at [1283, 332] on button "Next image" at bounding box center [1297, 356] width 28 height 49
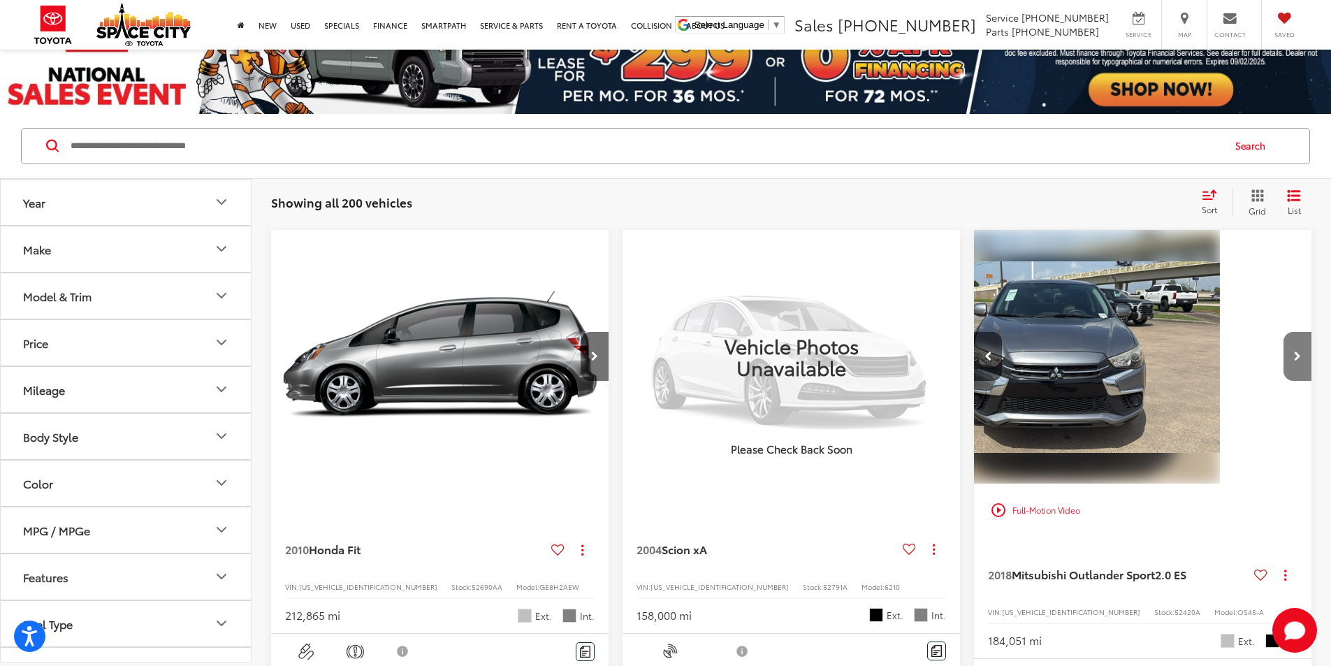
scroll to position [0, 504]
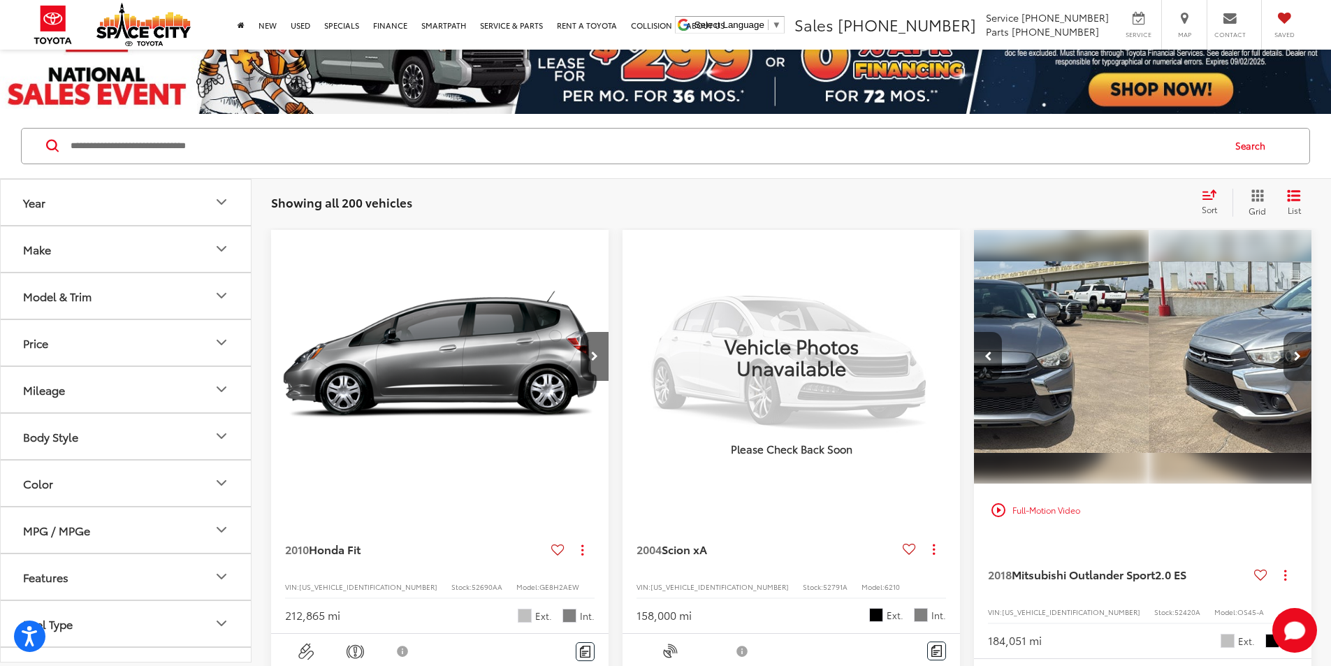
click at [1283, 332] on button "Next image" at bounding box center [1297, 356] width 28 height 49
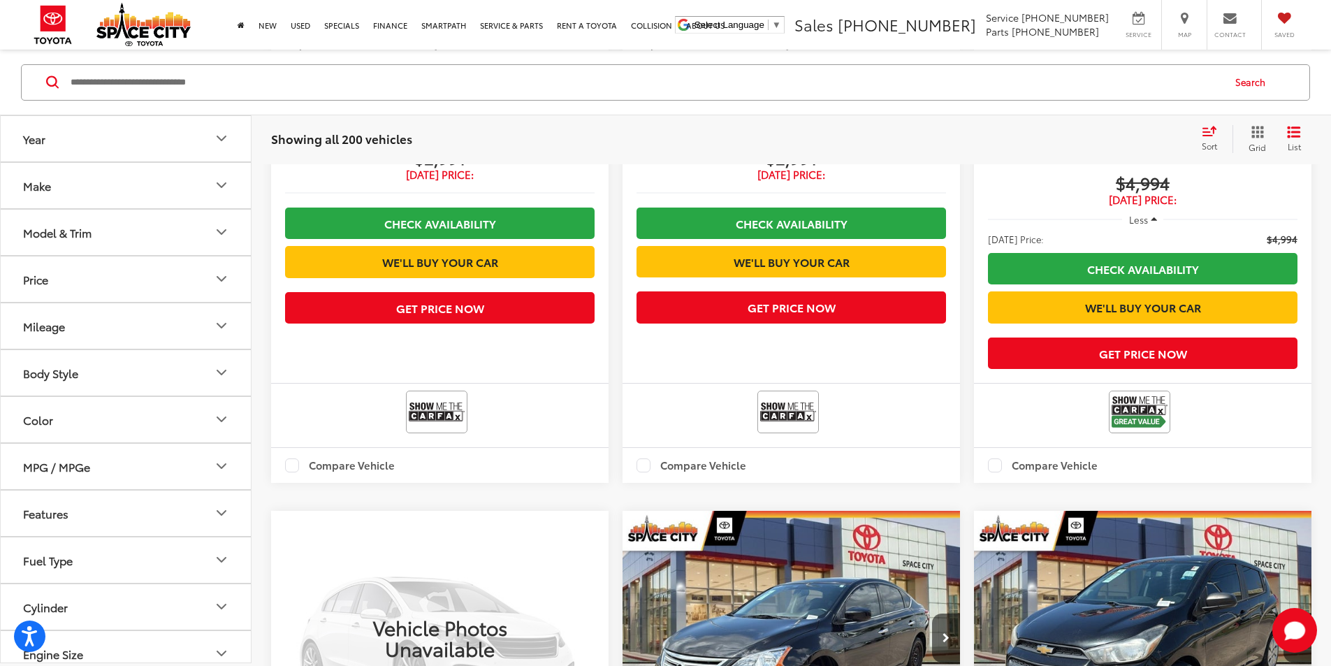
scroll to position [907, 0]
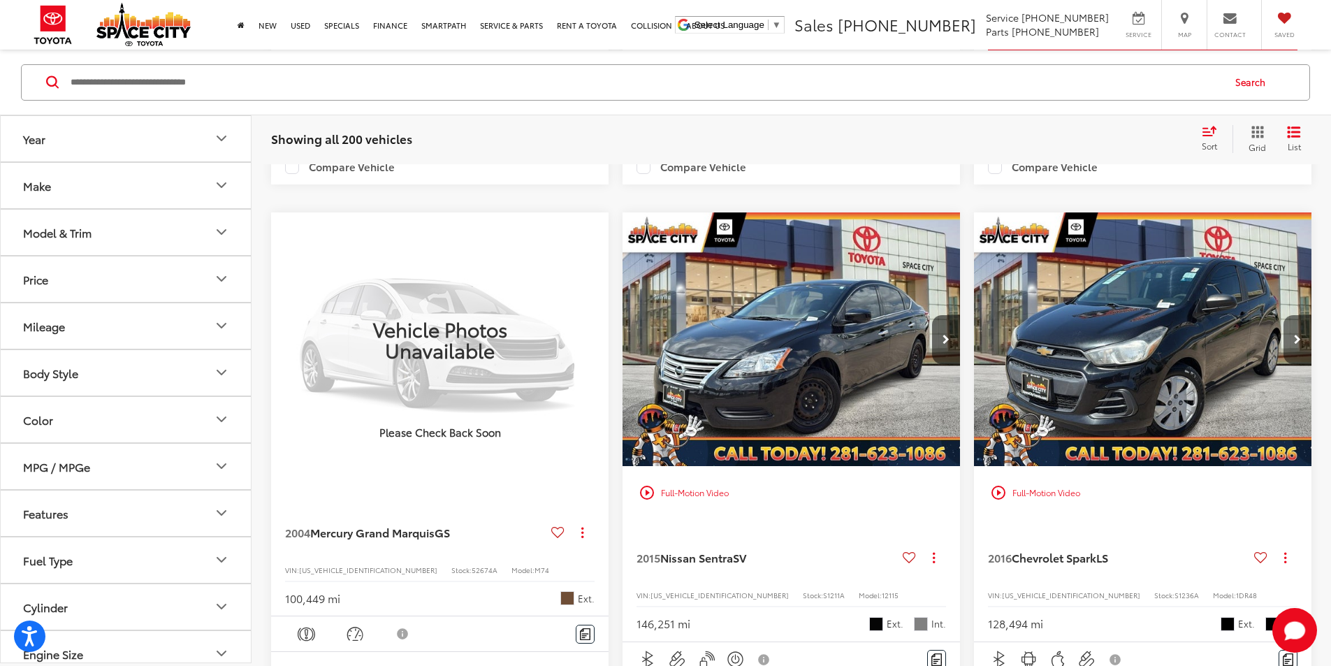
click at [1283, 315] on button "Next image" at bounding box center [1297, 339] width 28 height 49
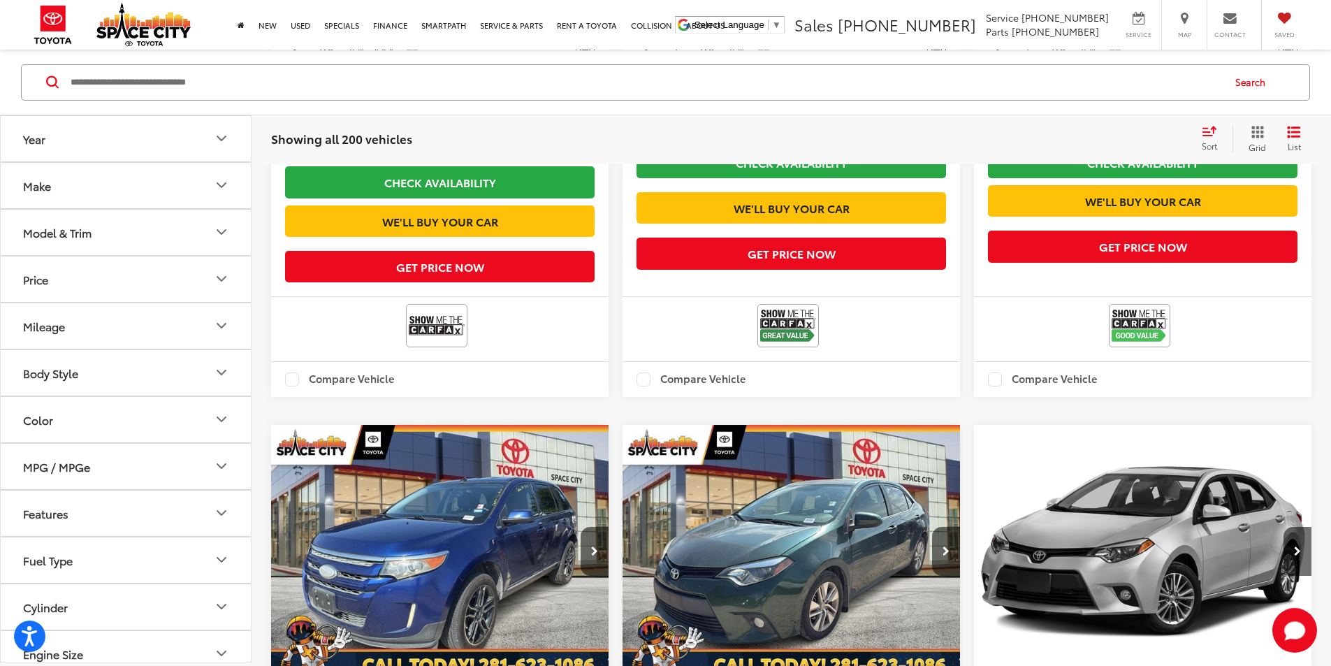
scroll to position [2374, 0]
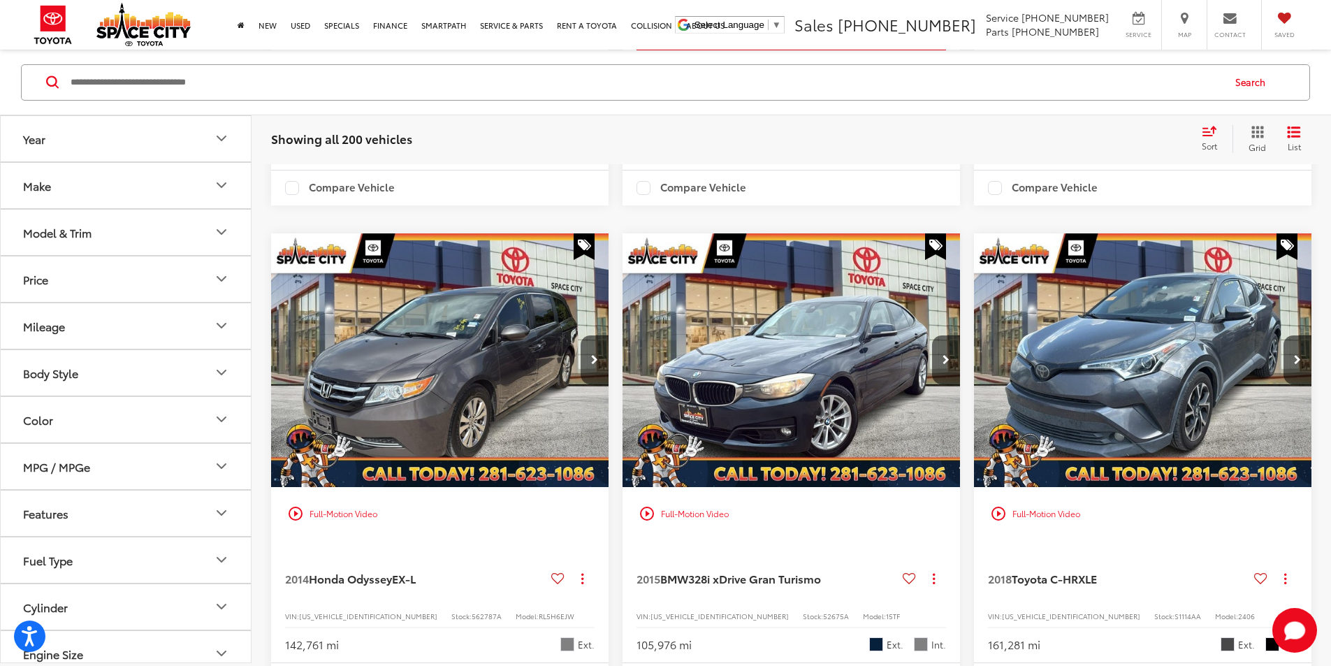
scroll to position [1670, 0]
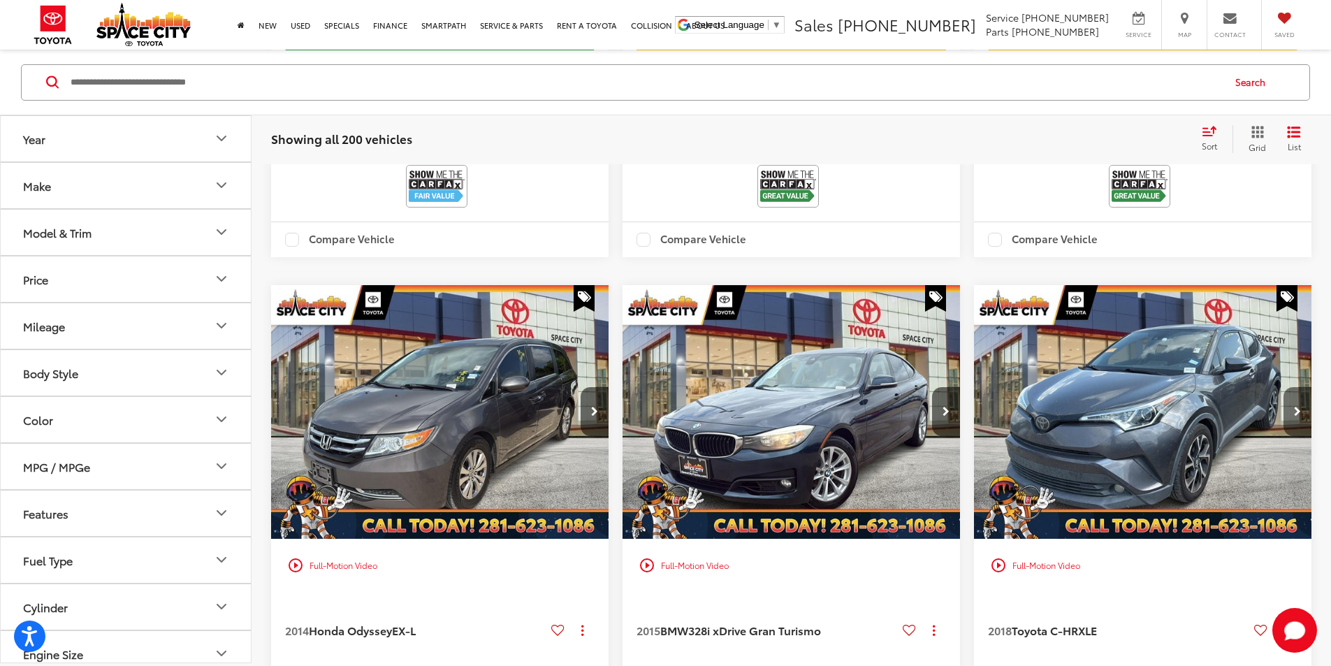
click at [1294, 407] on icon "Next image" at bounding box center [1297, 412] width 7 height 10
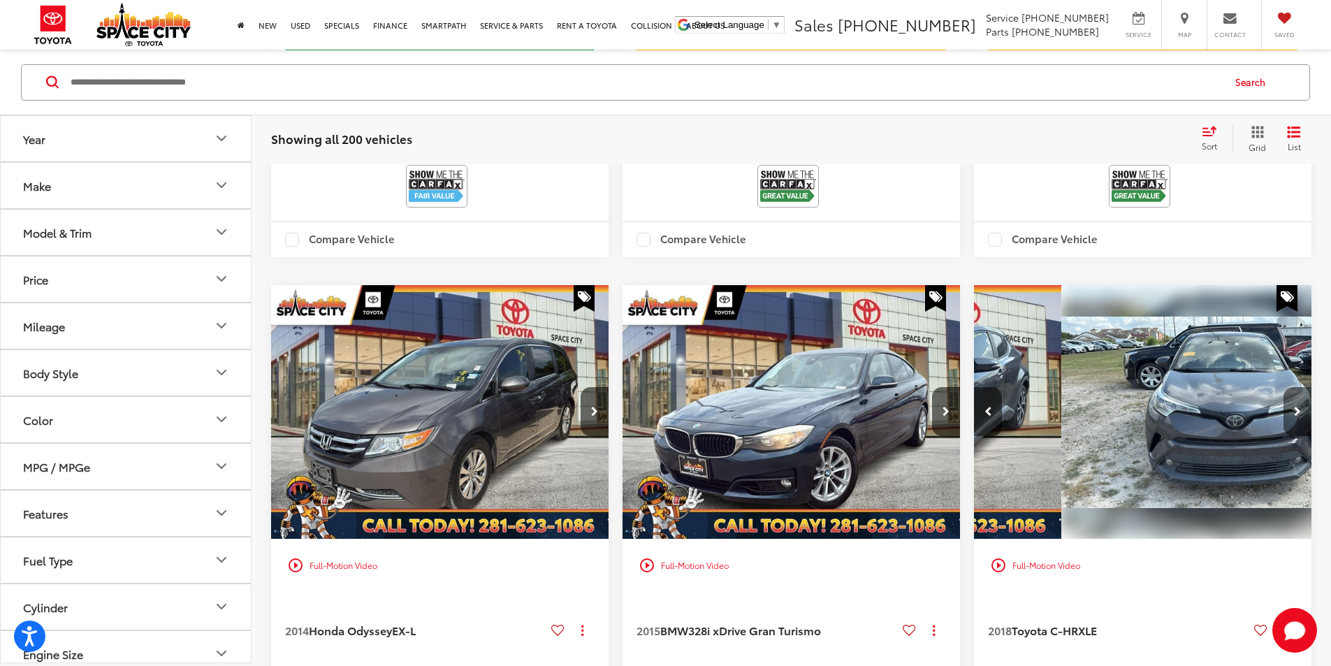
click at [1294, 407] on icon "Next image" at bounding box center [1297, 412] width 7 height 10
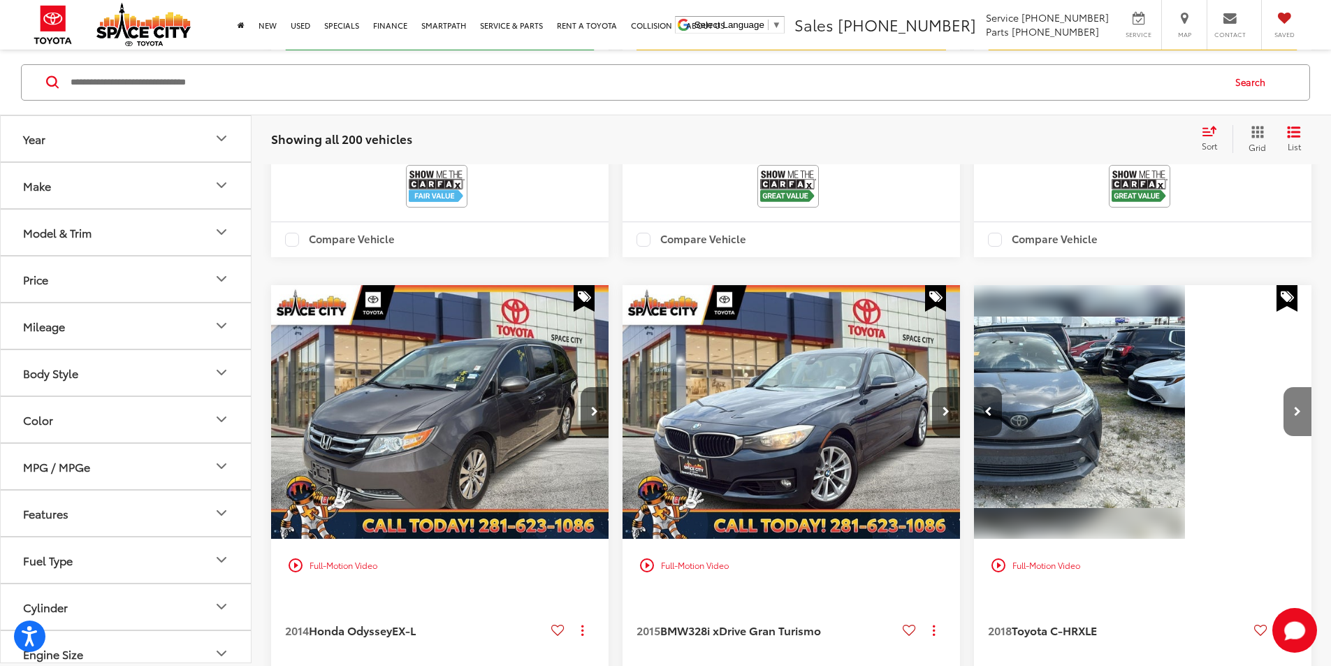
scroll to position [0, 504]
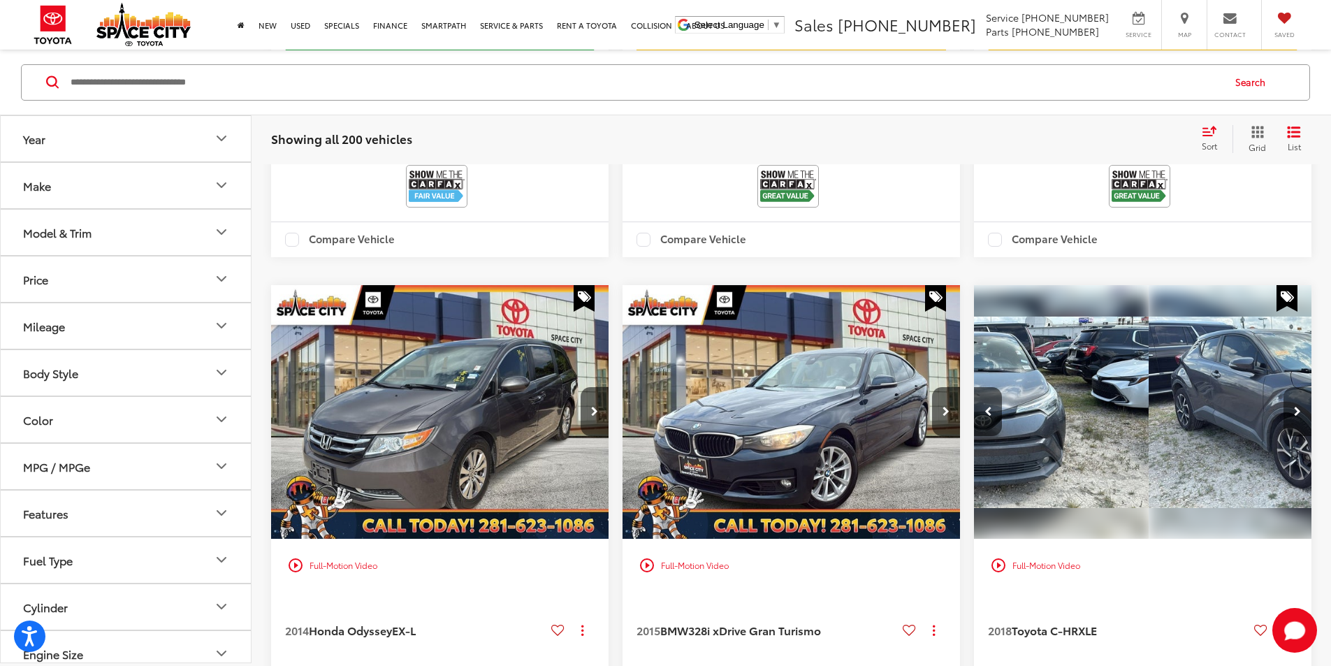
click at [1294, 407] on icon "Next image" at bounding box center [1297, 412] width 7 height 10
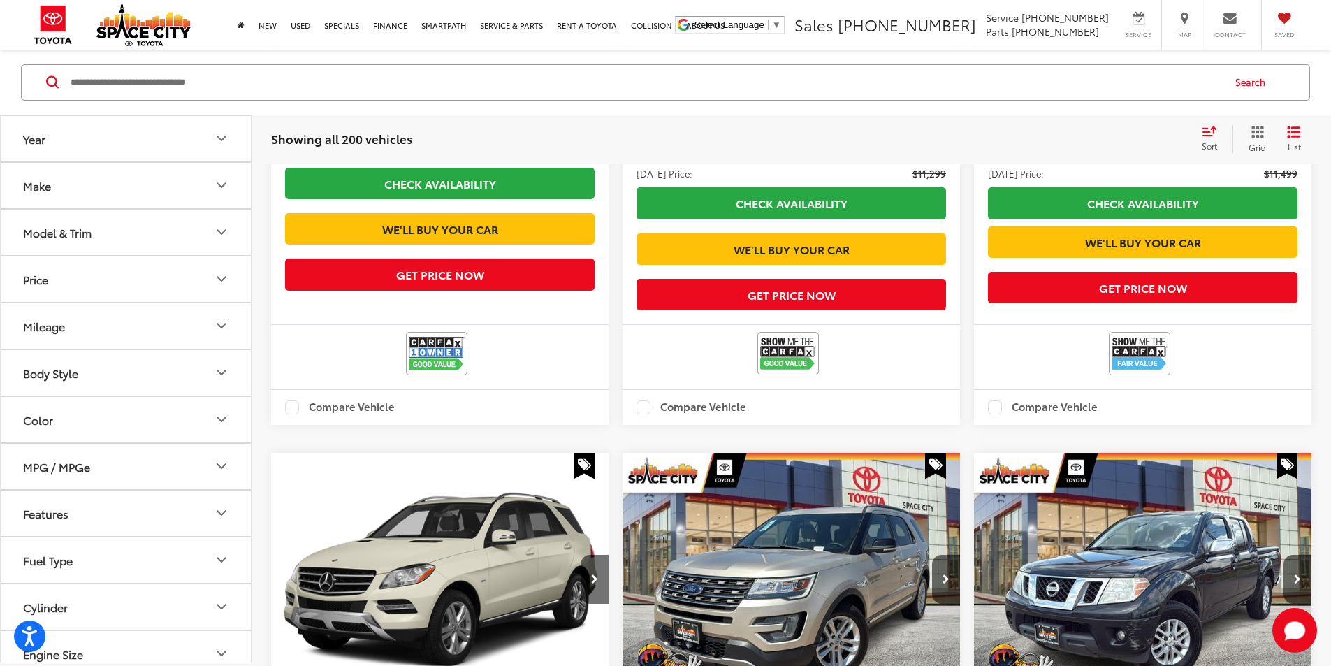
scroll to position [2369, 0]
